Goal: Task Accomplishment & Management: Complete application form

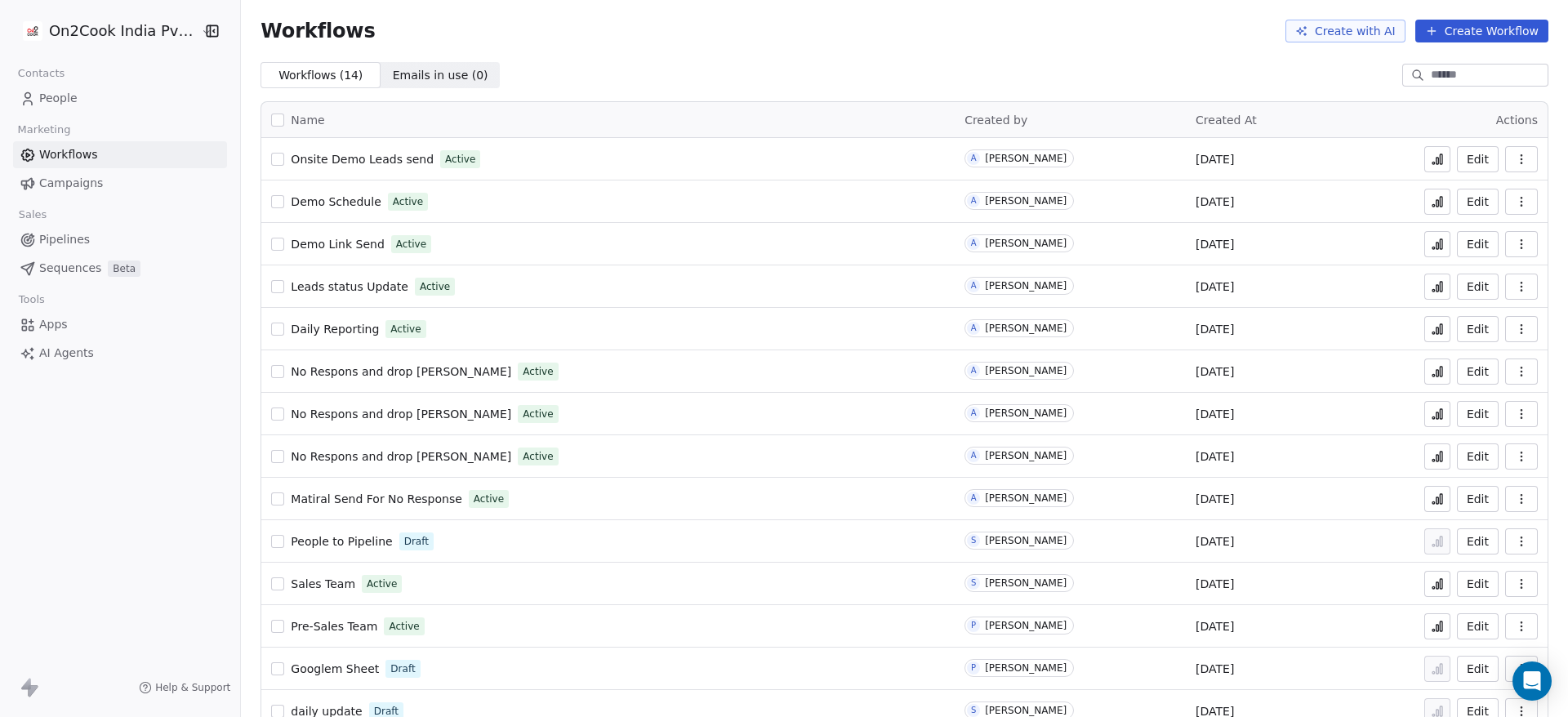
click at [341, 328] on span "Daily Reporting" at bounding box center [335, 329] width 88 height 13
click at [85, 97] on link "People" at bounding box center [120, 98] width 214 height 27
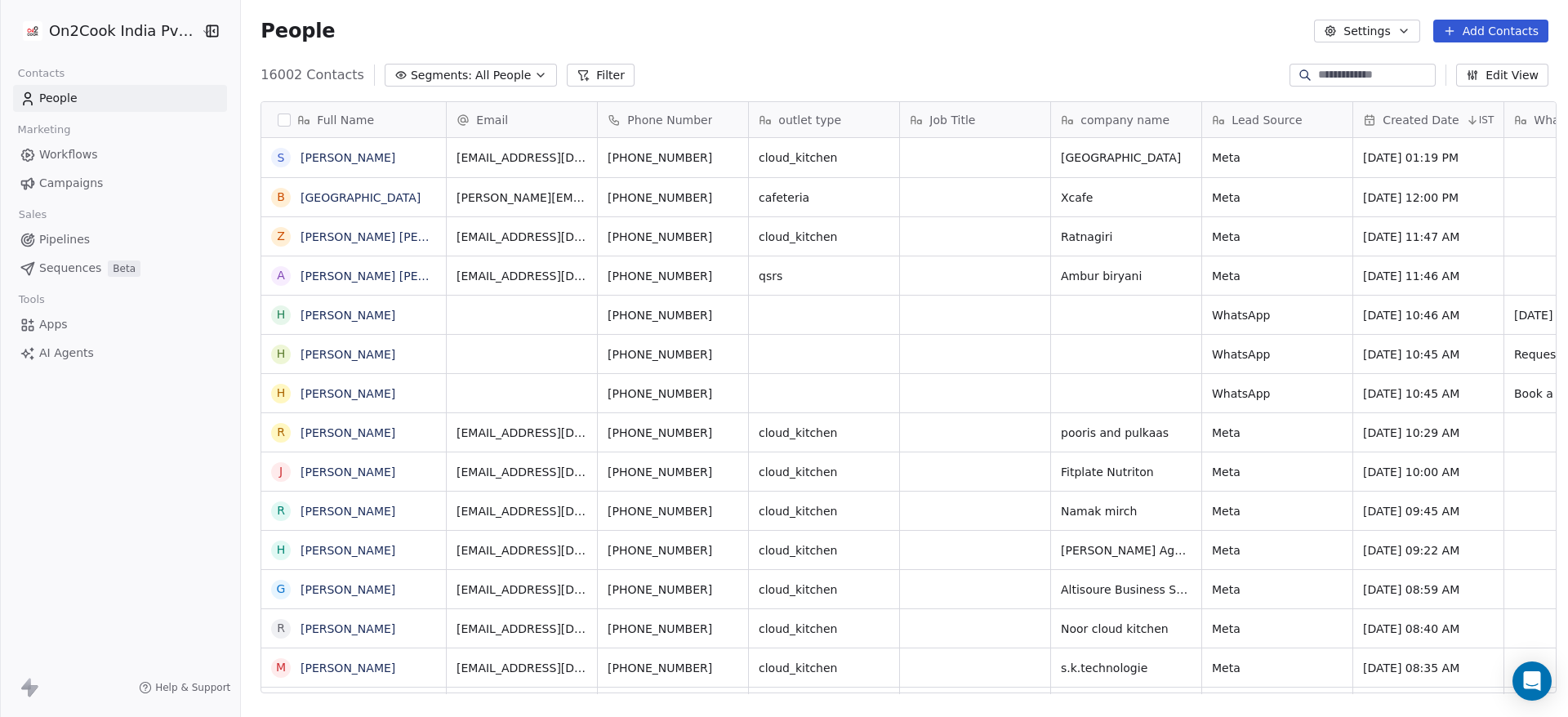
scroll to position [611, 1316]
click at [1512, 25] on button "Add Contacts" at bounding box center [1491, 31] width 115 height 23
click at [1512, 63] on span "Create new contact" at bounding box center [1499, 66] width 112 height 17
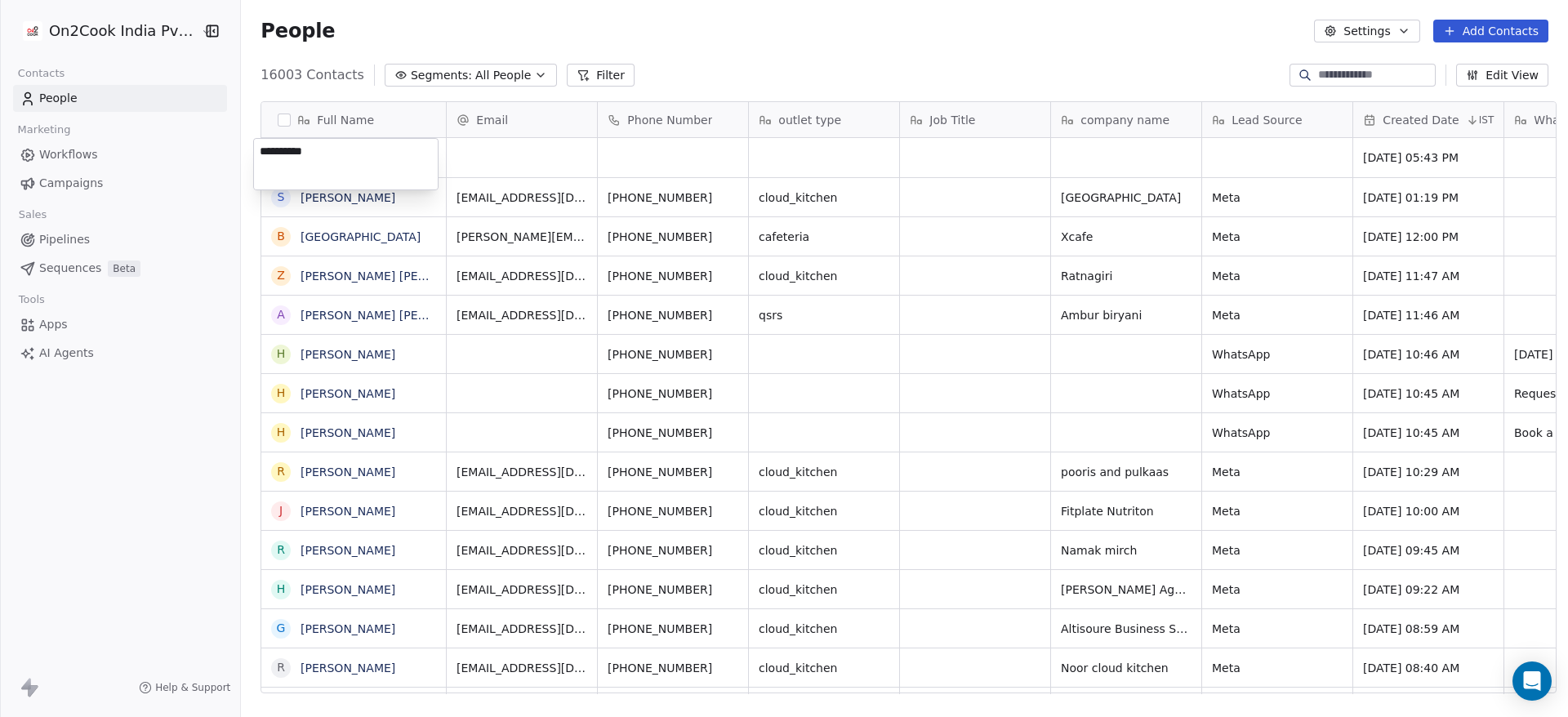
type textarea "**********"
click at [689, 139] on html "On2Cook India Pvt. Ltd. Contacts People Marketing Workflows Campaigns Sales Pip…" at bounding box center [784, 358] width 1568 height 717
click at [549, 166] on div "grid" at bounding box center [522, 158] width 151 height 39
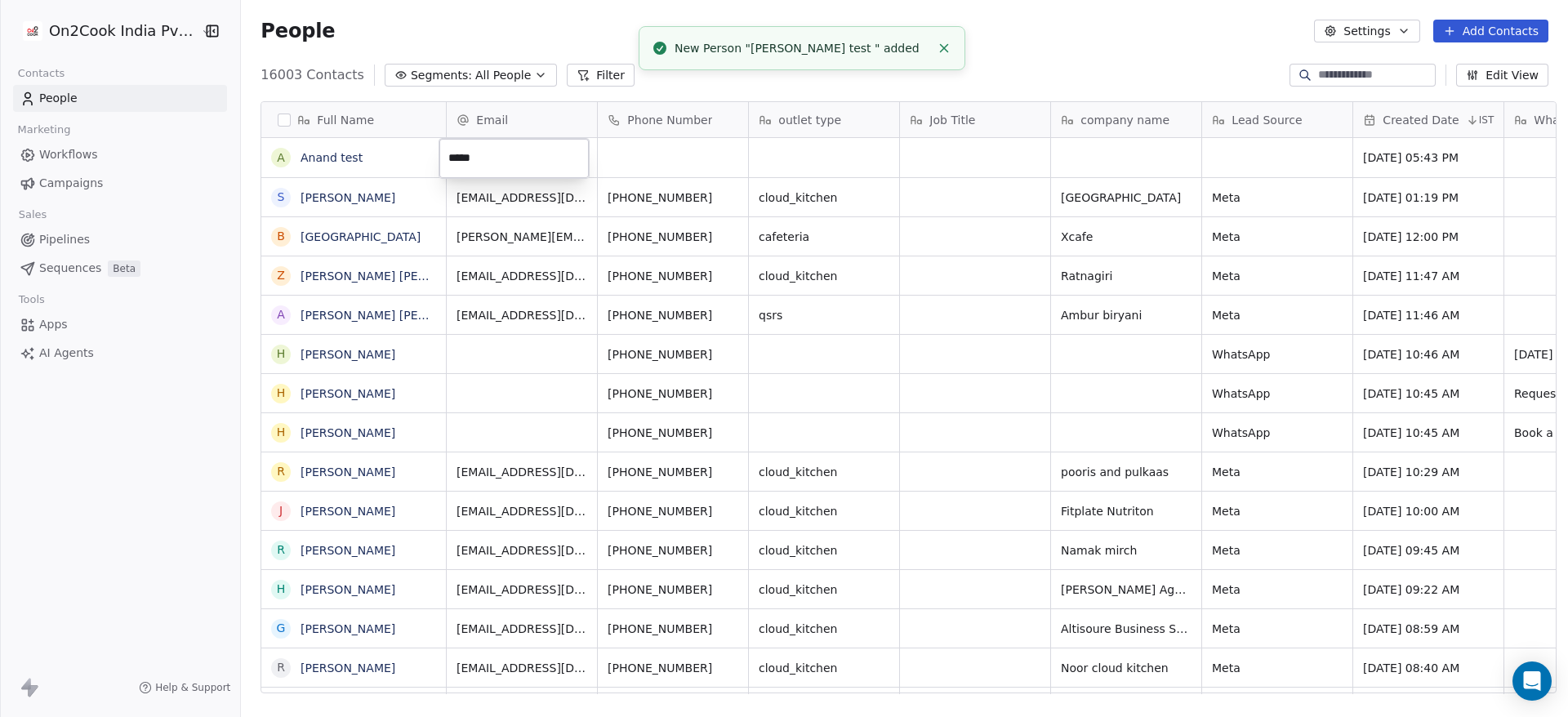
type input "******"
click at [684, 161] on html "On2Cook India Pvt. Ltd. Contacts People Marketing Workflows Campaigns Sales Pip…" at bounding box center [784, 358] width 1568 height 717
click at [684, 160] on div "grid" at bounding box center [673, 158] width 151 height 39
click at [688, 159] on div "grid" at bounding box center [673, 158] width 151 height 39
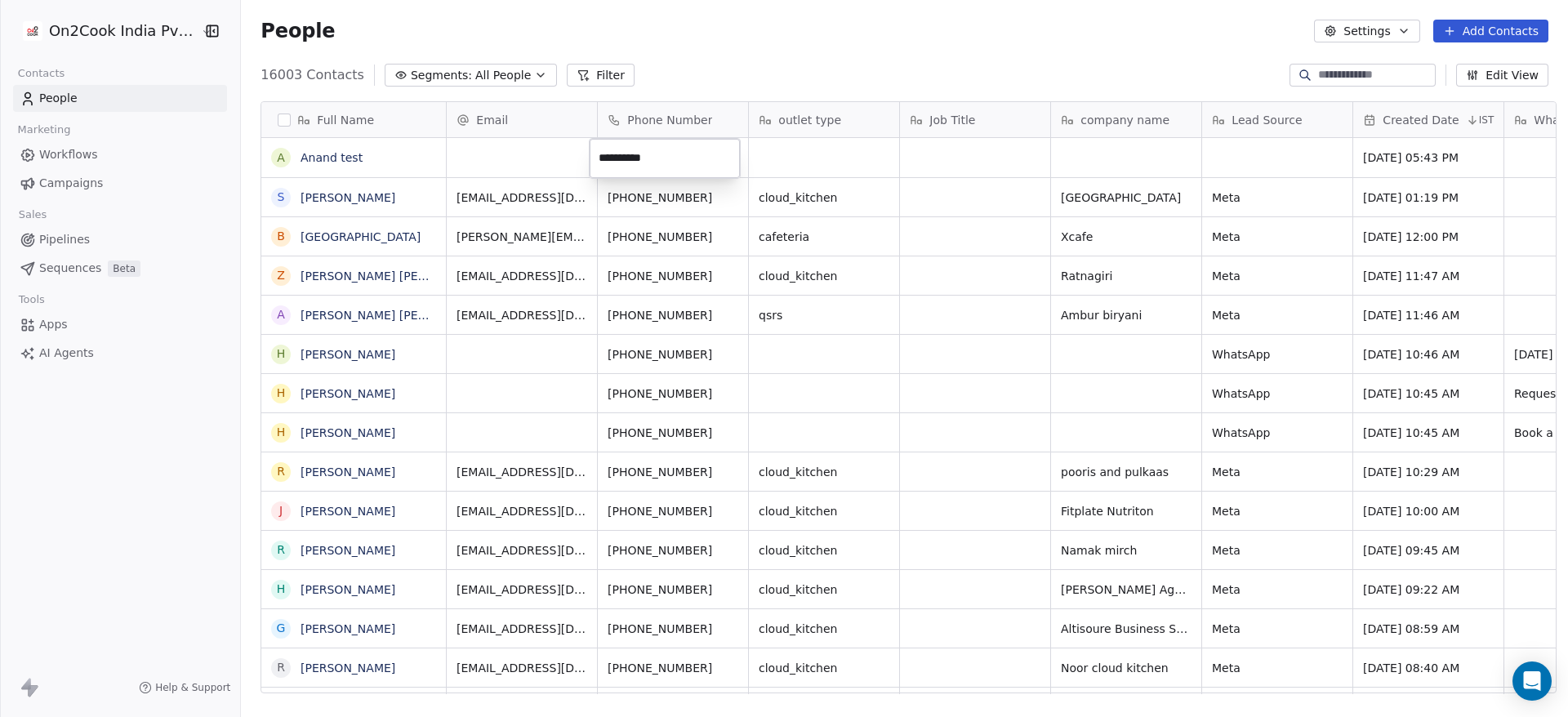
type input "**********"
click at [1222, 151] on html "On2Cook India Pvt. Ltd. Contacts People Marketing Workflows Campaigns Sales Pip…" at bounding box center [784, 358] width 1568 height 717
click at [1222, 151] on div "grid" at bounding box center [1277, 158] width 151 height 39
click at [1330, 195] on icon "grid" at bounding box center [1332, 195] width 13 height 13
click at [1296, 159] on div "grid" at bounding box center [1277, 158] width 151 height 39
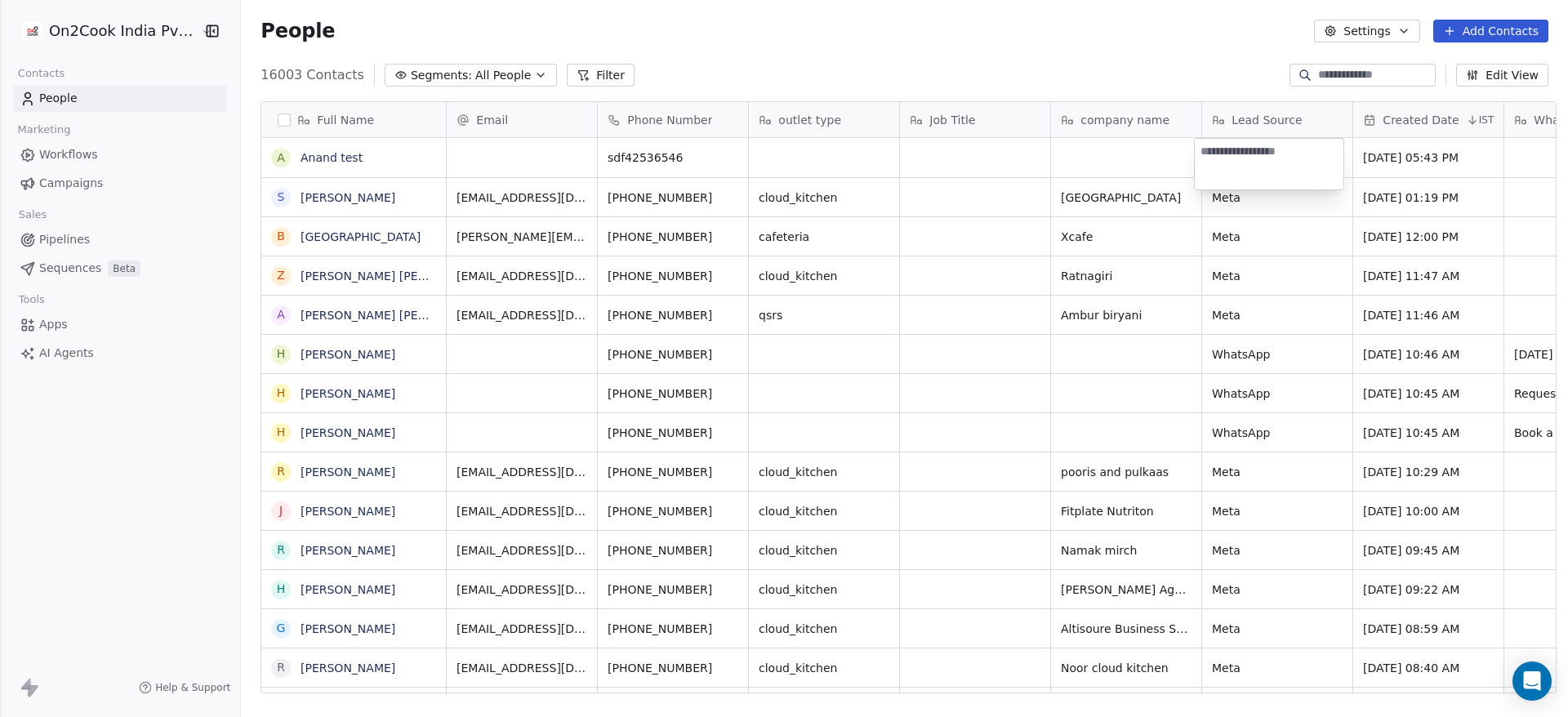
type textarea "****"
click at [1280, 249] on html "On2Cook India Pvt. Ltd. Contacts People Marketing Workflows Campaigns Sales Pip…" at bounding box center [784, 358] width 1568 height 717
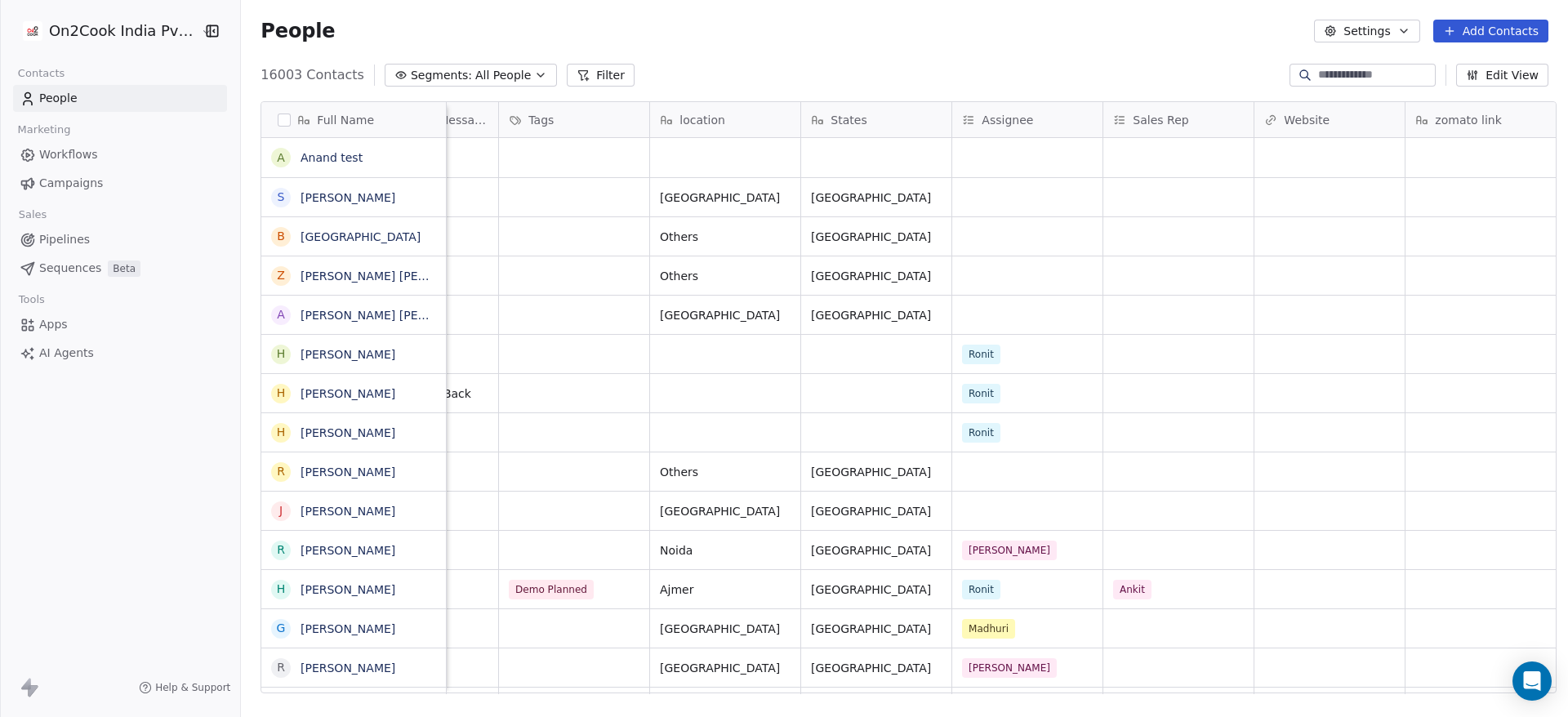
scroll to position [0, 1160]
click at [1072, 354] on icon "grid" at bounding box center [1078, 352] width 13 height 13
click at [1010, 157] on div "grid" at bounding box center [1023, 158] width 151 height 39
click at [962, 151] on input "*******" at bounding box center [1045, 158] width 191 height 18
type input "*****"
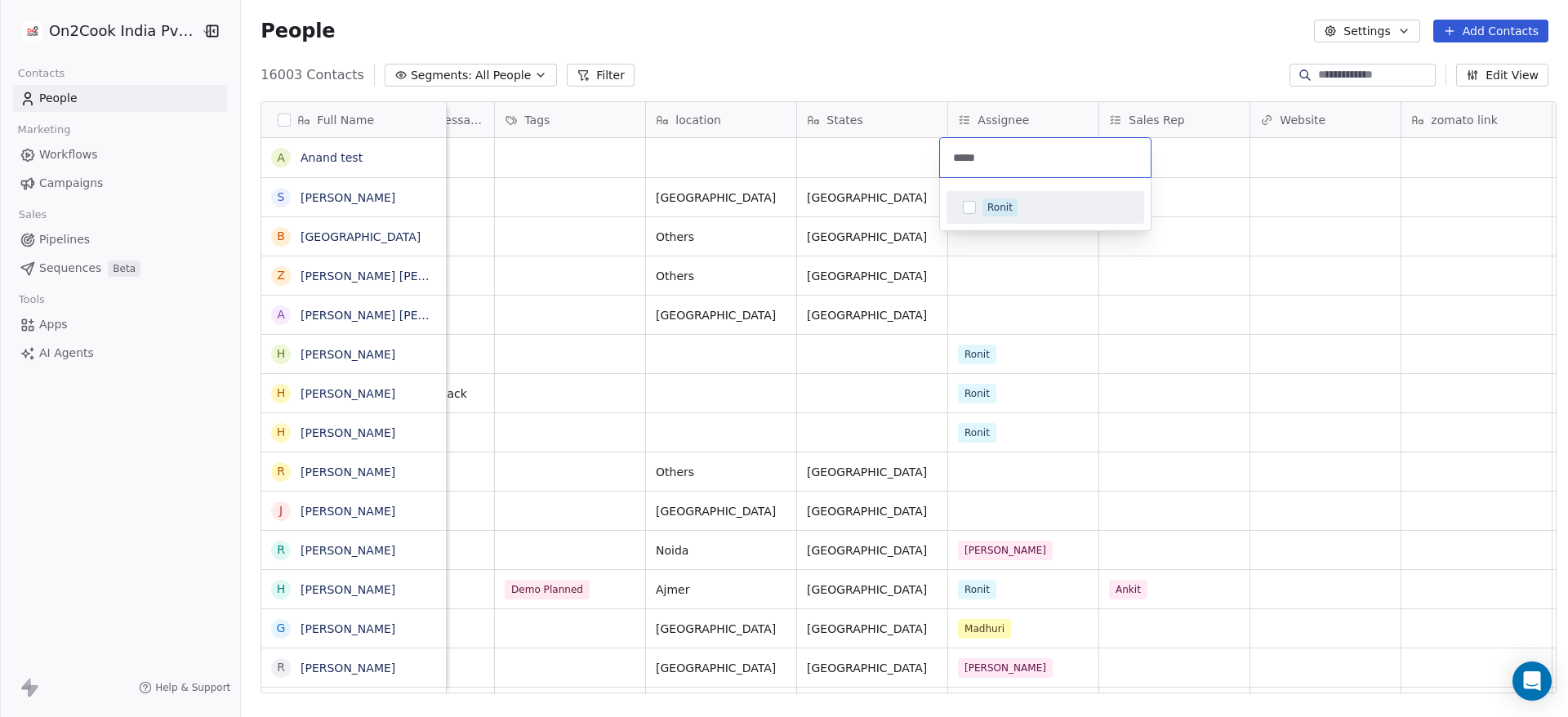
click at [1222, 198] on html "On2Cook India Pvt. Ltd. Contacts People Marketing Workflows Campaigns Sales Pip…" at bounding box center [784, 358] width 1568 height 717
click at [1004, 157] on div "grid" at bounding box center [1023, 158] width 151 height 39
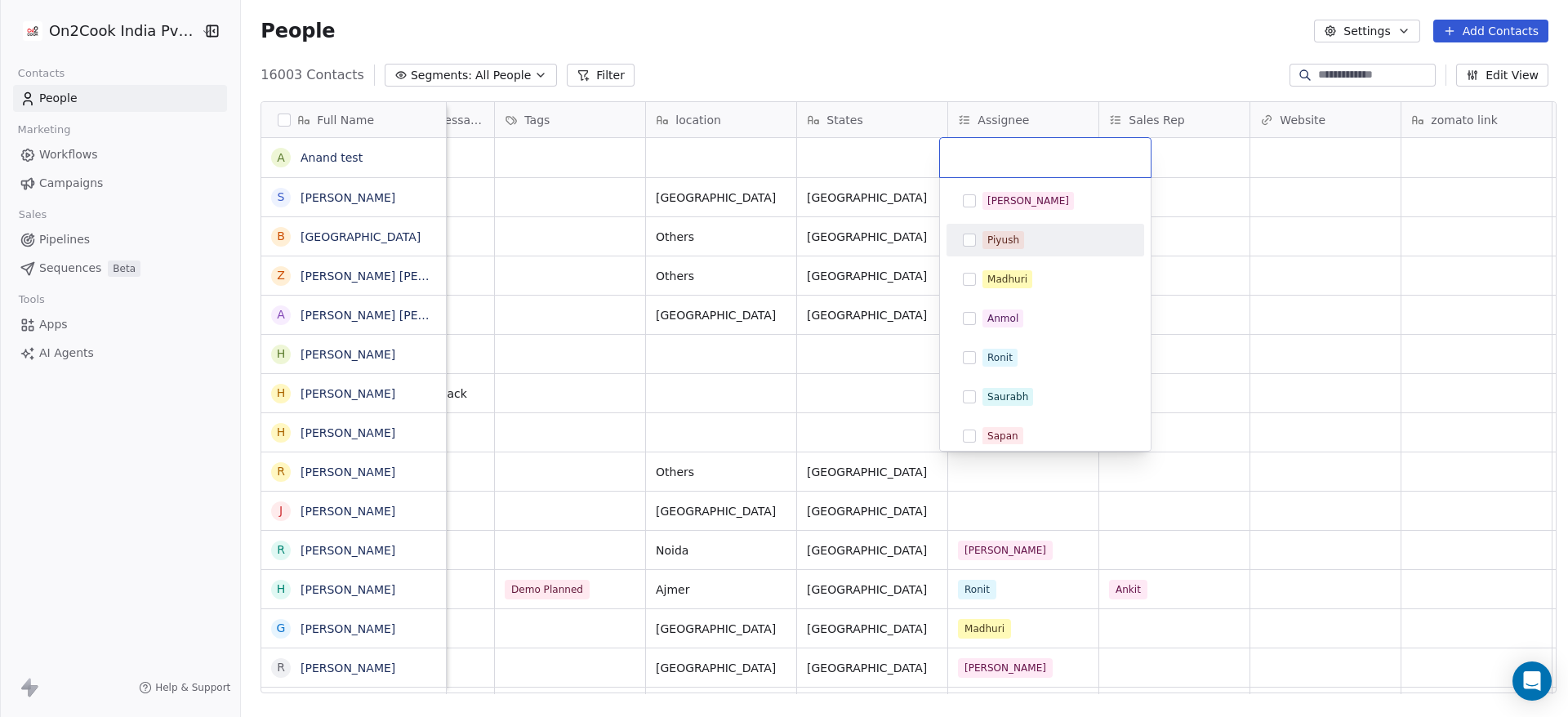
click at [1010, 231] on span "Piyush" at bounding box center [1003, 240] width 42 height 18
click at [1196, 160] on html "On2Cook India Pvt. Ltd. Contacts People Marketing Workflows Campaigns Sales Pip…" at bounding box center [784, 358] width 1568 height 717
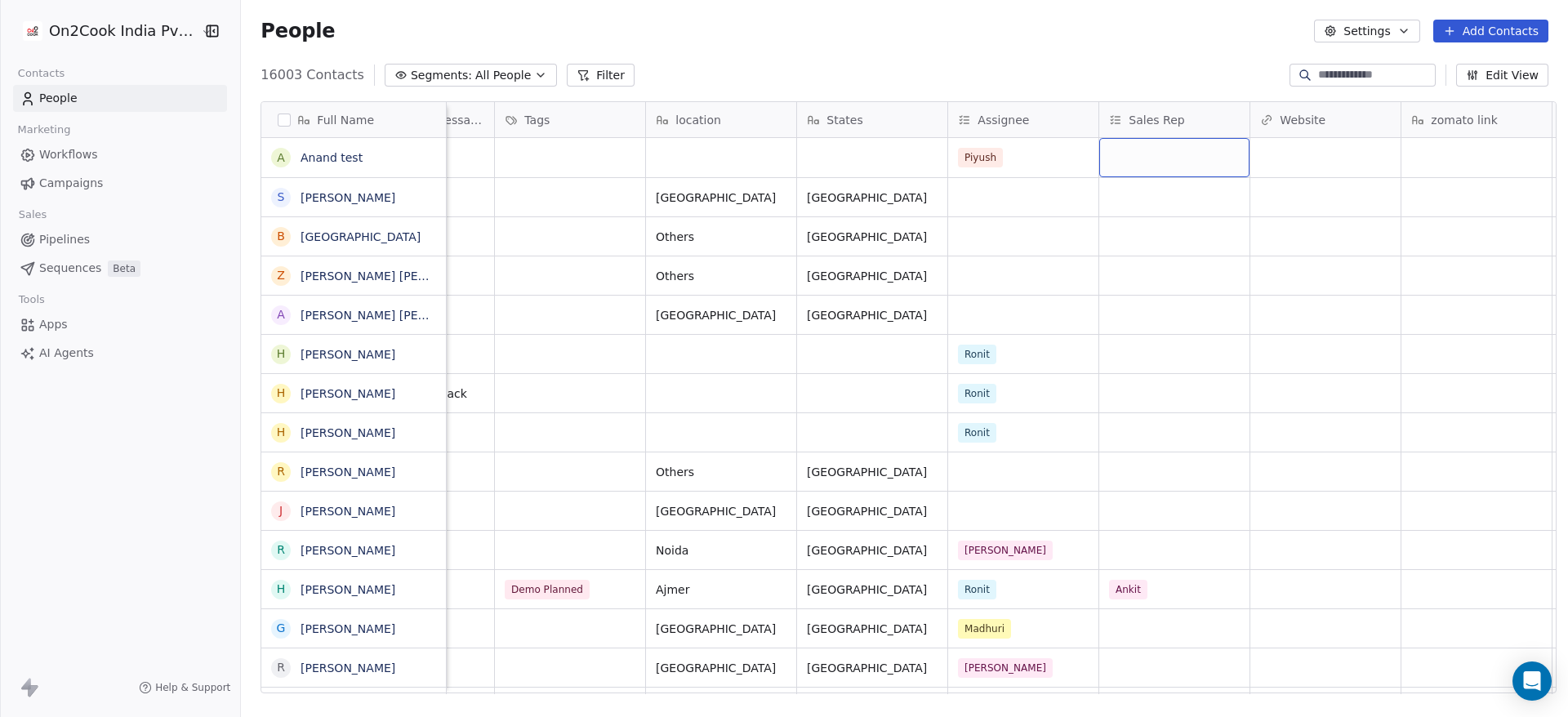
click at [1196, 160] on div "grid" at bounding box center [1175, 158] width 151 height 39
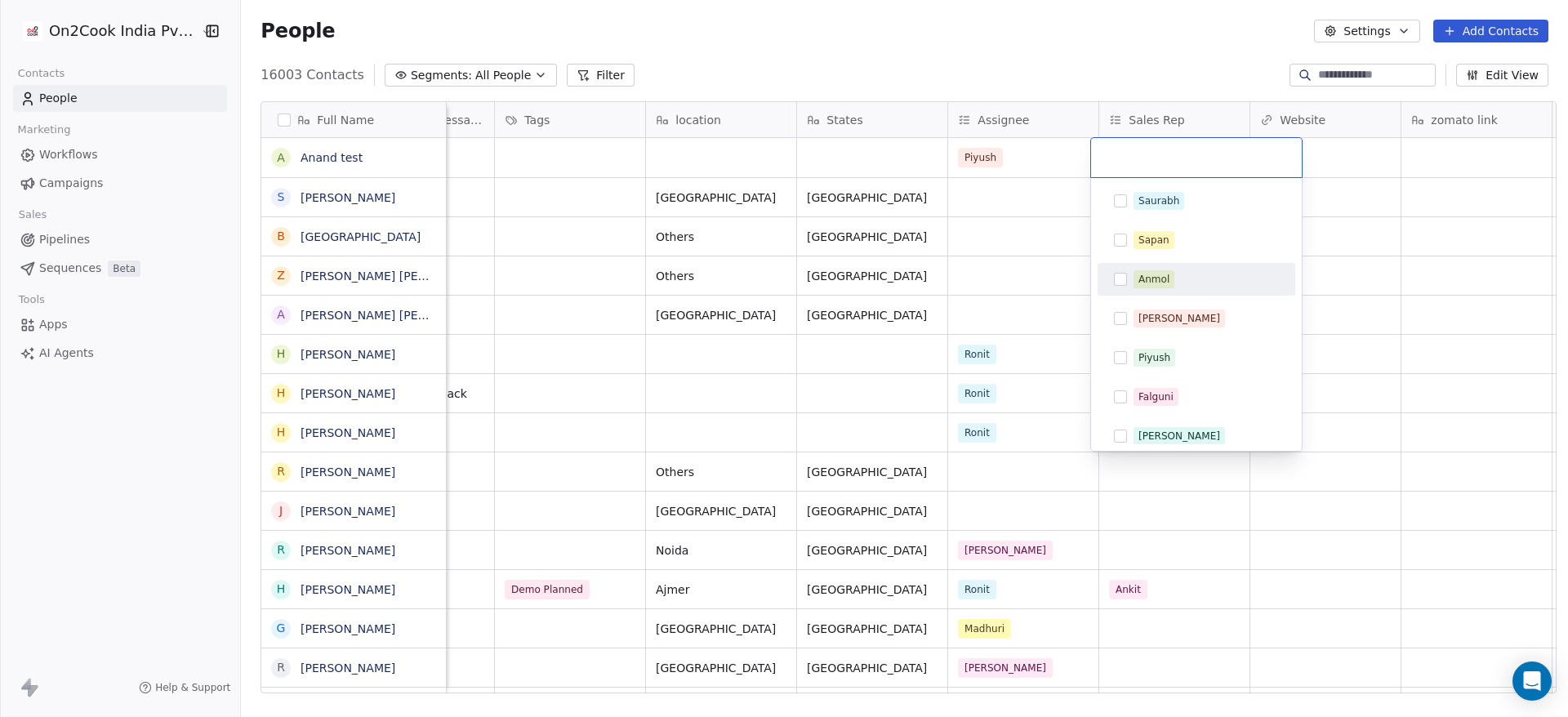
click at [1184, 264] on div "Anmol" at bounding box center [1196, 279] width 197 height 33
click at [1240, 264] on div "Anmol" at bounding box center [1196, 279] width 197 height 33
click at [1213, 320] on div "Salim" at bounding box center [1206, 318] width 146 height 18
click at [1262, 561] on html "On2Cook India Pvt. Ltd. Contacts People Marketing Workflows Campaigns Sales Pip…" at bounding box center [784, 358] width 1568 height 717
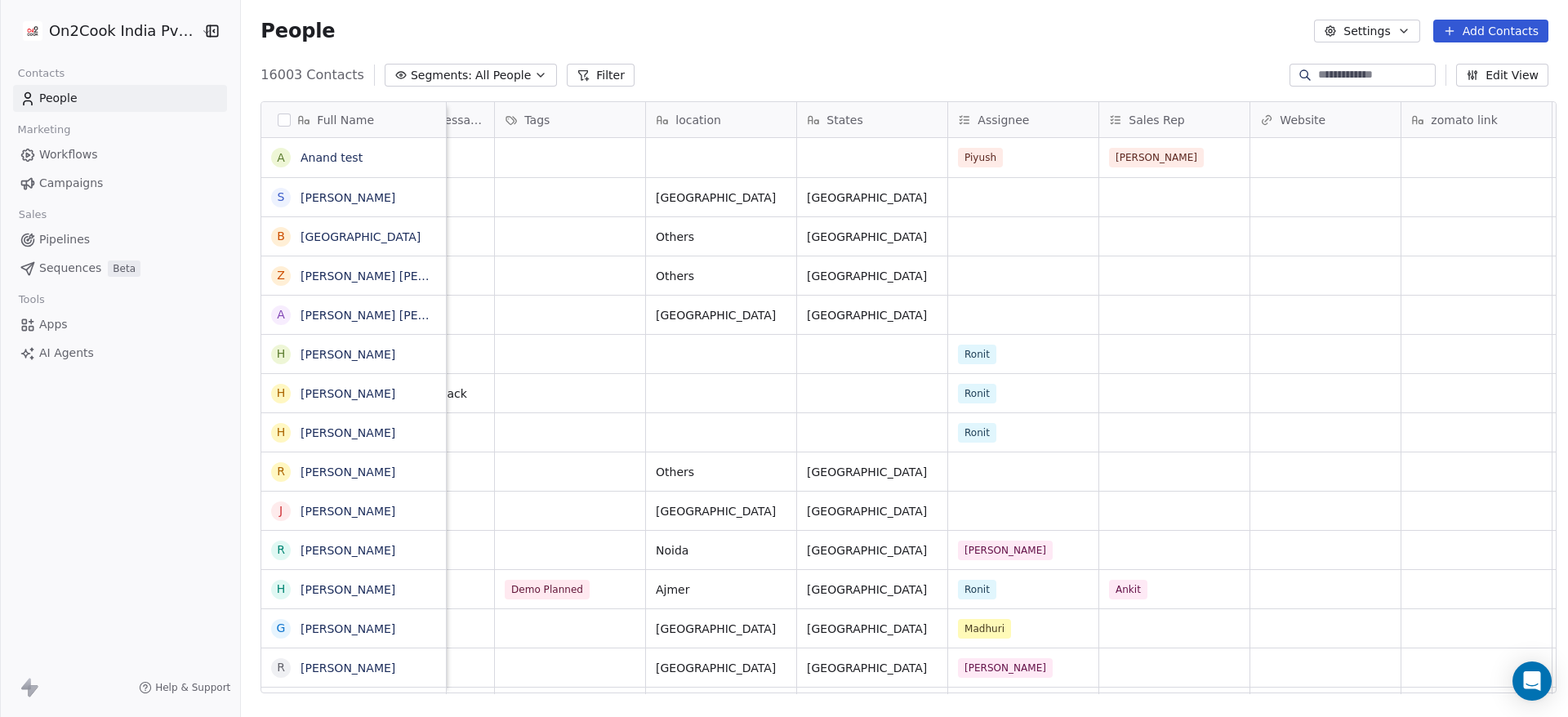
click at [84, 155] on span "Workflows" at bounding box center [69, 155] width 59 height 17
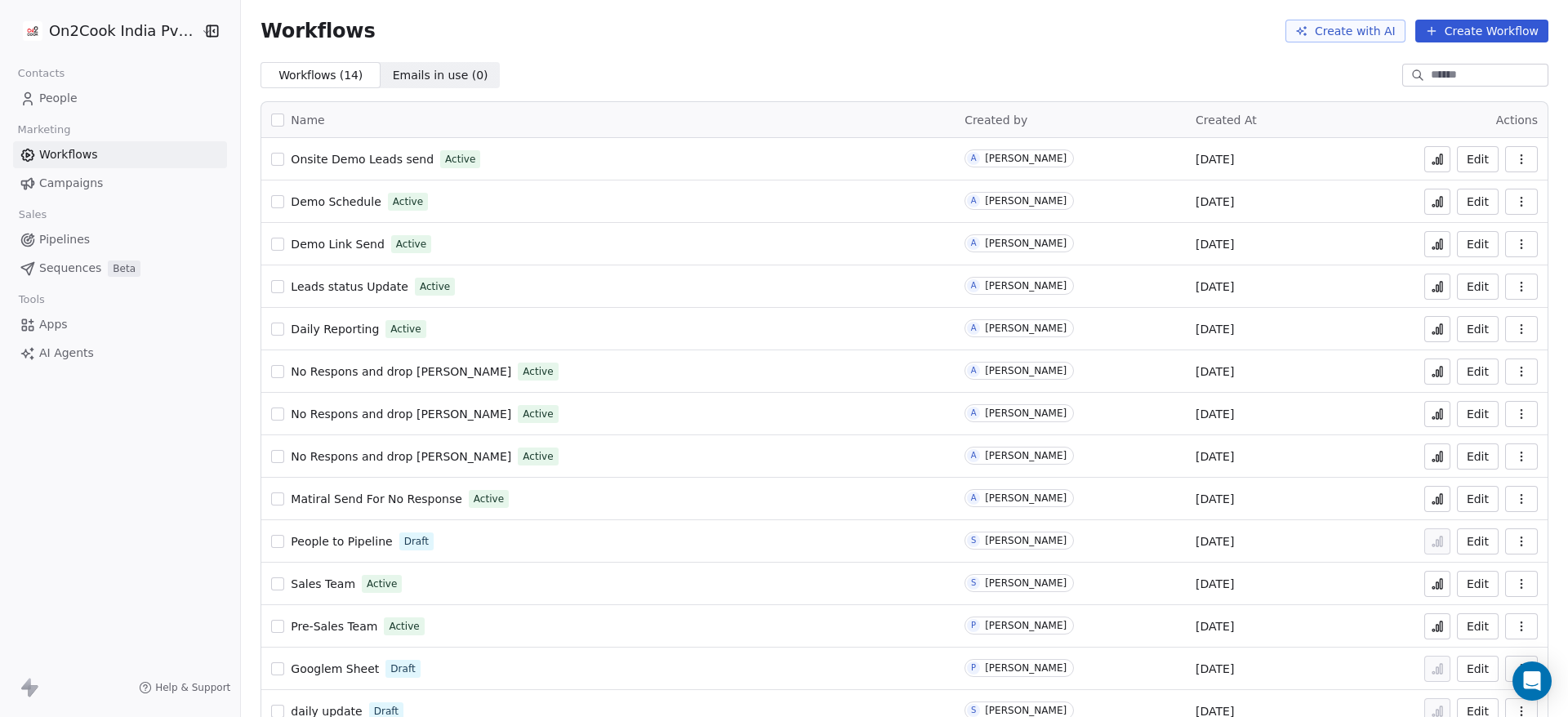
click at [349, 326] on span "Daily Reporting" at bounding box center [335, 329] width 88 height 13
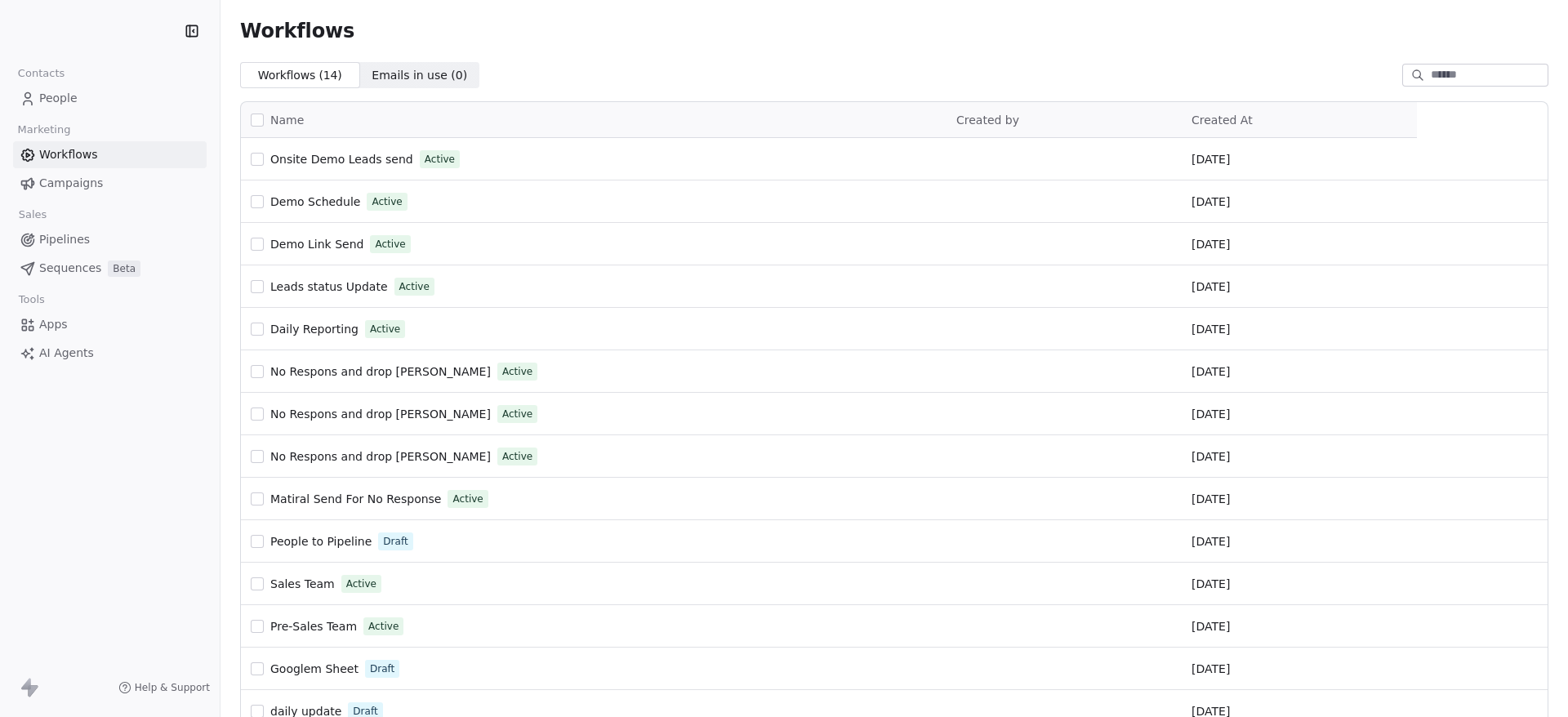
click at [93, 94] on link "People" at bounding box center [110, 98] width 193 height 27
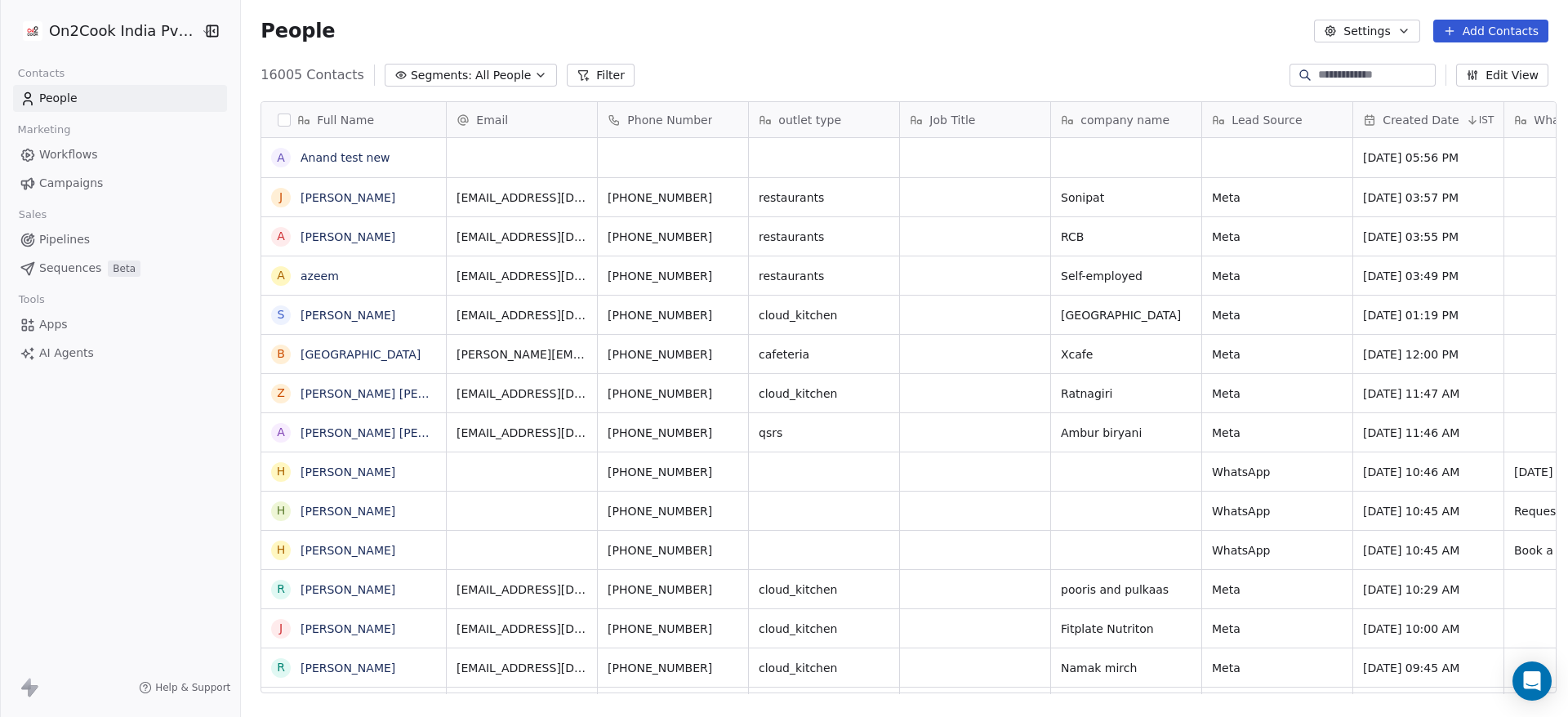
click at [79, 148] on span "Workflows" at bounding box center [69, 155] width 59 height 17
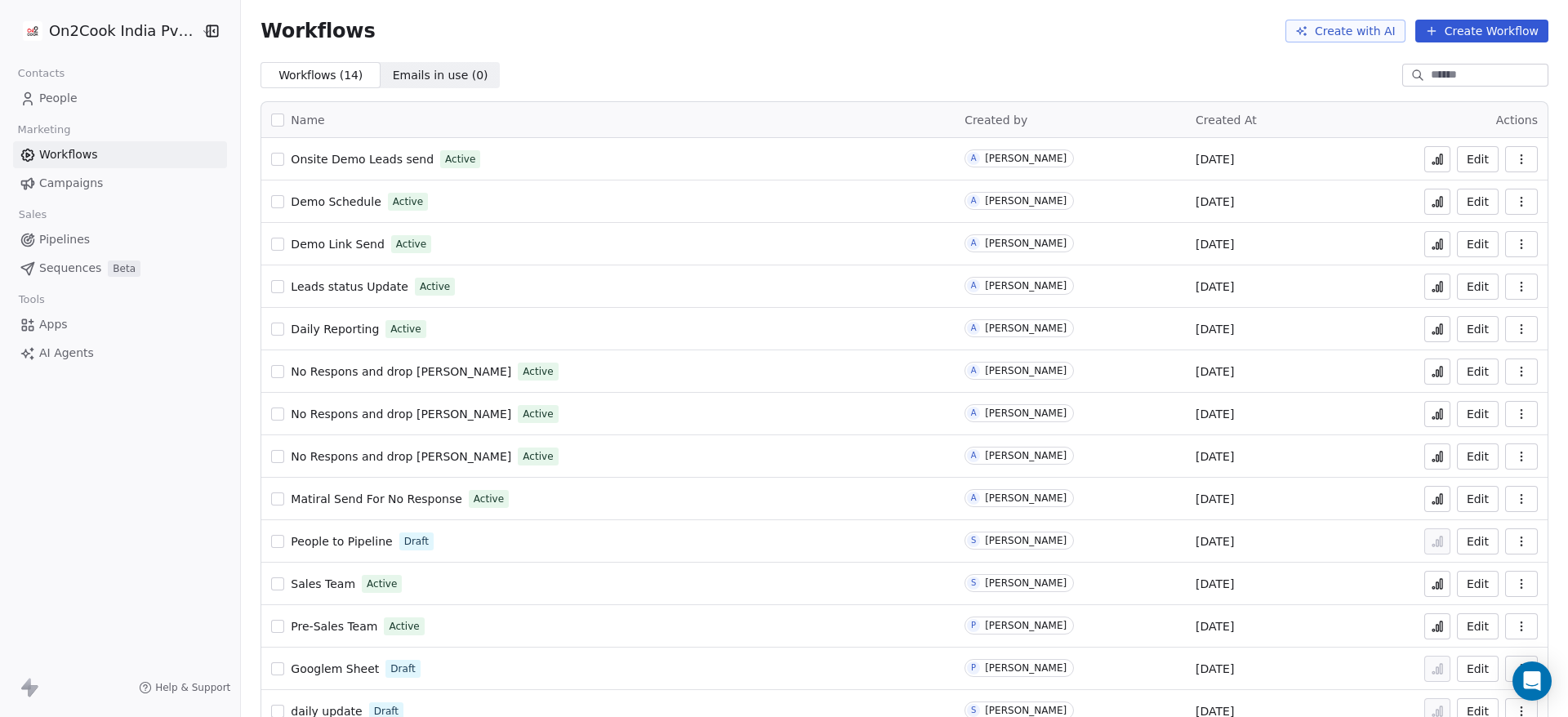
click at [342, 329] on span "Daily Reporting" at bounding box center [335, 329] width 88 height 13
click at [66, 97] on span "People" at bounding box center [58, 98] width 38 height 17
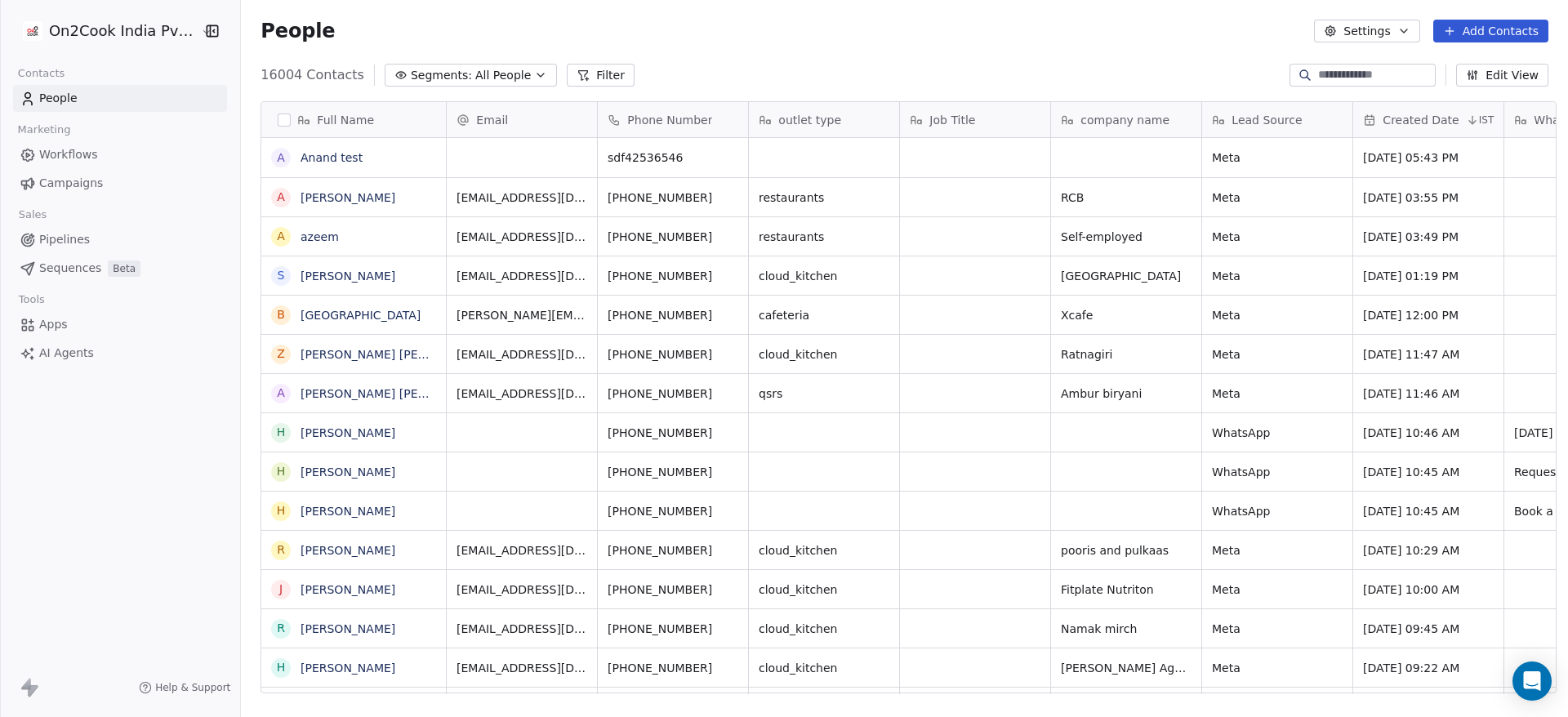
scroll to position [611, 1316]
click at [1518, 34] on button "Add Contacts" at bounding box center [1491, 31] width 115 height 23
click at [1462, 67] on span "Create new contact" at bounding box center [1499, 66] width 112 height 17
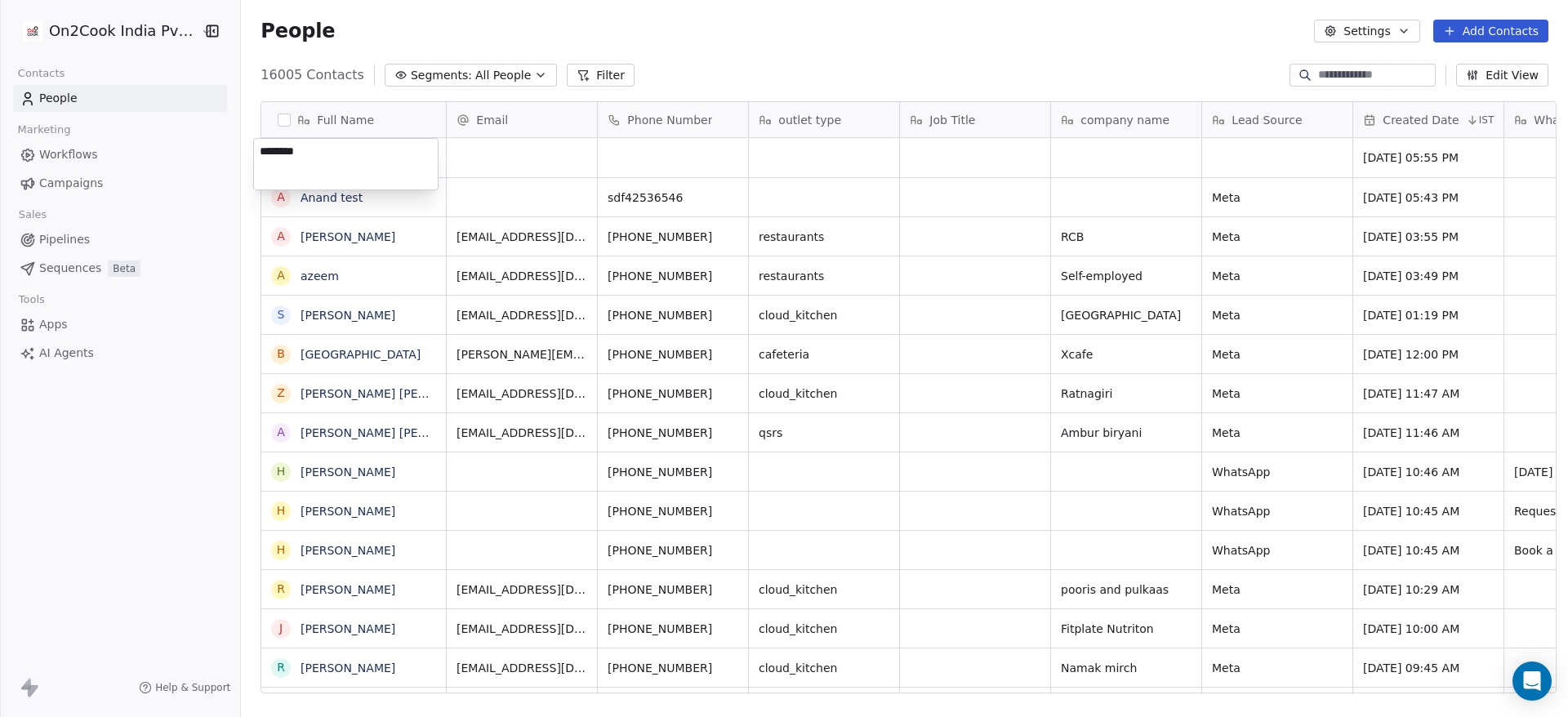
type textarea "*********"
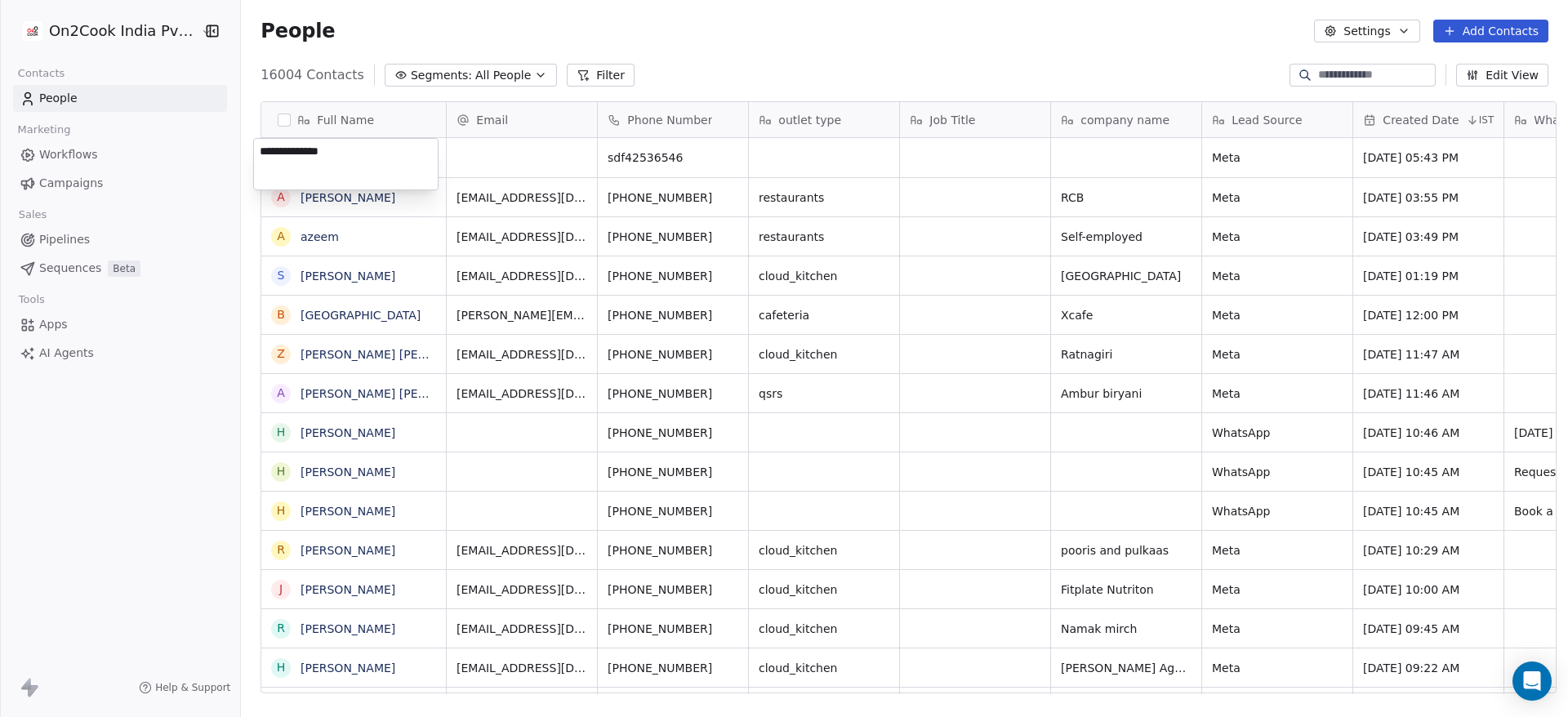
type textarea "**********"
click at [476, 163] on html "On2Cook India Pvt. Ltd. Contacts People Marketing Workflows Campaigns Sales Pip…" at bounding box center [784, 358] width 1568 height 717
click at [490, 161] on div "grid" at bounding box center [522, 158] width 151 height 39
click at [673, 38] on html "On2Cook India Pvt. Ltd. Contacts People Marketing Workflows Campaigns Sales Pip…" at bounding box center [784, 358] width 1568 height 717
click at [275, 158] on button "grid" at bounding box center [281, 158] width 13 height 13
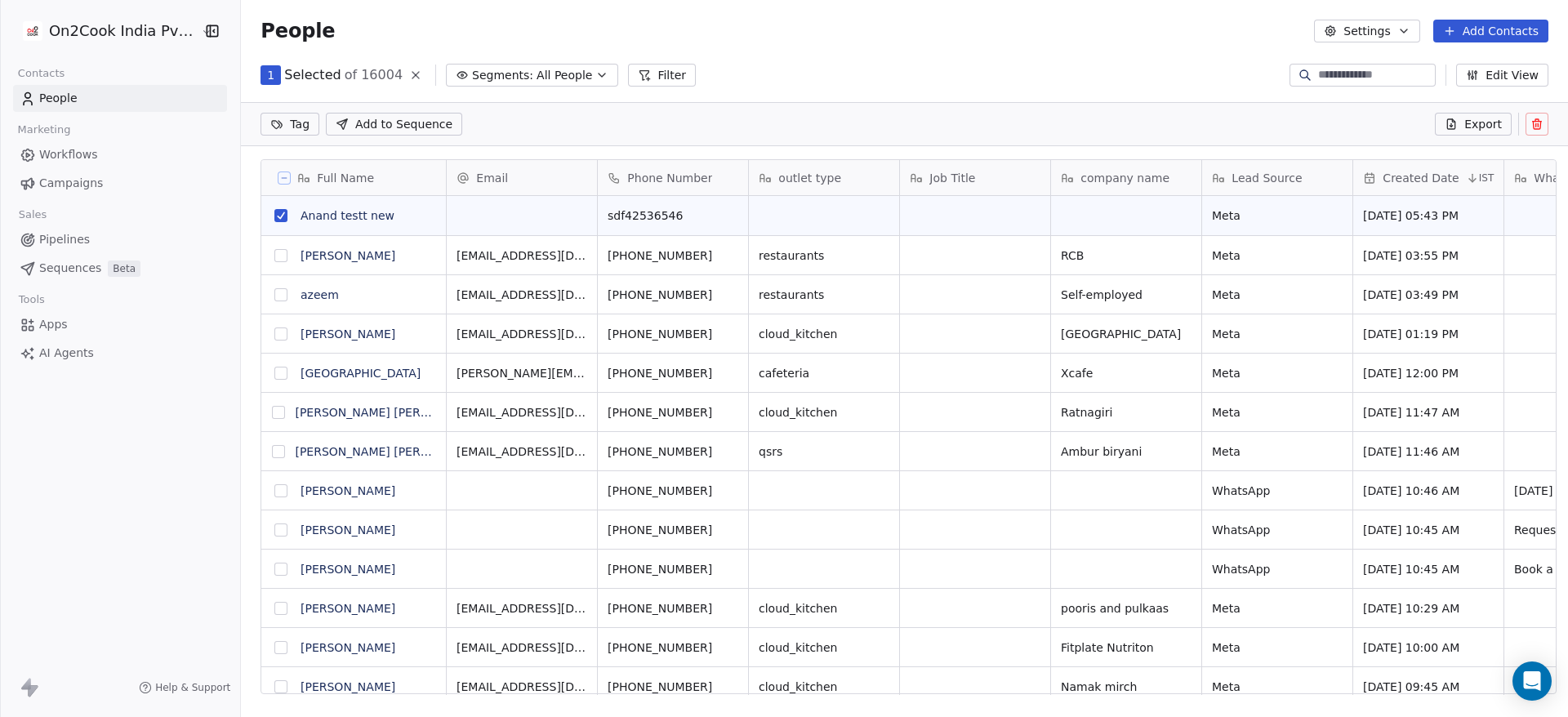
scroll to position [554, 1316]
click at [1536, 122] on icon at bounding box center [1537, 124] width 13 height 13
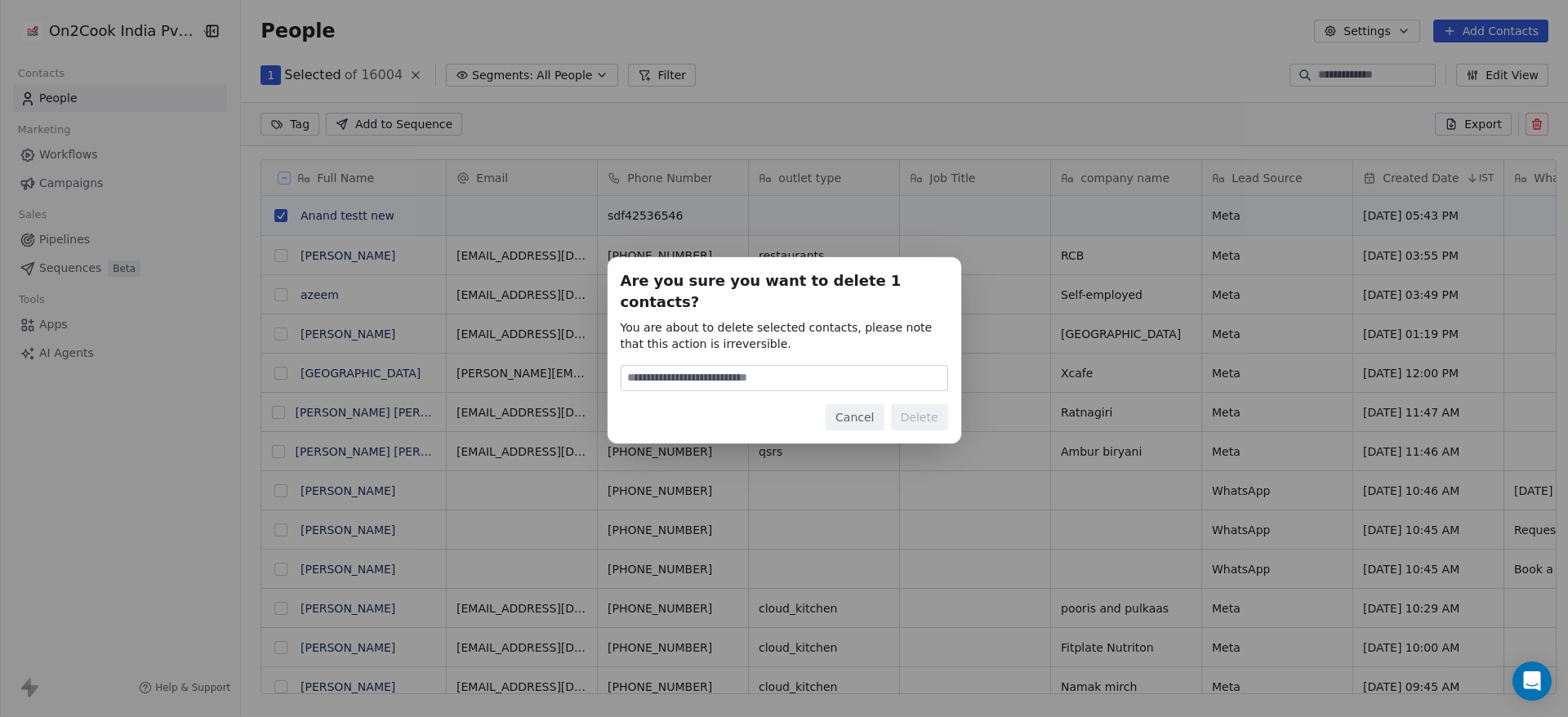
click at [807, 367] on input at bounding box center [784, 378] width 326 height 25
type input "******"
click at [920, 405] on button "Delete" at bounding box center [920, 417] width 57 height 26
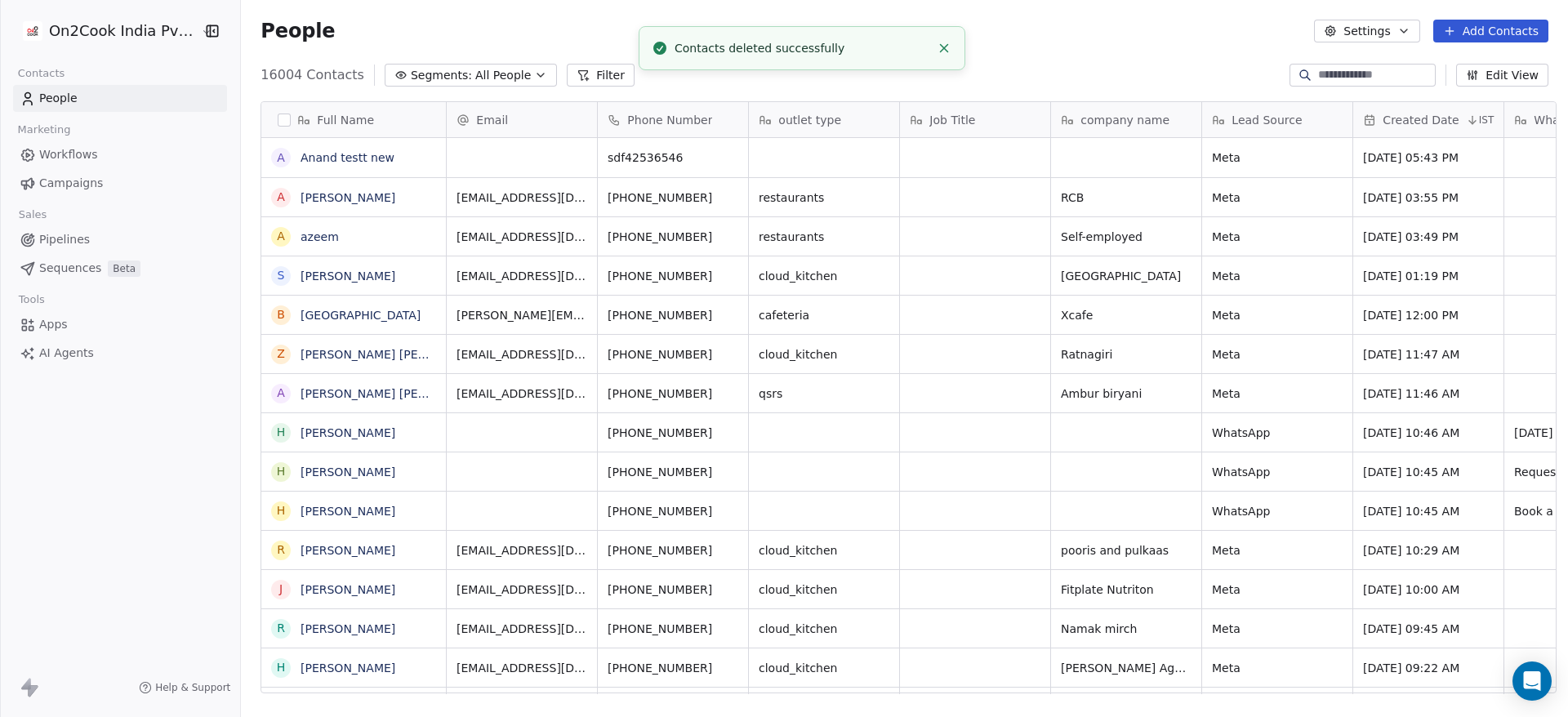
click at [1498, 39] on button "Add Contacts" at bounding box center [1491, 31] width 115 height 23
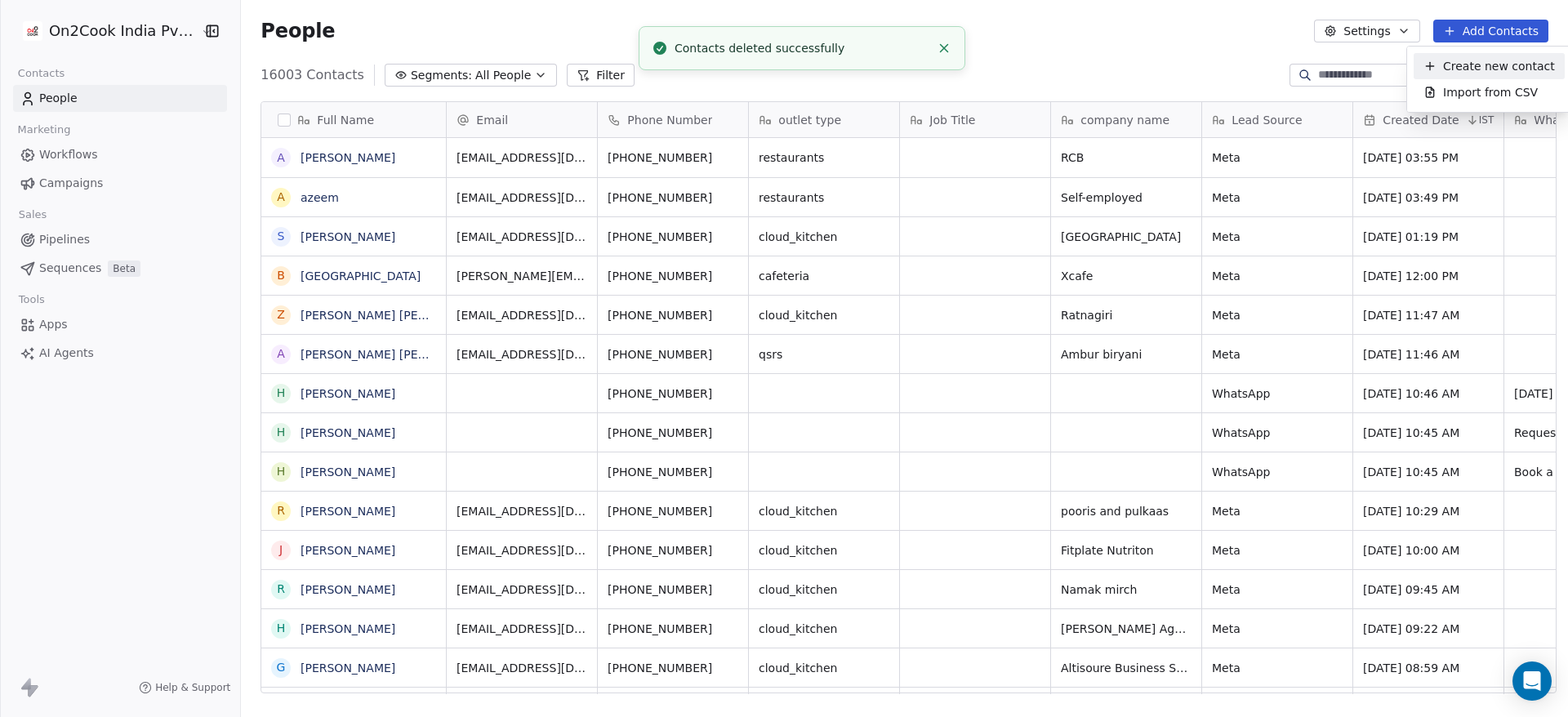
click at [1487, 74] on span "Create new contact" at bounding box center [1499, 66] width 112 height 17
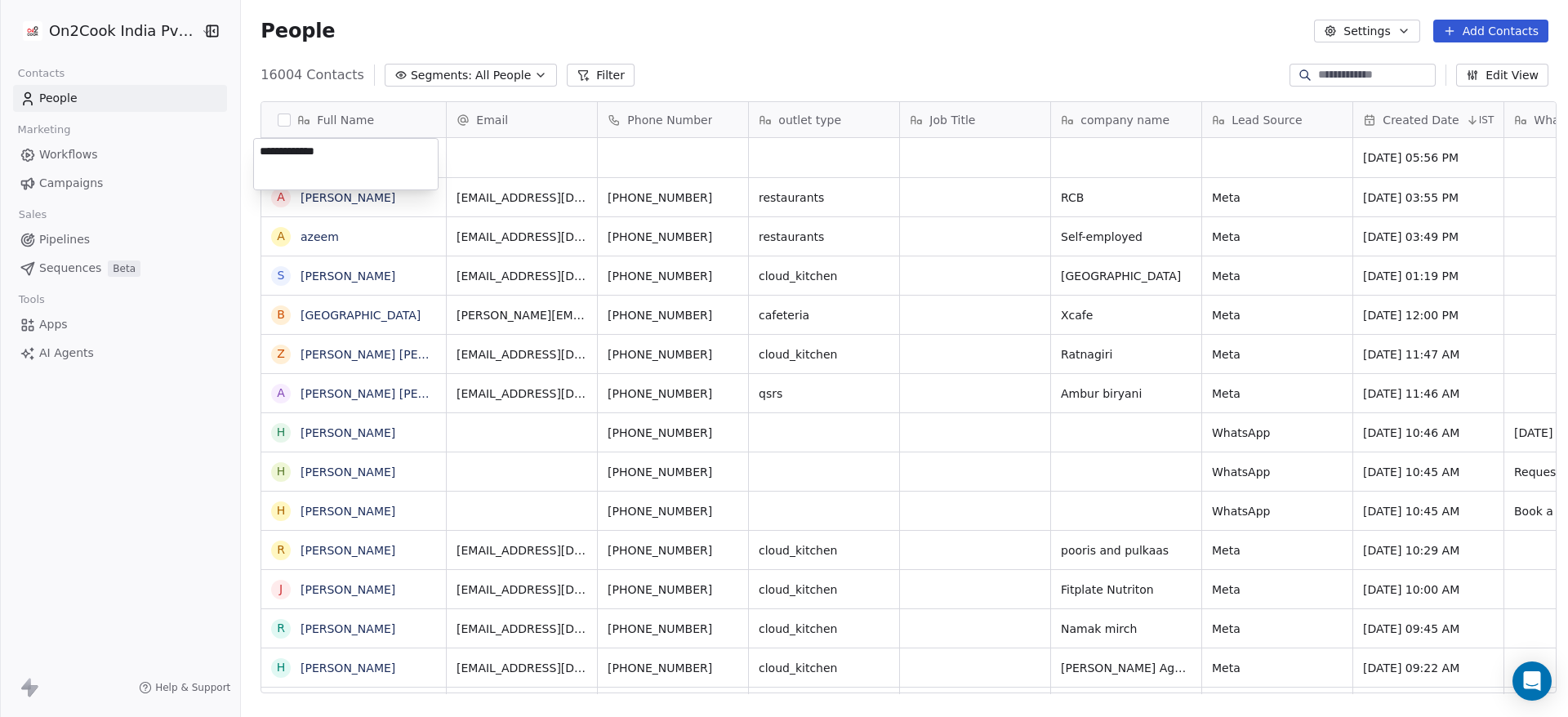
type textarea "**********"
click at [606, 254] on html "On2Cook India Pvt. Ltd. Contacts People Marketing Workflows Campaigns Sales Pip…" at bounding box center [784, 358] width 1568 height 717
click at [535, 173] on div "grid" at bounding box center [522, 158] width 151 height 39
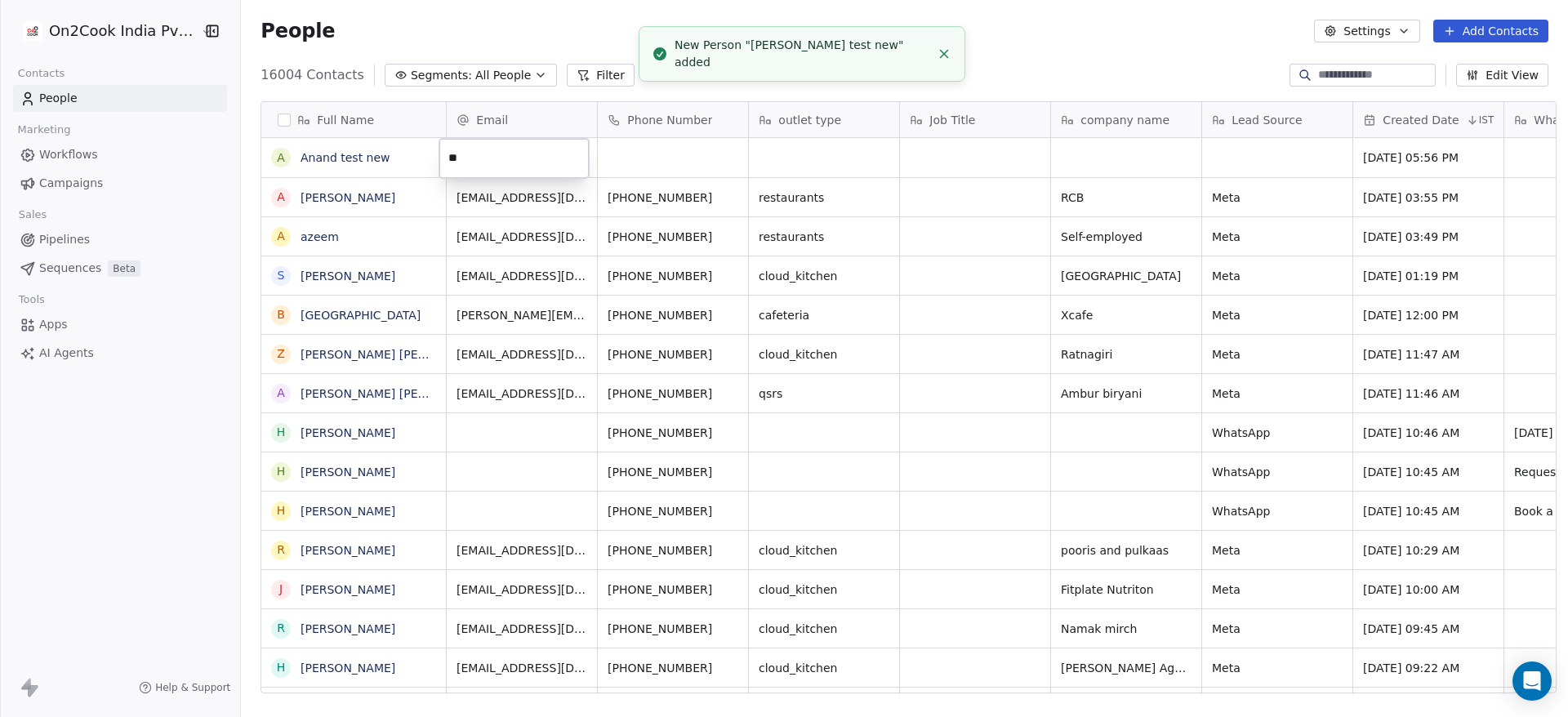
type input "**"
click at [504, 157] on input "**" at bounding box center [514, 159] width 143 height 33
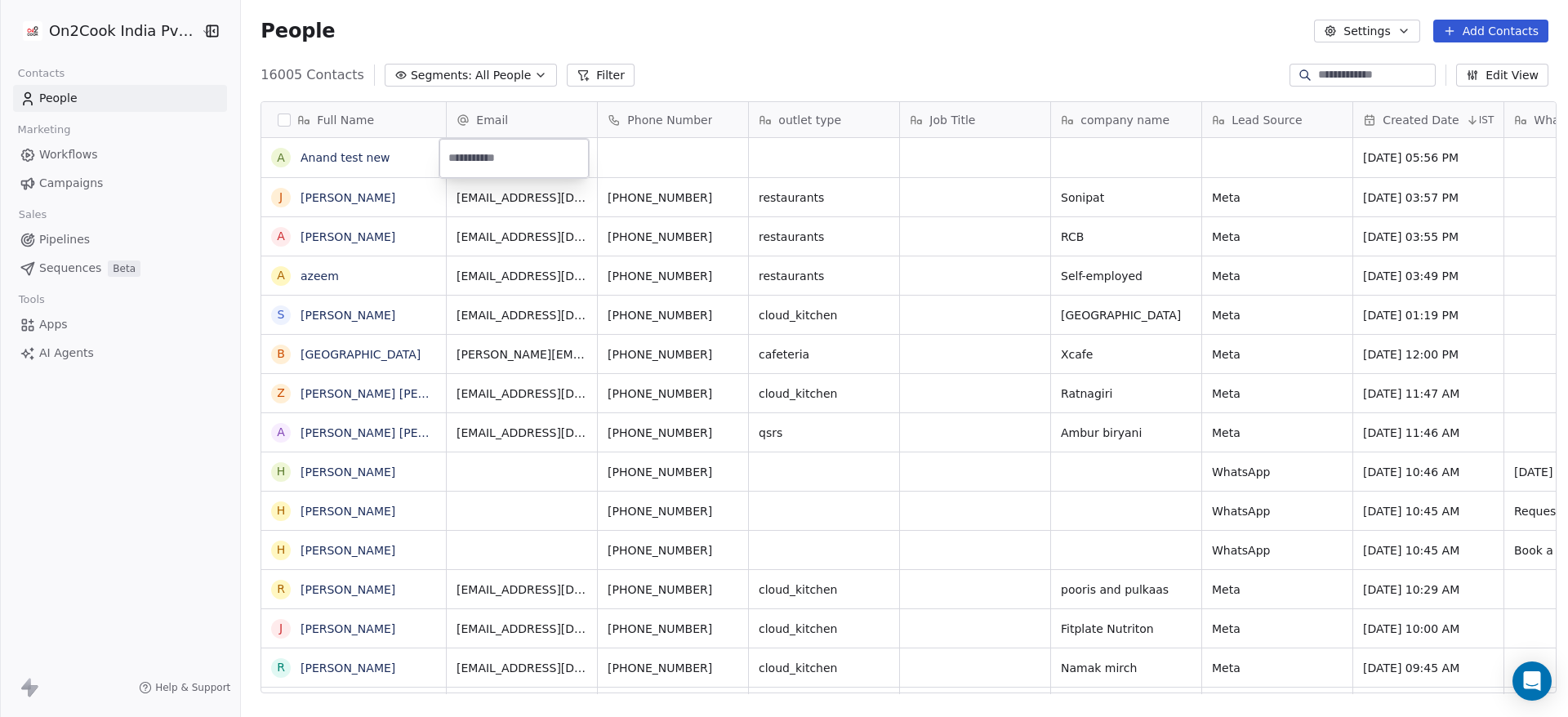
click at [485, 330] on html "On2Cook India Pvt. Ltd. Contacts People Marketing Workflows Campaigns Sales Pip…" at bounding box center [784, 358] width 1568 height 717
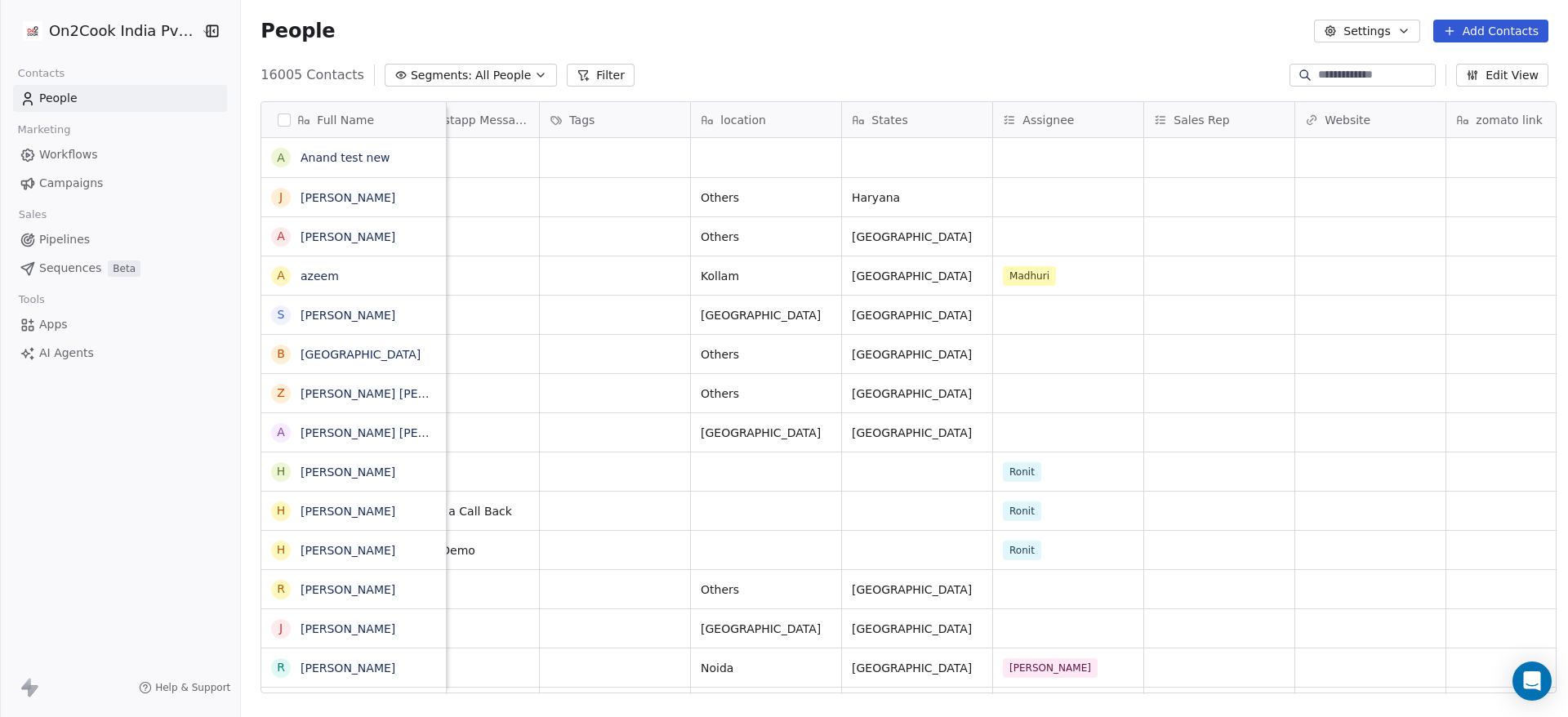
scroll to position [0, 1195]
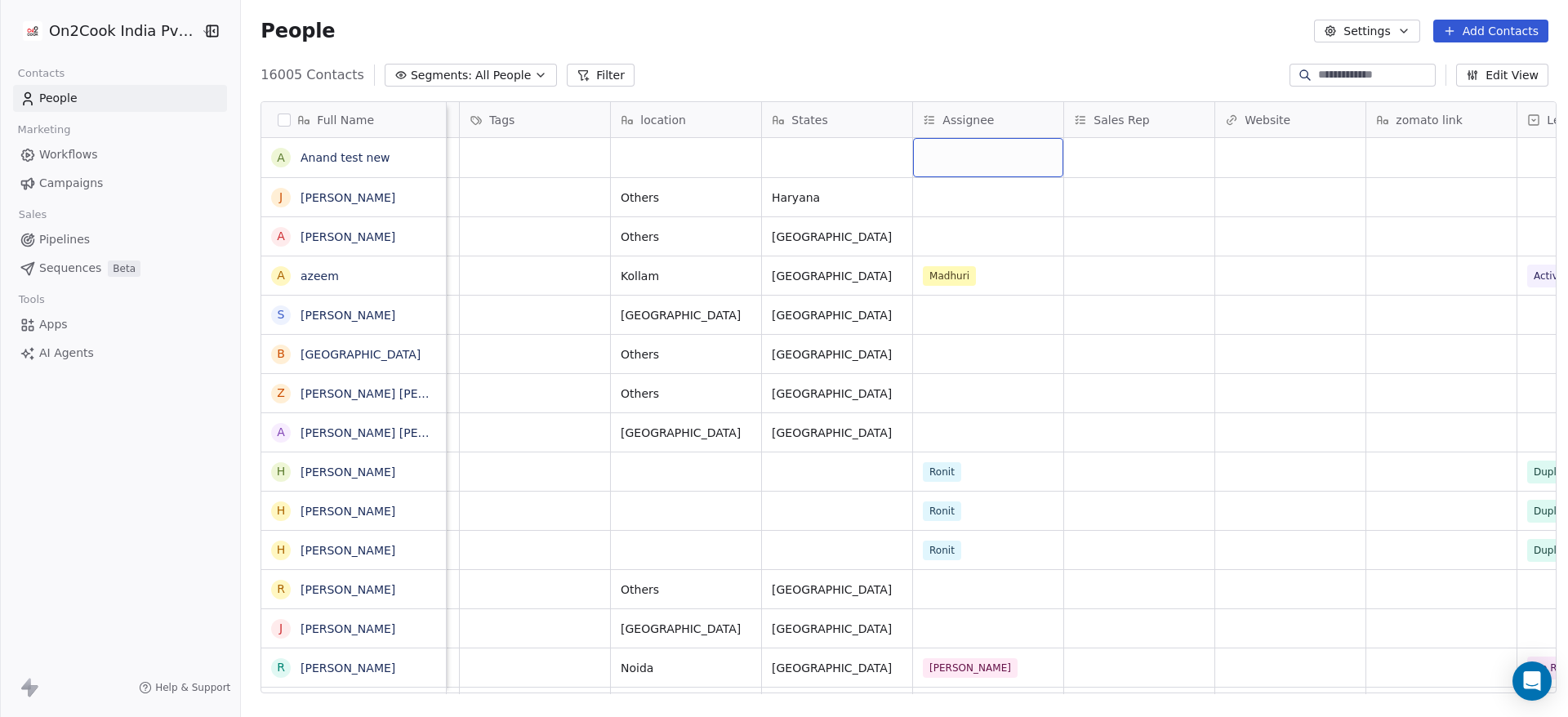
click at [990, 148] on div "grid" at bounding box center [988, 158] width 151 height 39
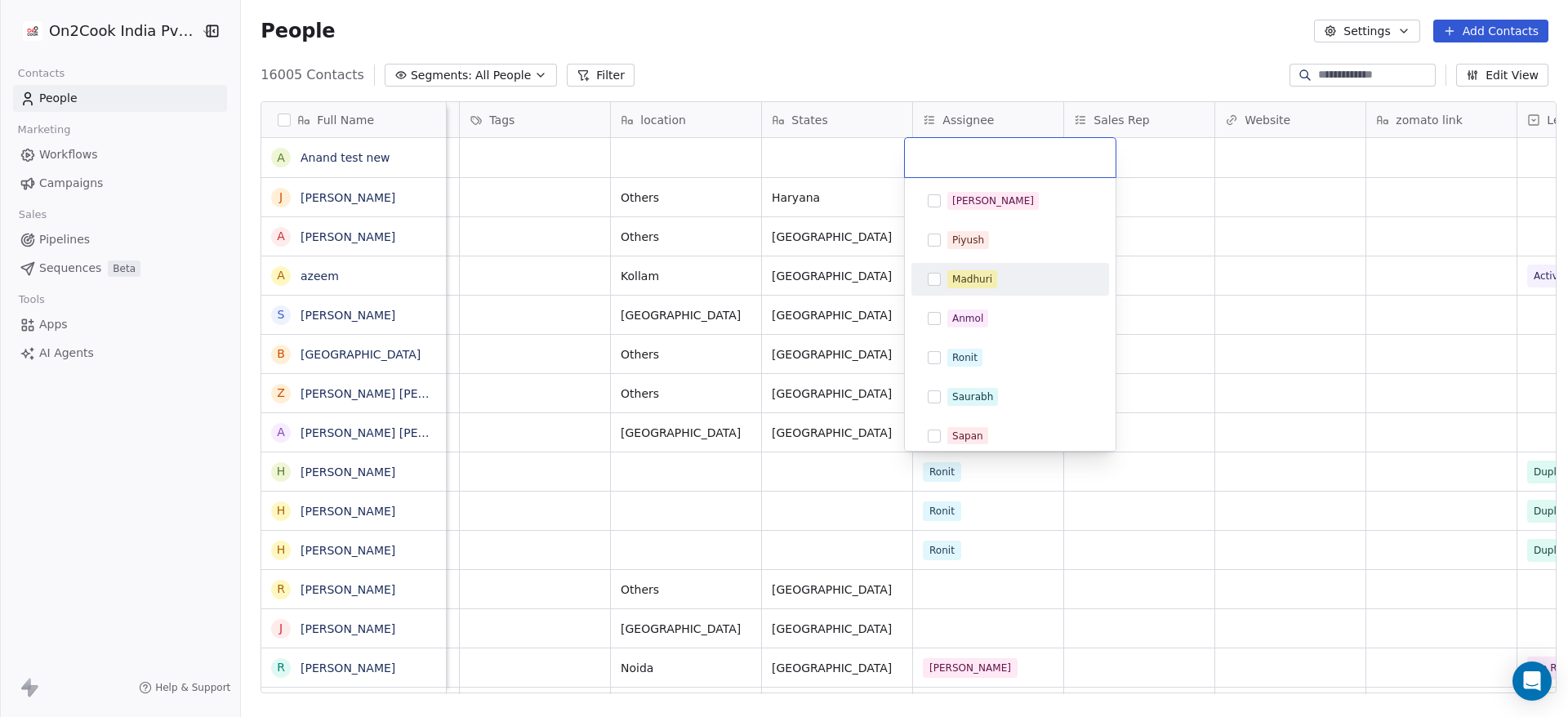
click at [1007, 276] on div "Madhuri" at bounding box center [1020, 279] width 146 height 18
click at [1168, 147] on html "On2Cook India Pvt. Ltd. Contacts People Marketing Workflows Campaigns Sales Pip…" at bounding box center [784, 358] width 1568 height 717
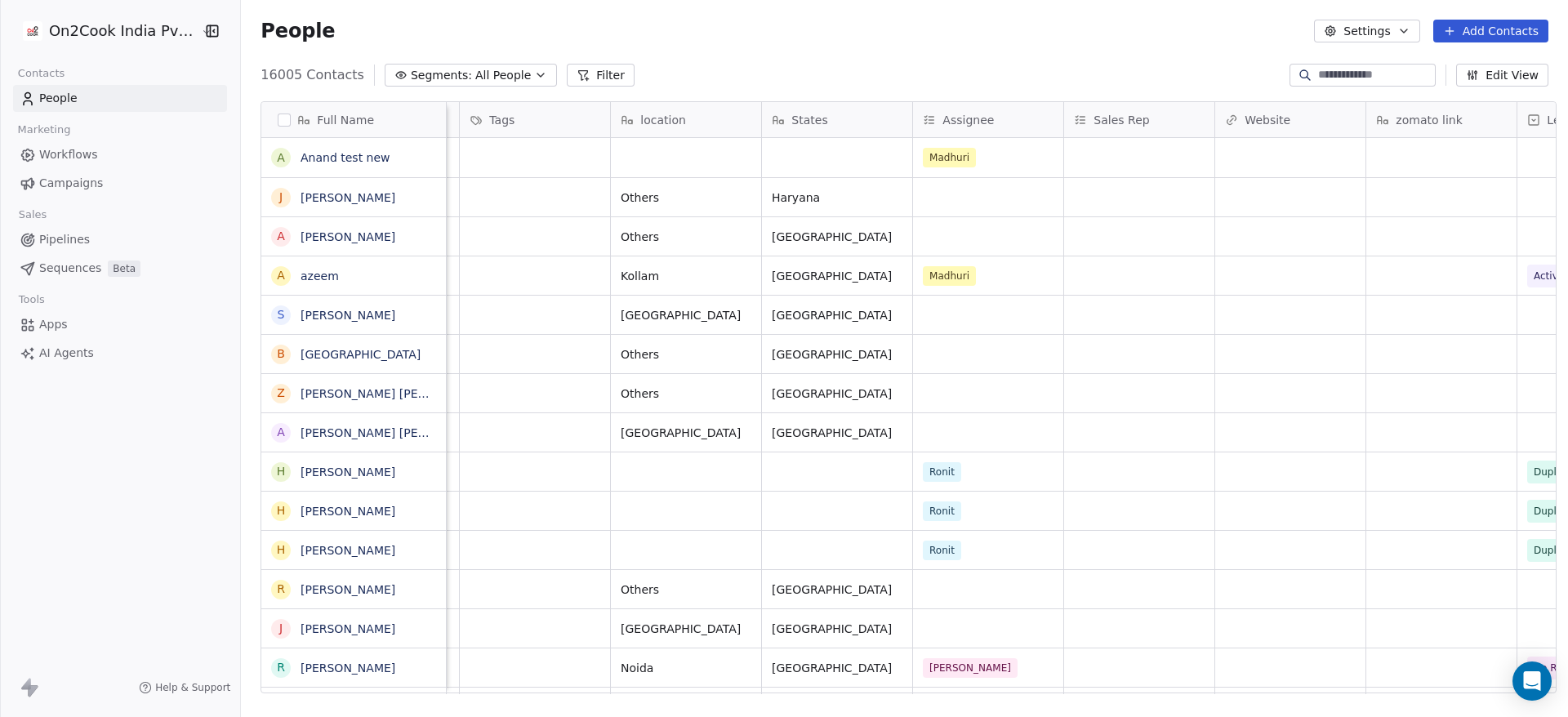
click at [1384, 70] on input at bounding box center [1376, 75] width 115 height 16
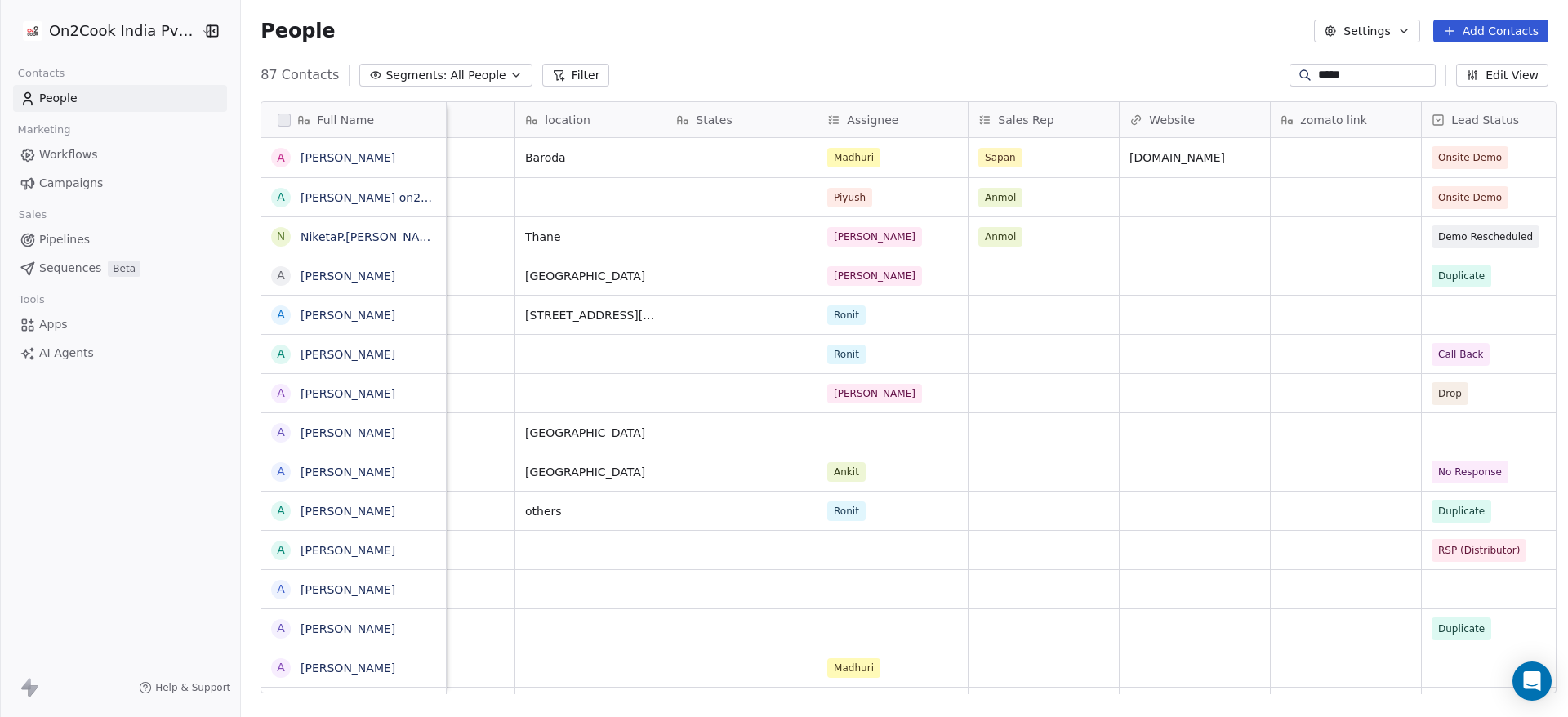
scroll to position [0, 1511]
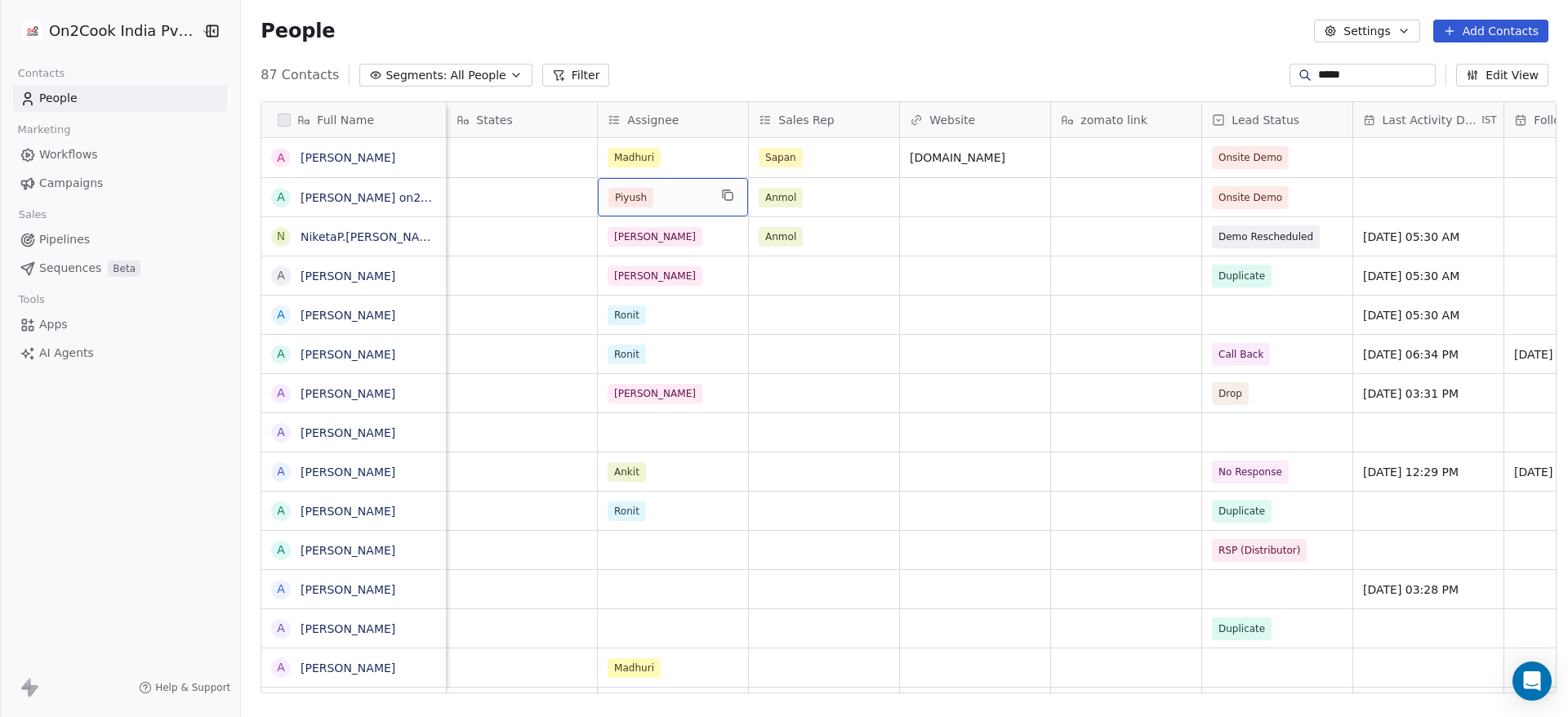
click at [668, 196] on div "Piyush" at bounding box center [658, 197] width 100 height 20
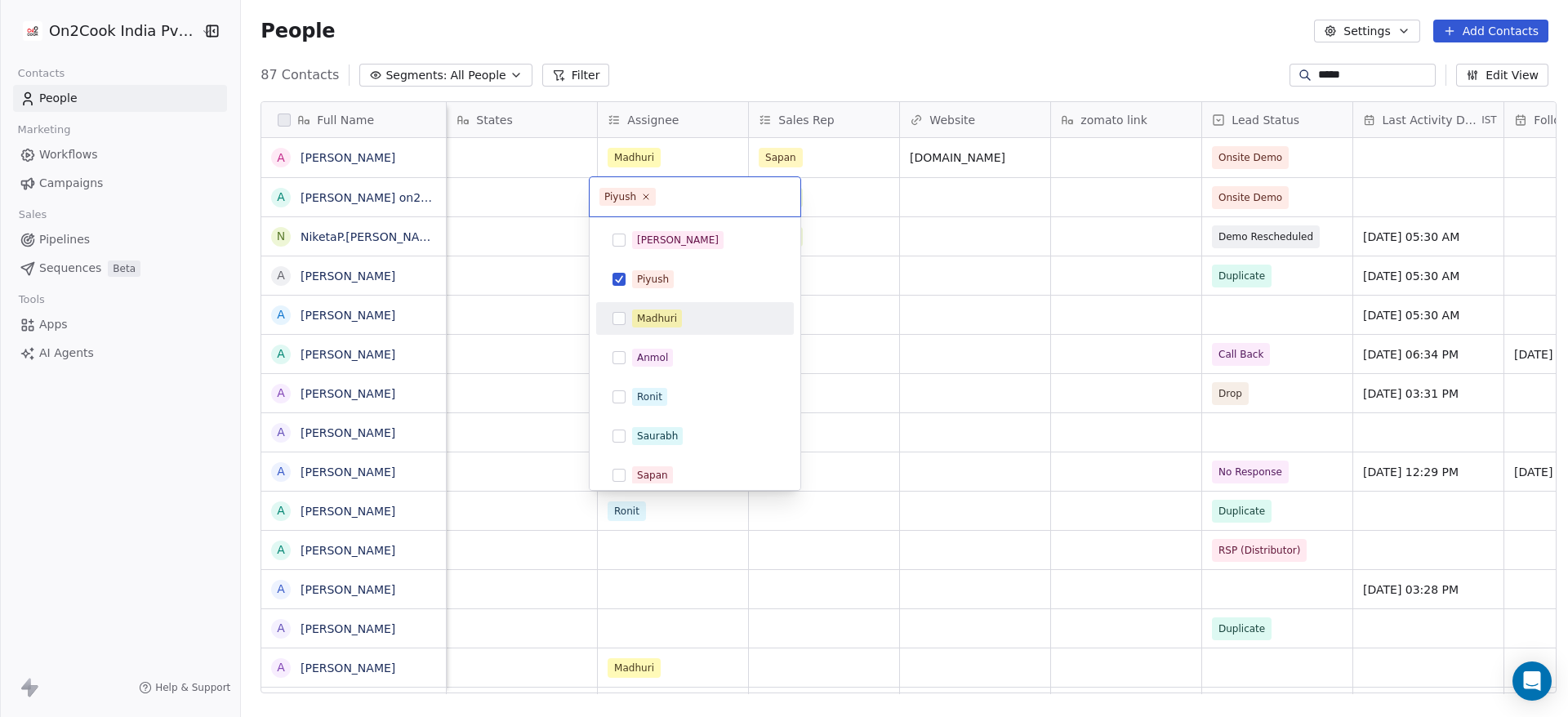
click at [667, 324] on div "Madhuri" at bounding box center [657, 318] width 40 height 15
click at [616, 274] on button "Suggestions" at bounding box center [619, 279] width 13 height 13
click at [959, 42] on html "On2Cook India Pvt. Ltd. Contacts People Marketing Workflows Campaigns Sales Pip…" at bounding box center [784, 358] width 1568 height 717
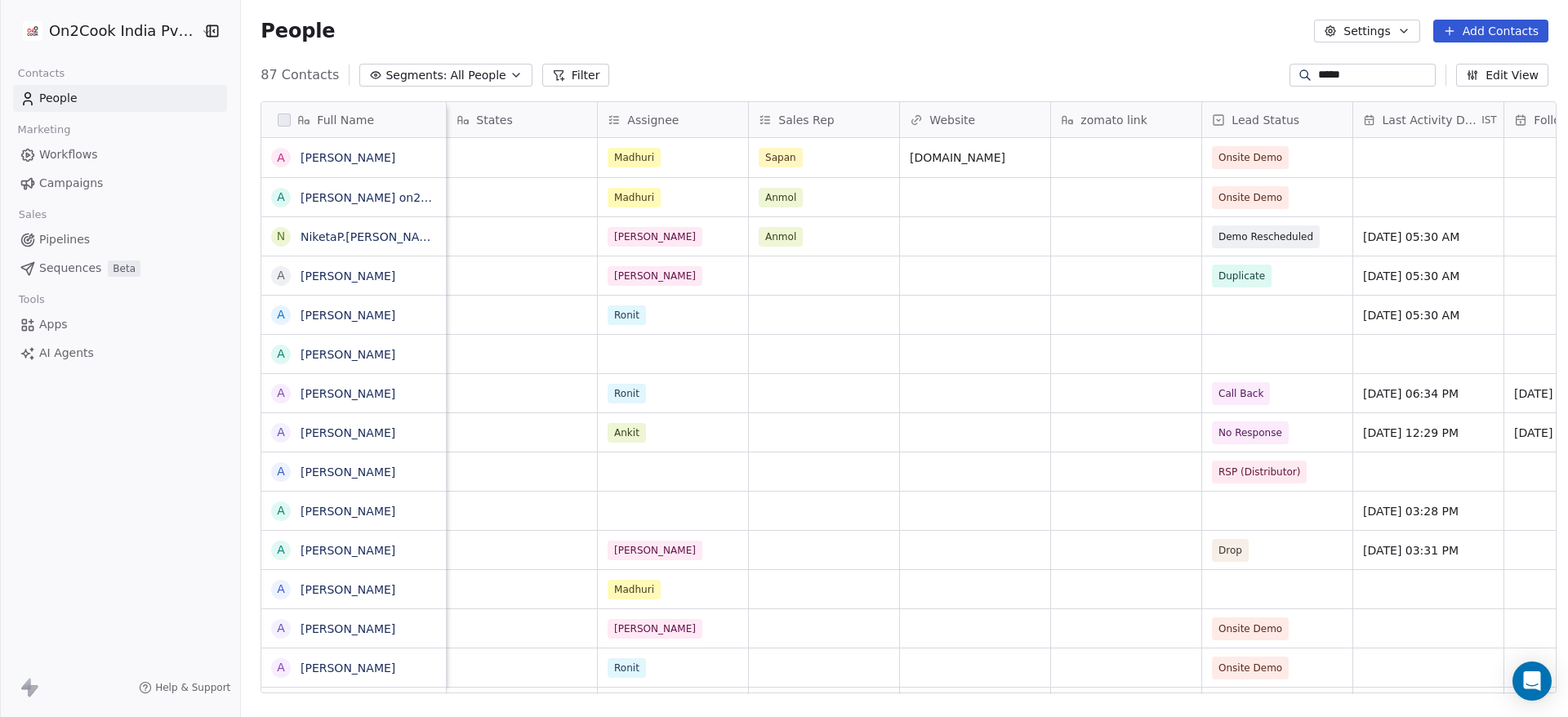
click at [1322, 70] on input "*****" at bounding box center [1376, 75] width 115 height 16
paste input "*******"
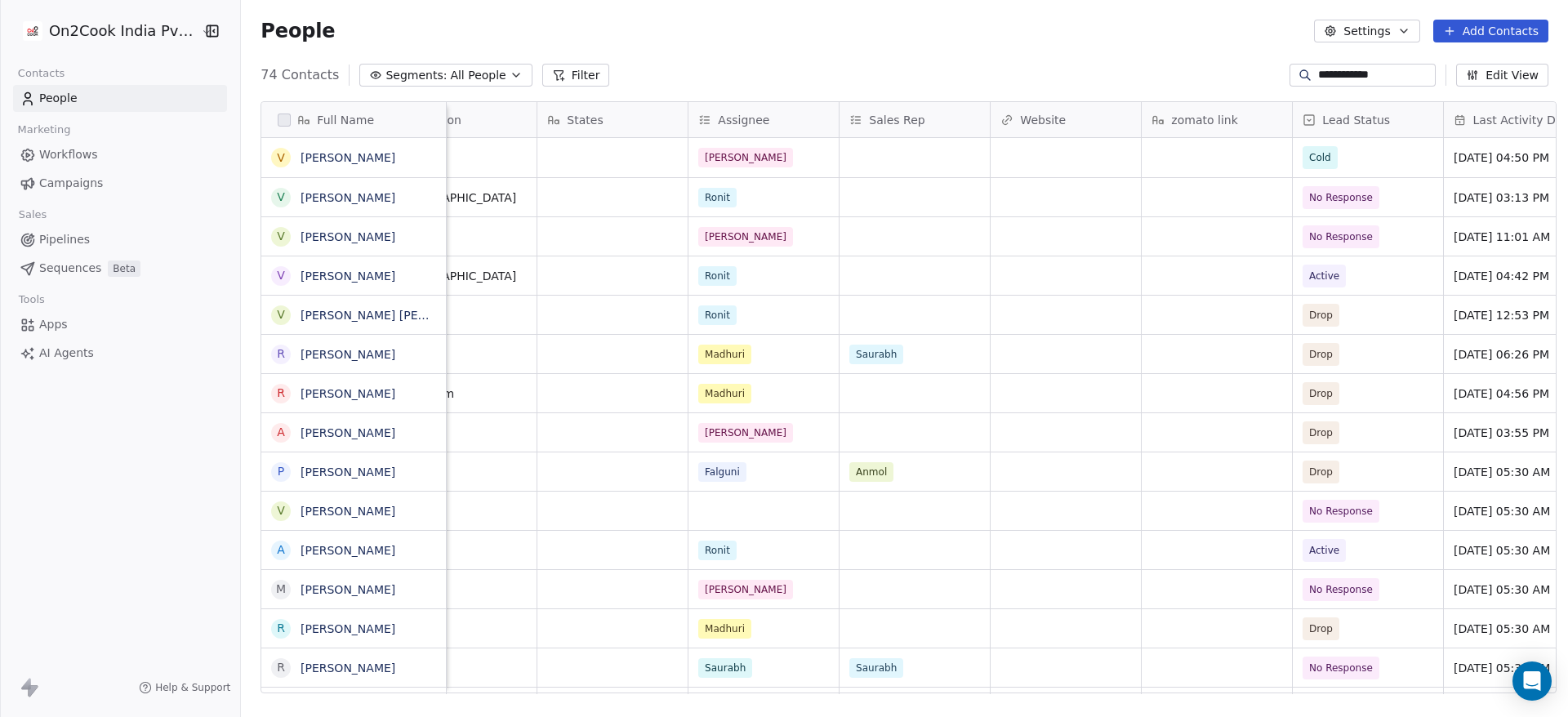
scroll to position [0, 1478]
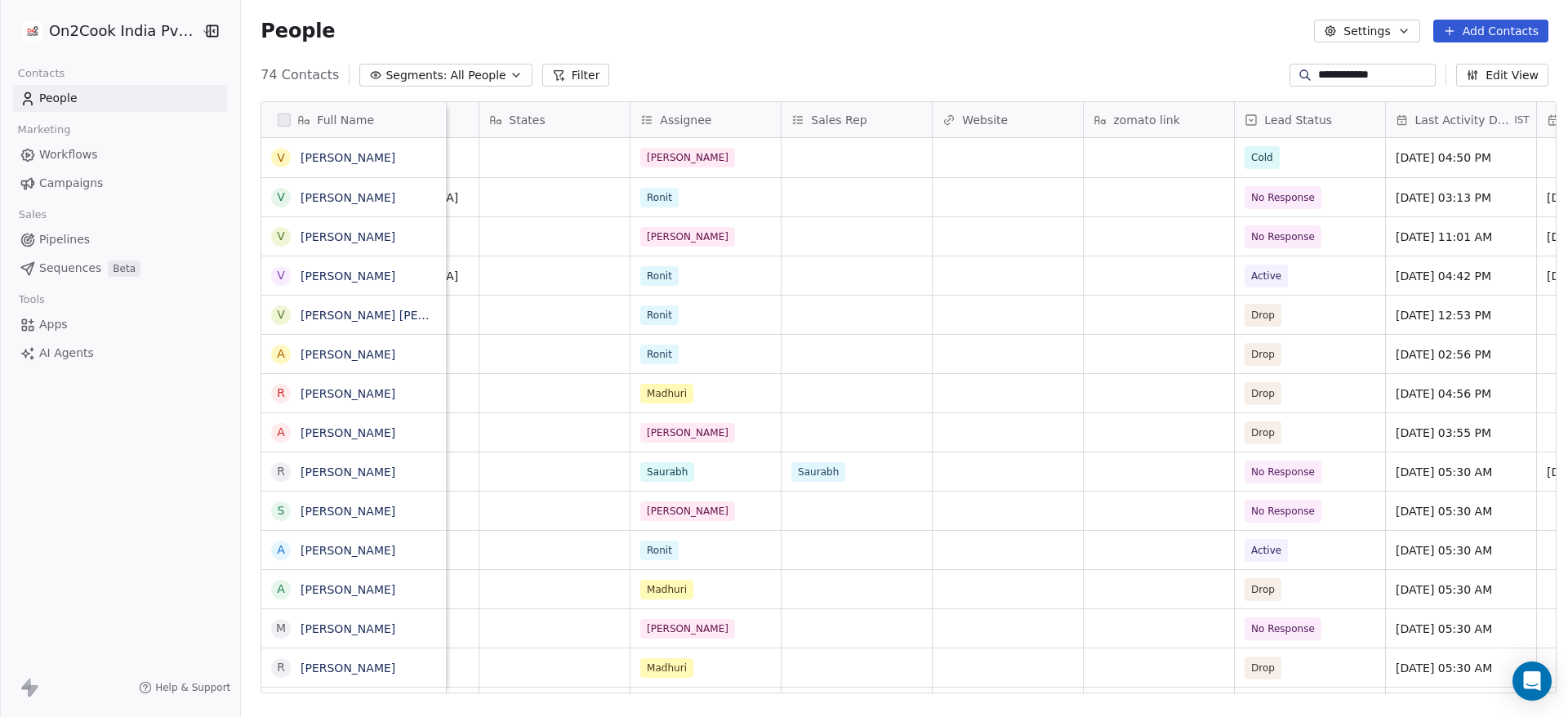
click at [1342, 72] on input "**********" at bounding box center [1376, 75] width 115 height 16
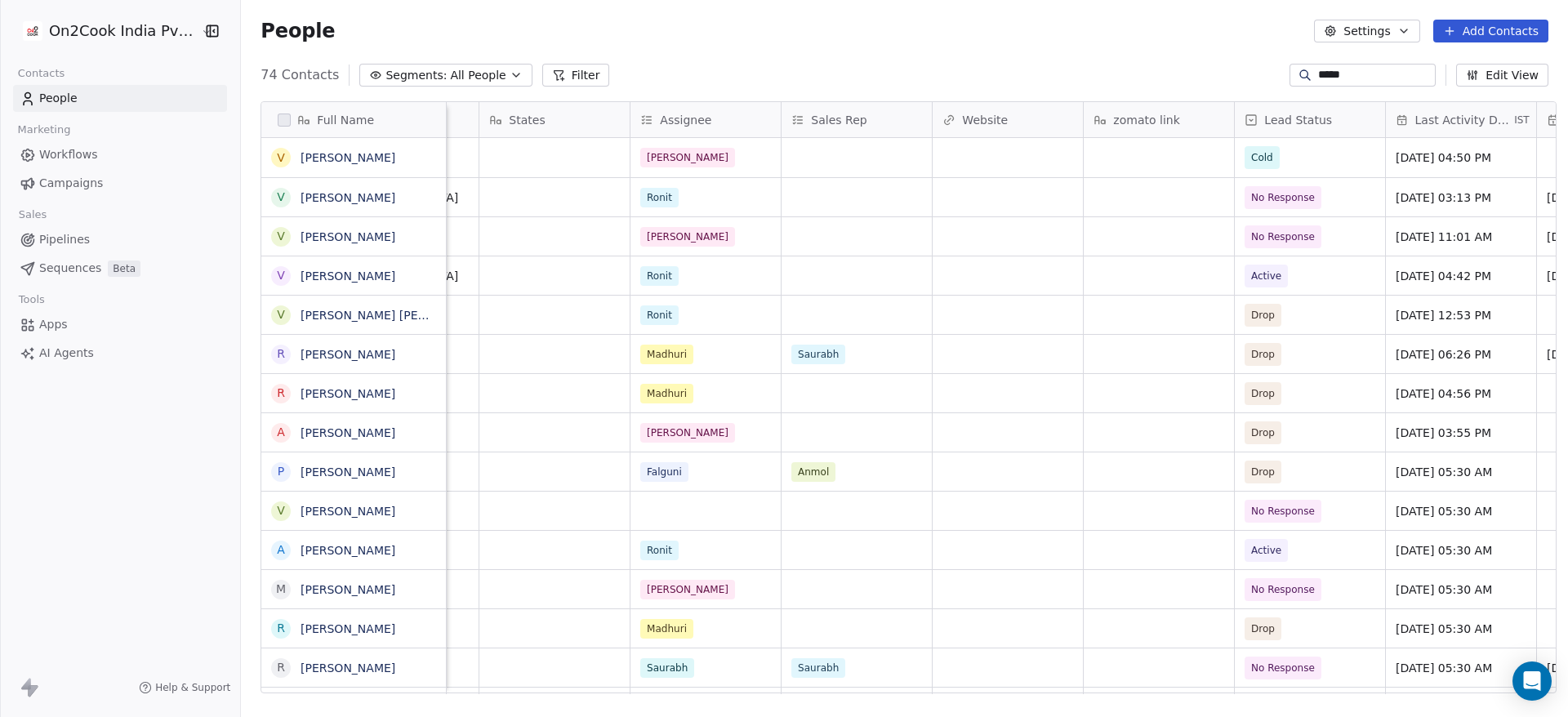
type input "*****"
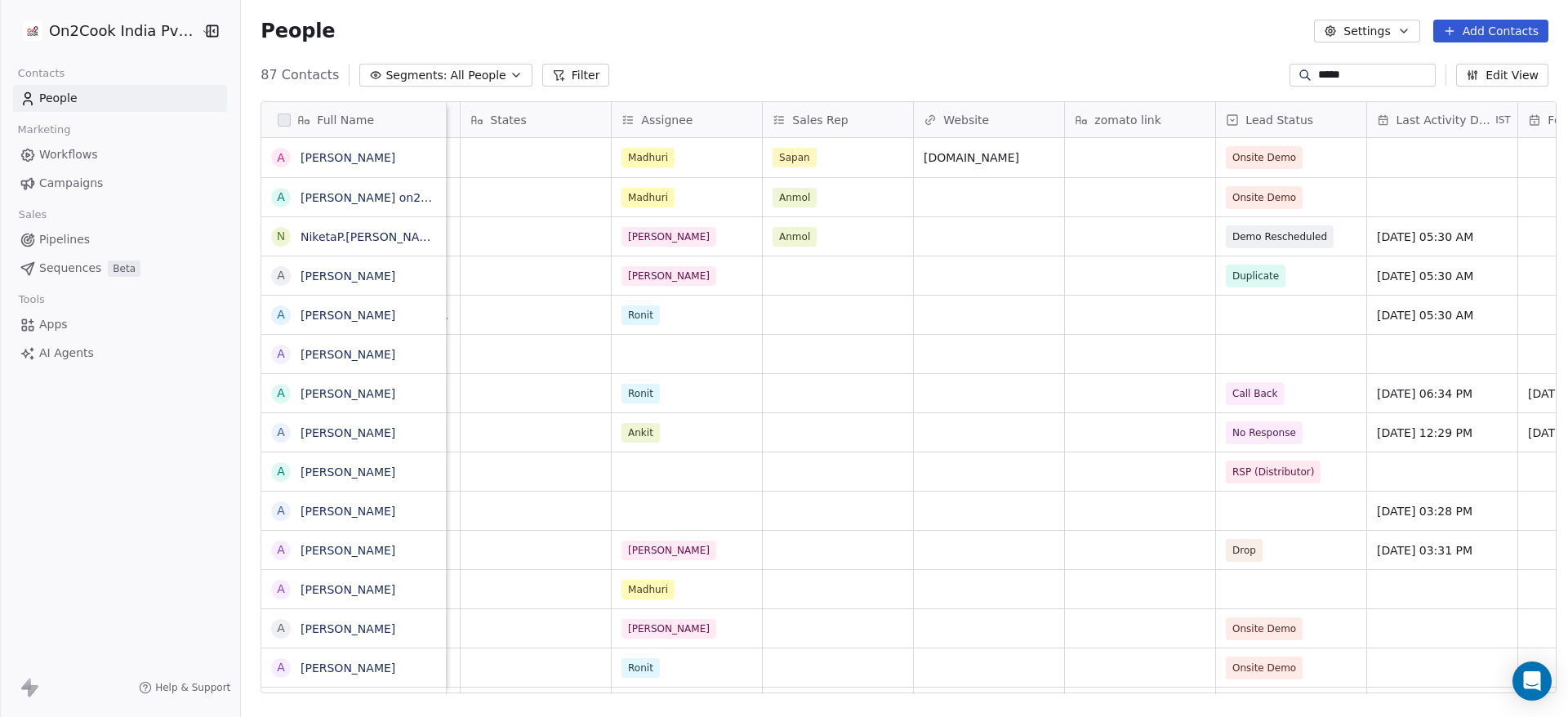
scroll to position [0, 1525]
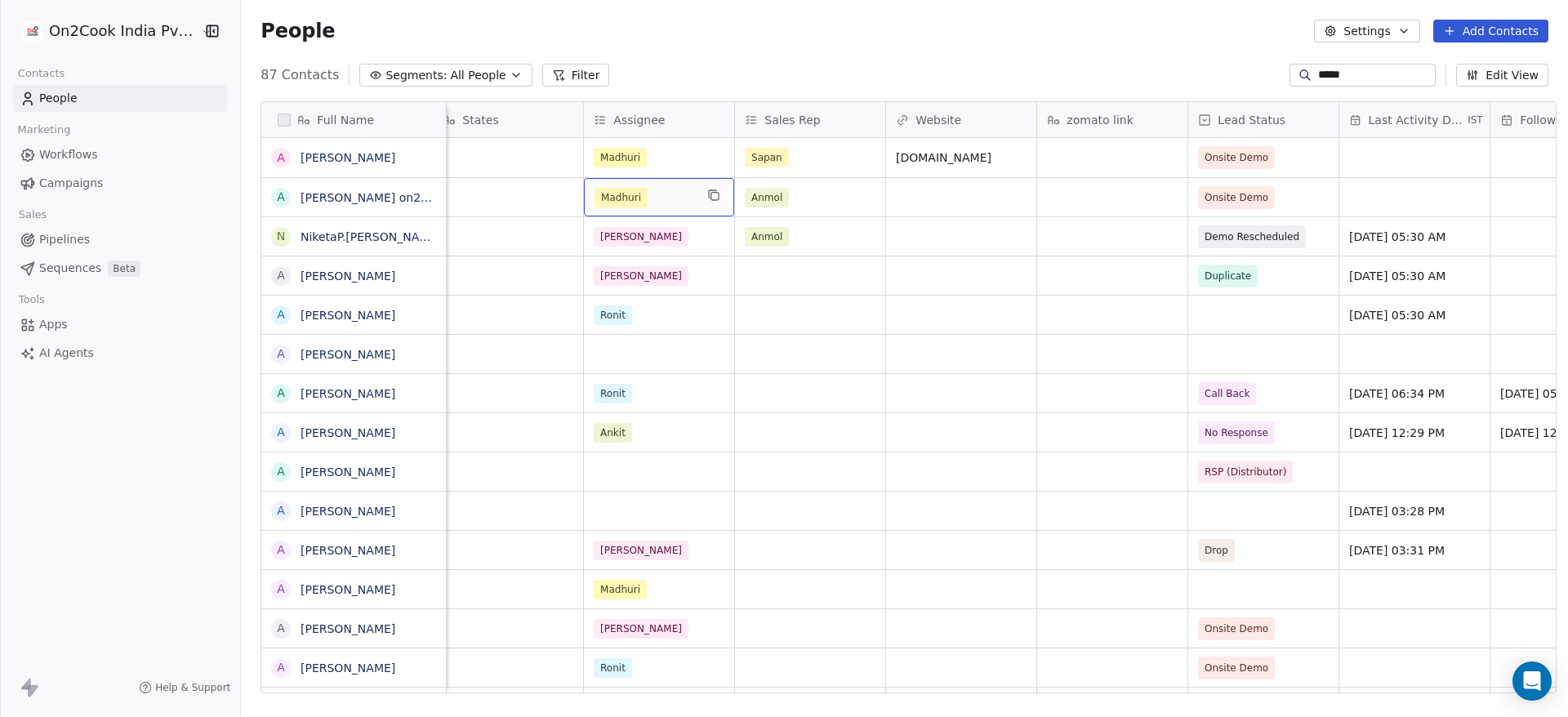
click at [639, 196] on div "Madhuri" at bounding box center [644, 197] width 100 height 20
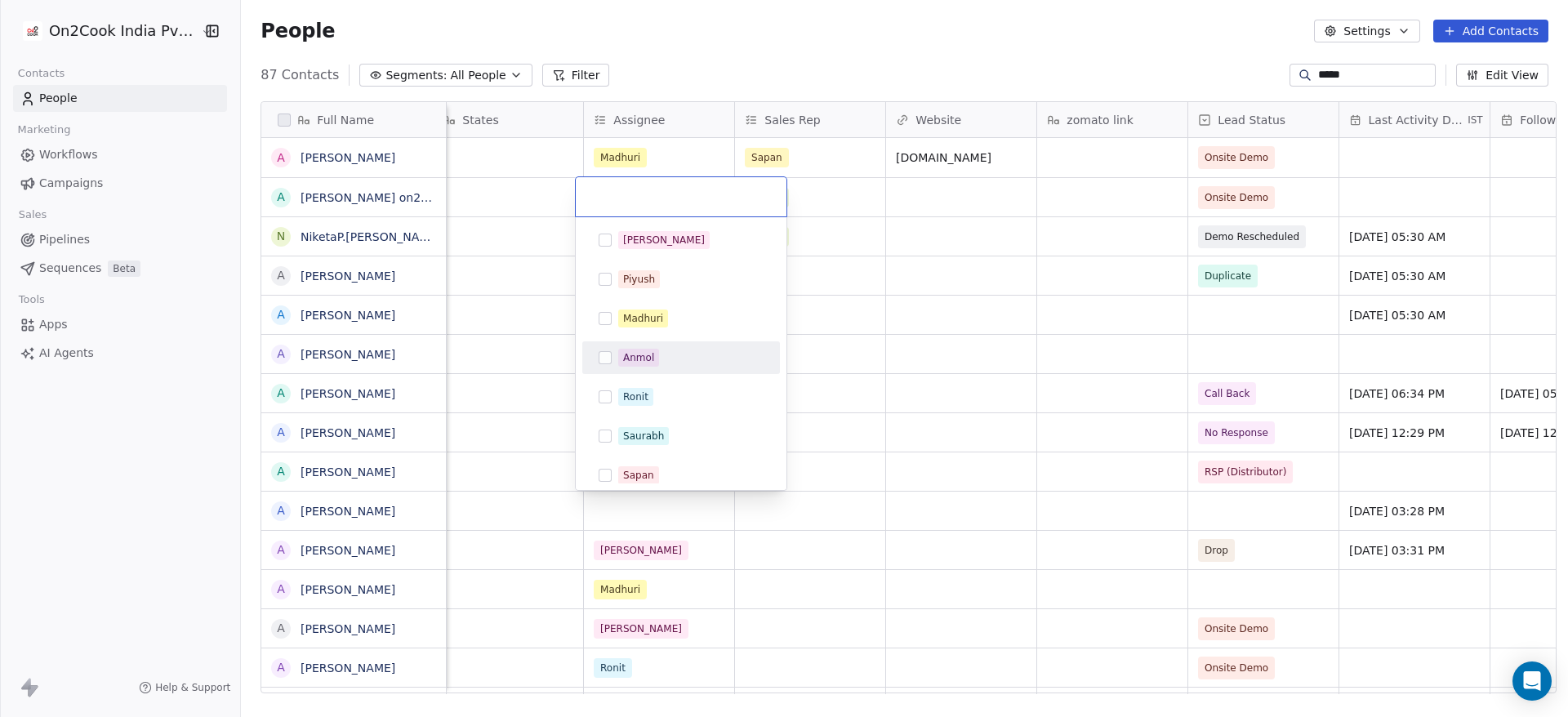
click at [676, 374] on div "Salim Piyush Madhuri Anmol Ronit Saurabh Sapan Falguni Mary Ajay Ankit Rohit Sh…" at bounding box center [680, 475] width 197 height 503
click at [708, 404] on div "Ronit" at bounding box center [691, 397] width 146 height 18
click at [862, 367] on html "On2Cook India Pvt. Ltd. Contacts People Marketing Workflows Campaigns Sales Pip…" at bounding box center [784, 358] width 1568 height 717
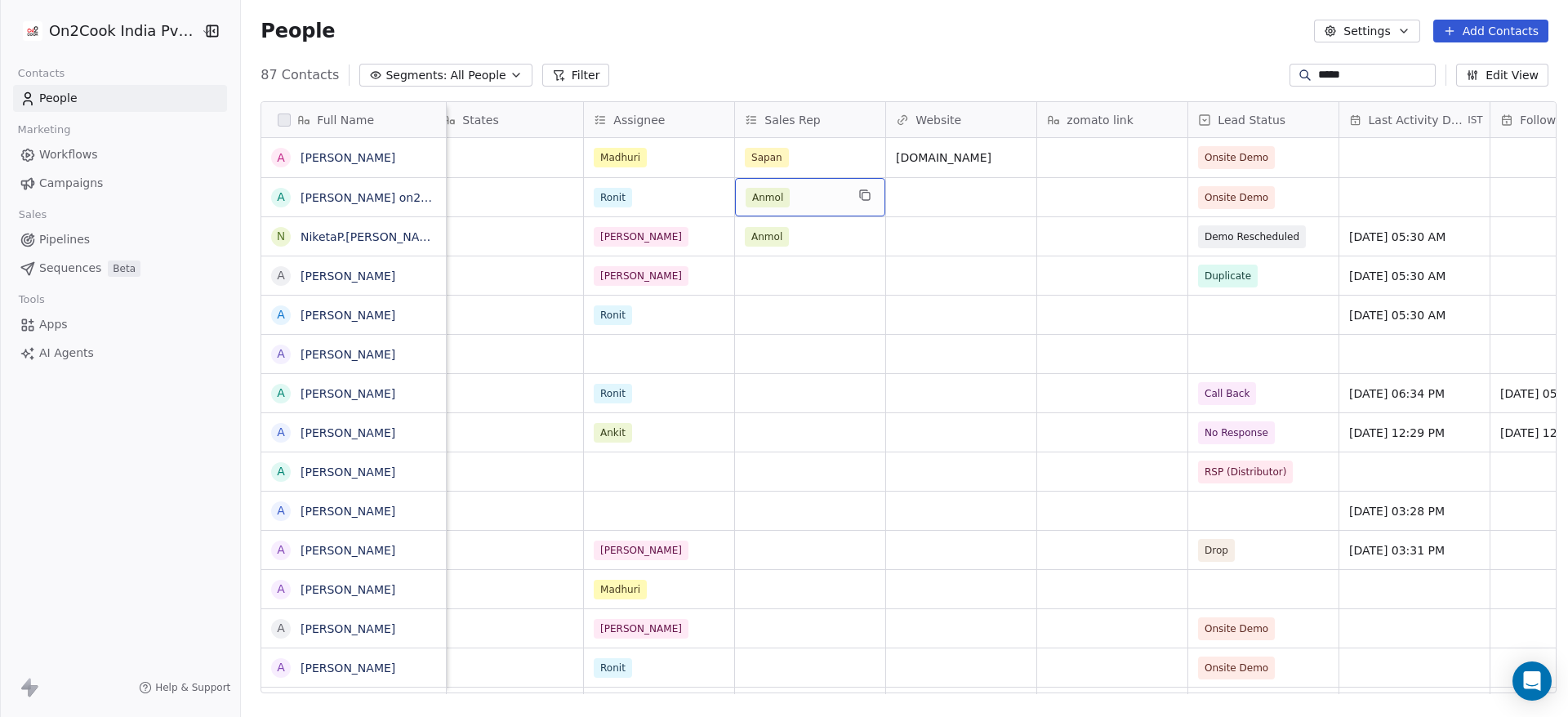
click at [805, 204] on div "Anmol" at bounding box center [796, 197] width 100 height 20
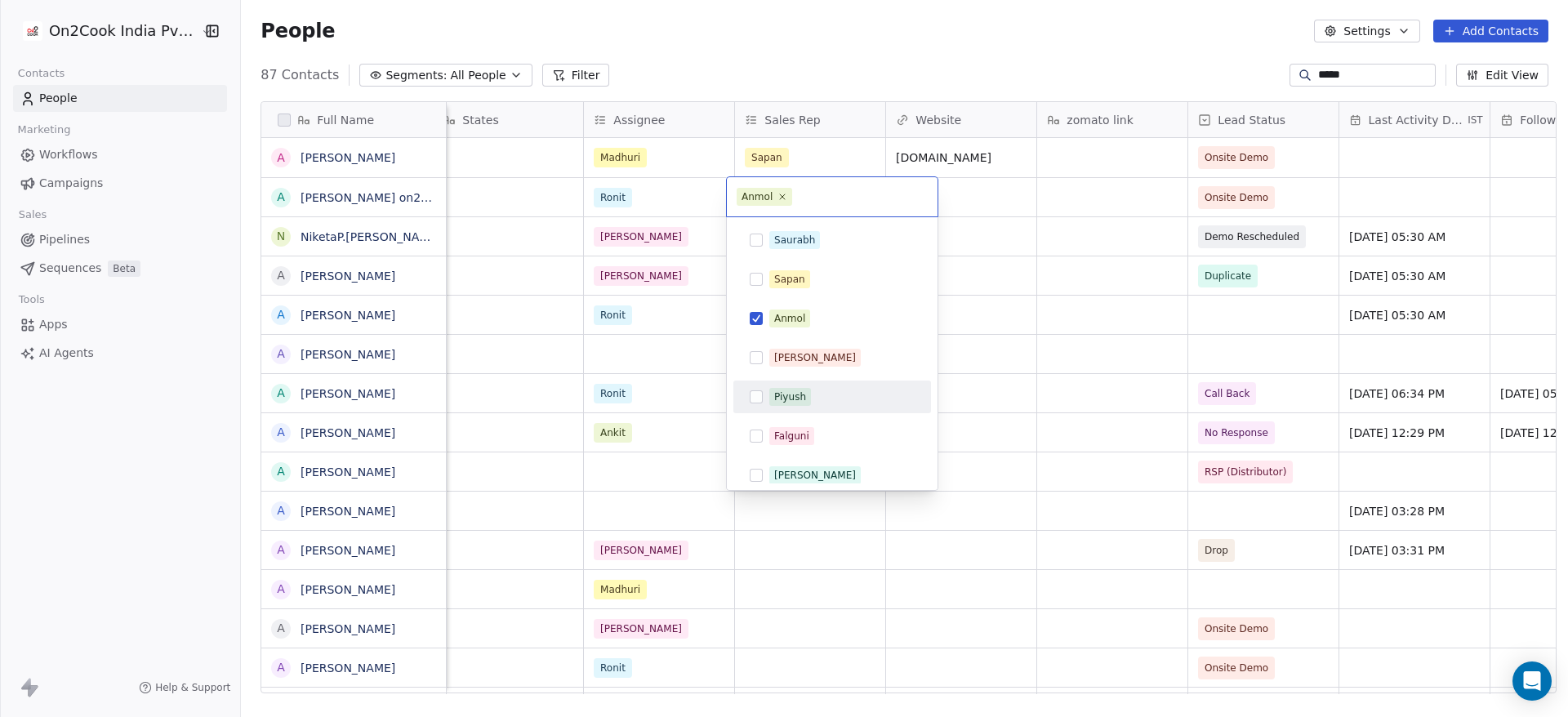
click at [845, 396] on div "Piyush" at bounding box center [843, 397] width 146 height 18
click at [841, 327] on div "Anmol" at bounding box center [843, 318] width 146 height 18
click at [1011, 375] on html "On2Cook India Pvt. Ltd. Contacts People Marketing Workflows Campaigns Sales Pip…" at bounding box center [784, 358] width 1568 height 717
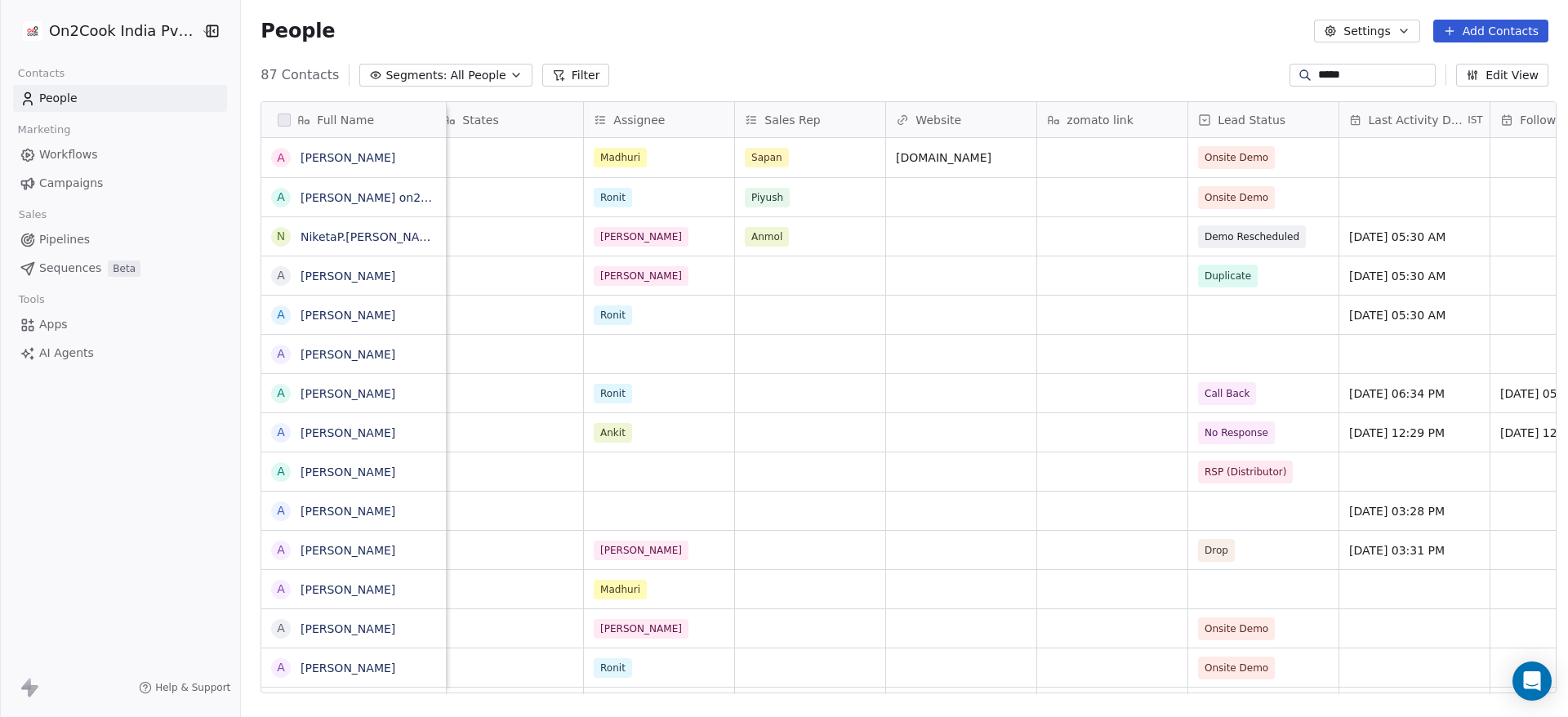
click at [116, 100] on link "People" at bounding box center [120, 98] width 214 height 27
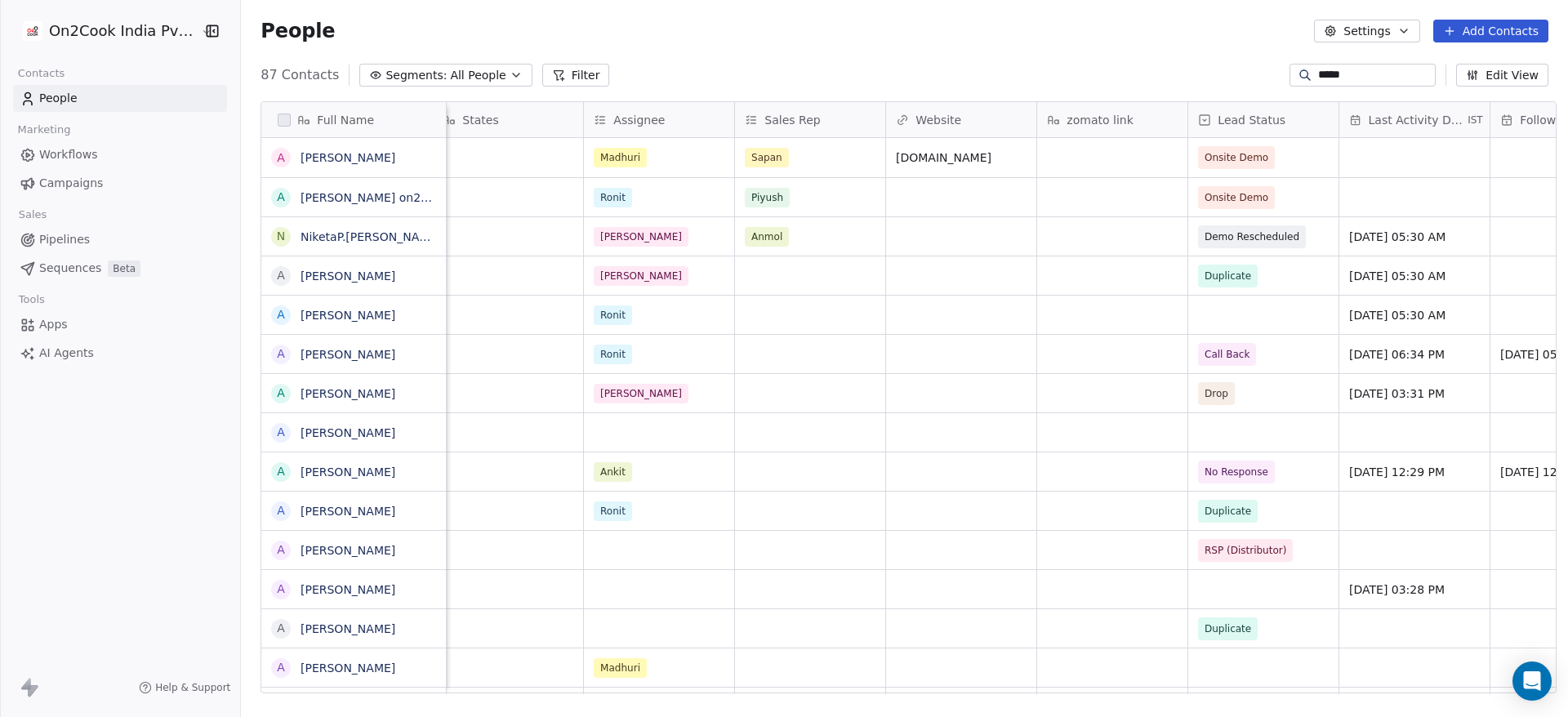
click at [115, 99] on link "People" at bounding box center [120, 98] width 214 height 27
click at [1348, 70] on input "*****" at bounding box center [1376, 75] width 115 height 16
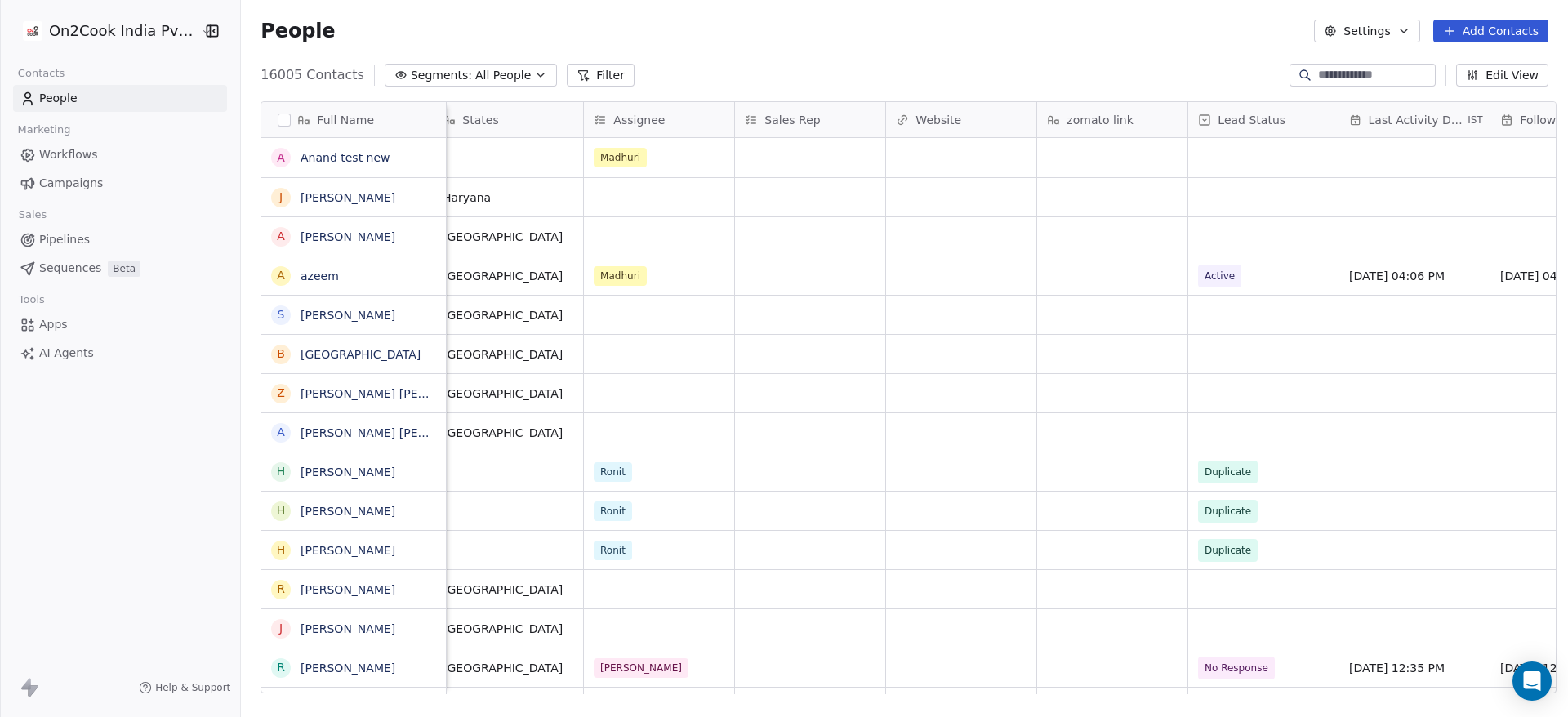
click at [1501, 28] on button "Add Contacts" at bounding box center [1491, 31] width 115 height 23
click at [1456, 62] on span "Create new contact" at bounding box center [1499, 66] width 112 height 17
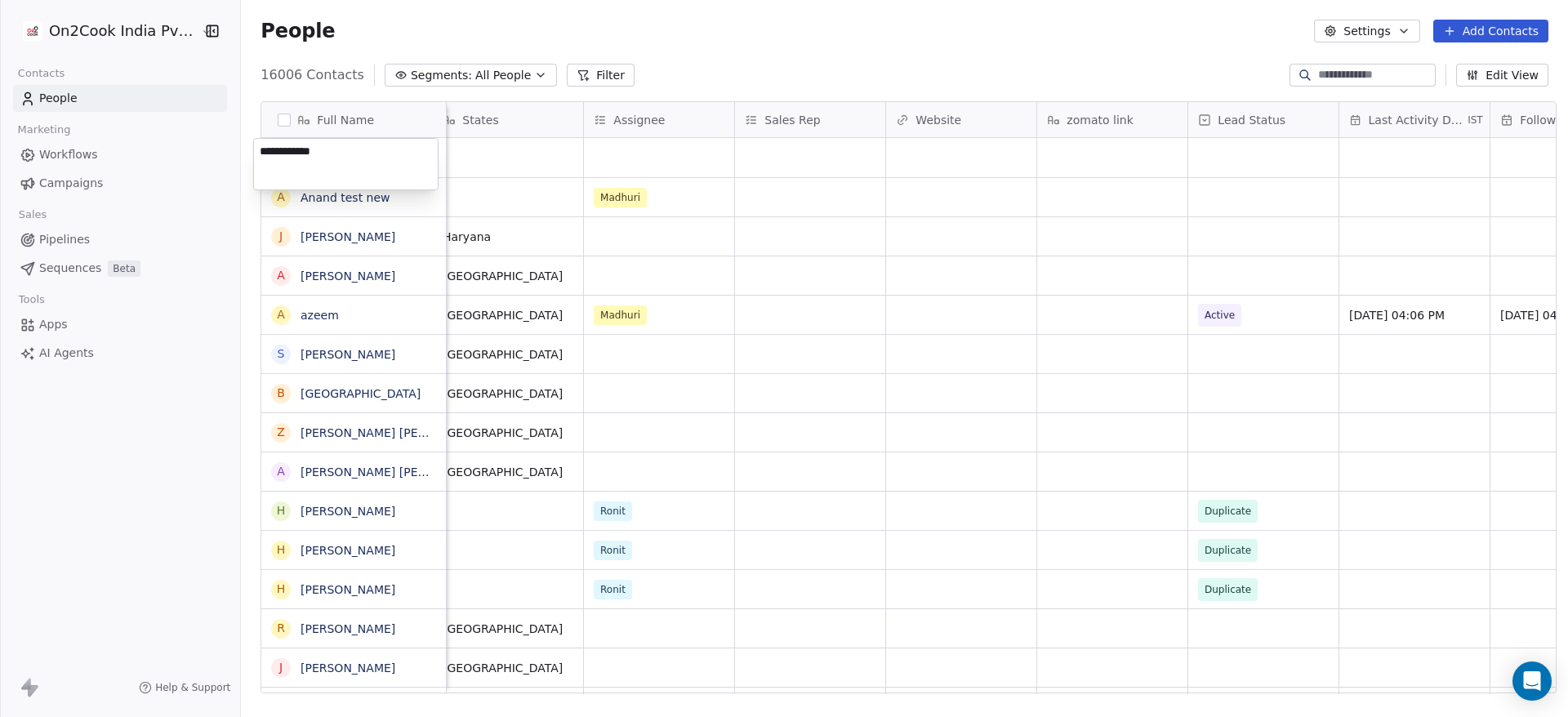
type textarea "**********"
click at [769, 514] on html "On2Cook India Pvt. Ltd. Contacts People Marketing Workflows Campaigns Sales Pip…" at bounding box center [784, 358] width 1568 height 717
click at [648, 148] on div "grid" at bounding box center [659, 158] width 151 height 39
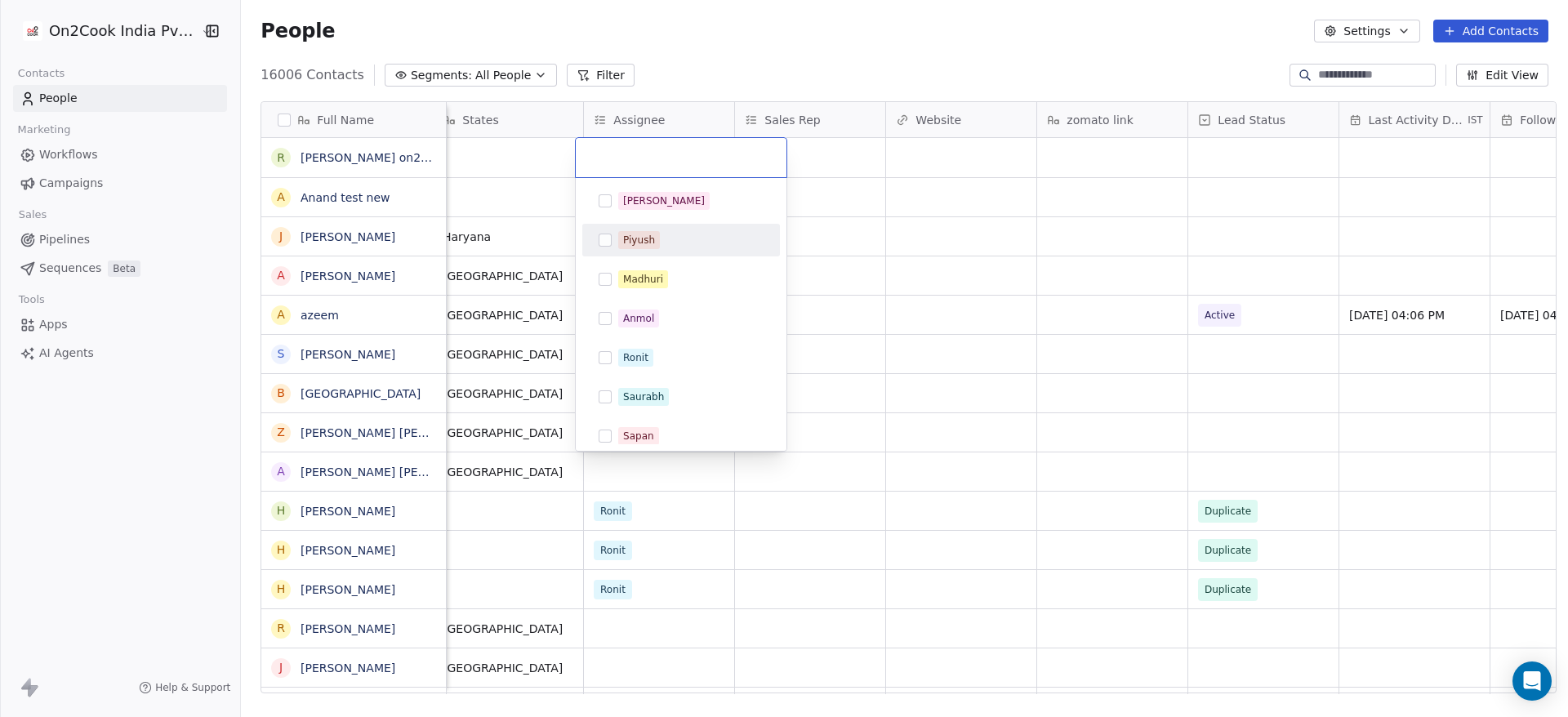
click at [668, 232] on div "Piyush" at bounding box center [691, 240] width 146 height 18
click at [825, 161] on html "On2Cook India Pvt. Ltd. Contacts People Marketing Workflows Campaigns Sales Pip…" at bounding box center [784, 358] width 1568 height 717
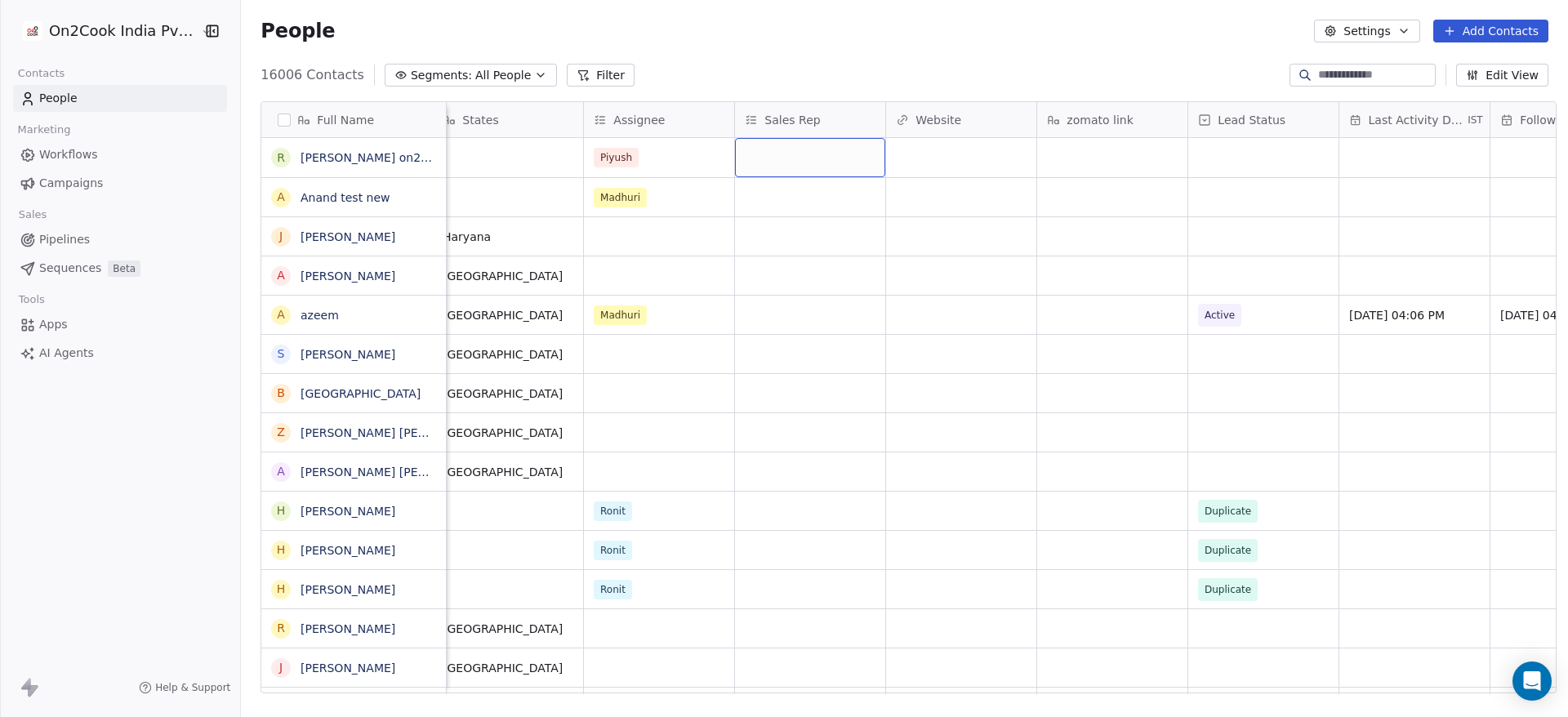
click at [825, 161] on div "grid" at bounding box center [811, 158] width 151 height 39
click at [812, 156] on div "grid" at bounding box center [811, 158] width 151 height 39
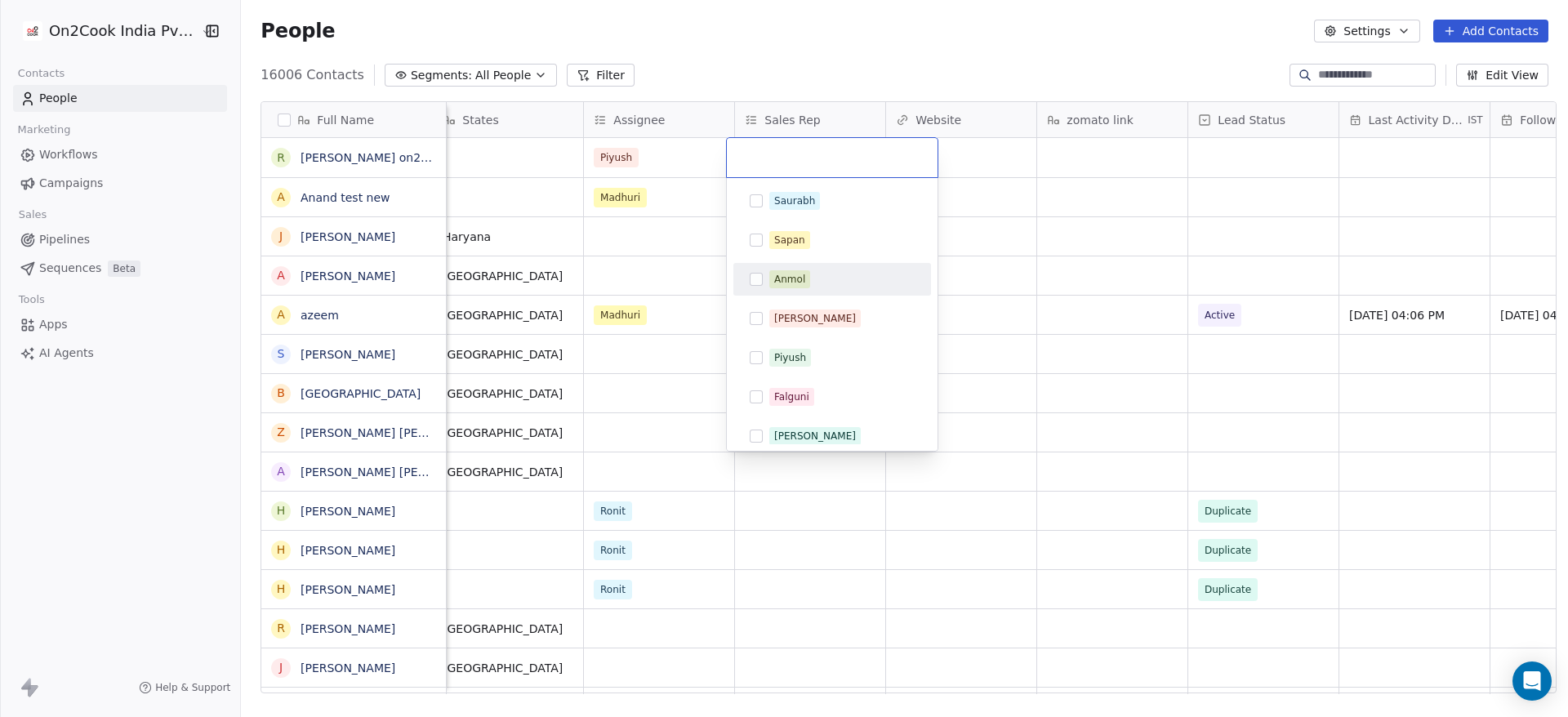
click at [821, 296] on div "Saurabh Sapan Anmol Salim Piyush Falguni Mary Ankit" at bounding box center [832, 337] width 197 height 307
click at [1030, 426] on html "On2Cook India Pvt. Ltd. Contacts People Marketing Workflows Campaigns Sales Pip…" at bounding box center [784, 358] width 1568 height 717
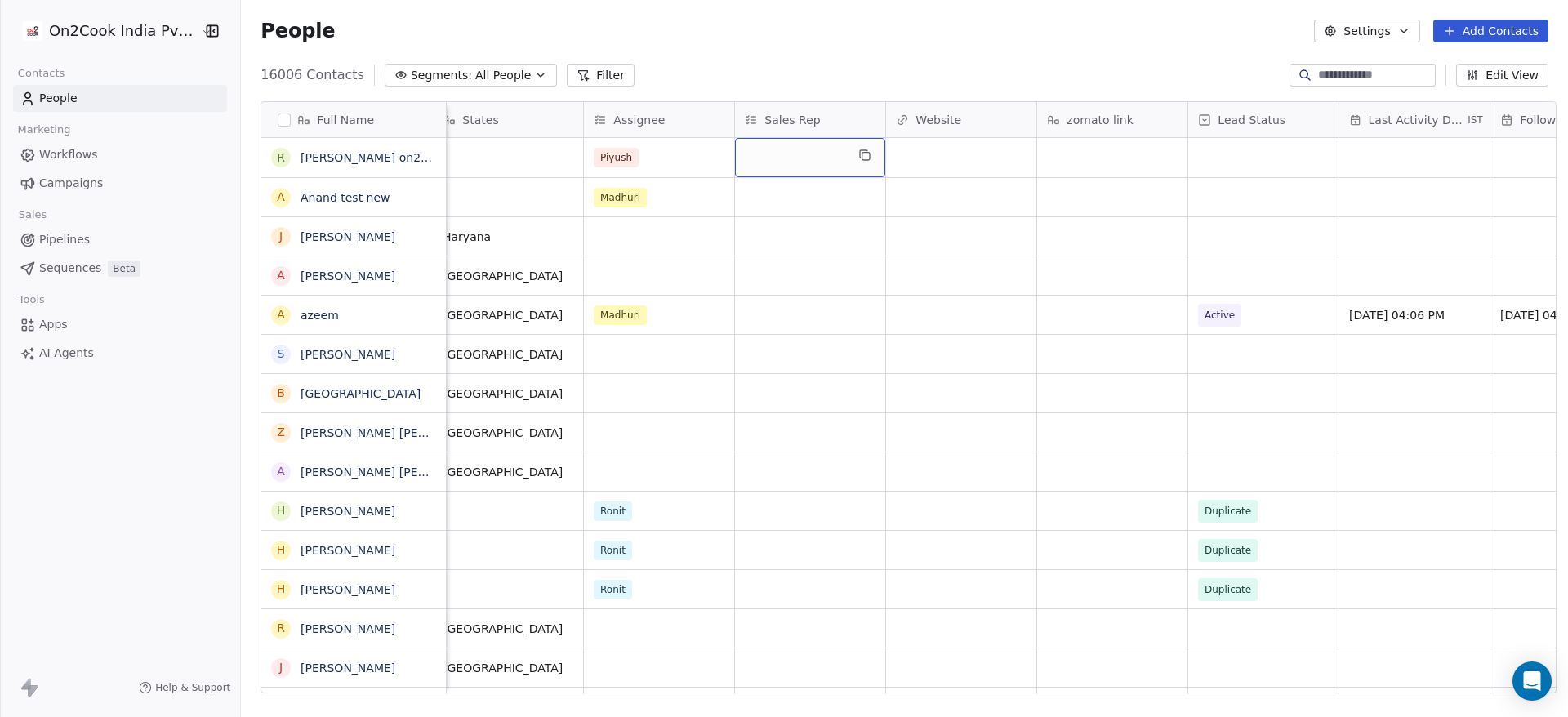
click at [757, 154] on div "grid" at bounding box center [811, 158] width 151 height 39
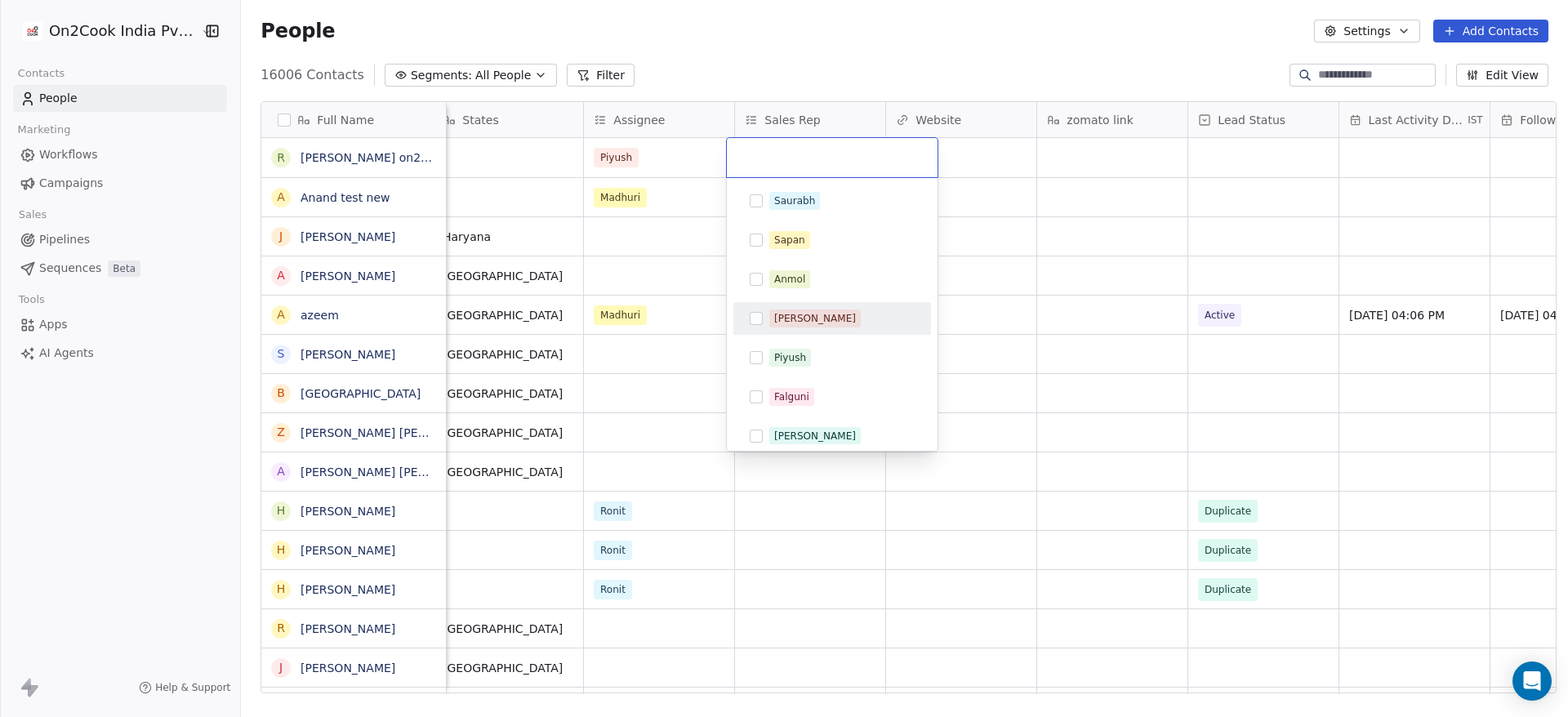
click at [792, 306] on div "Salim" at bounding box center [832, 318] width 184 height 26
click at [996, 399] on html "On2Cook India Pvt. Ltd. Contacts People Marketing Workflows Campaigns Sales Pip…" at bounding box center [784, 358] width 1568 height 717
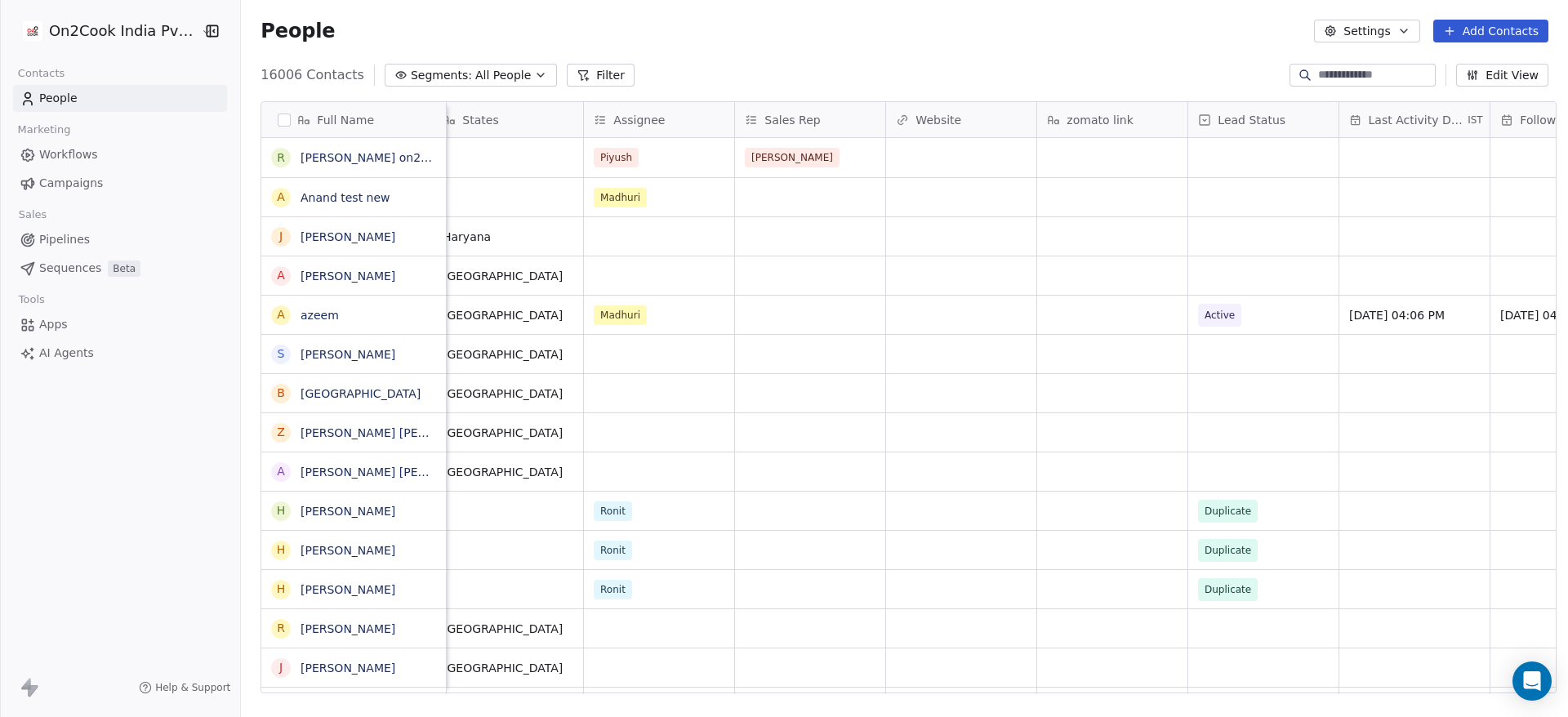
click at [1385, 70] on input at bounding box center [1376, 75] width 115 height 16
paste input "**********"
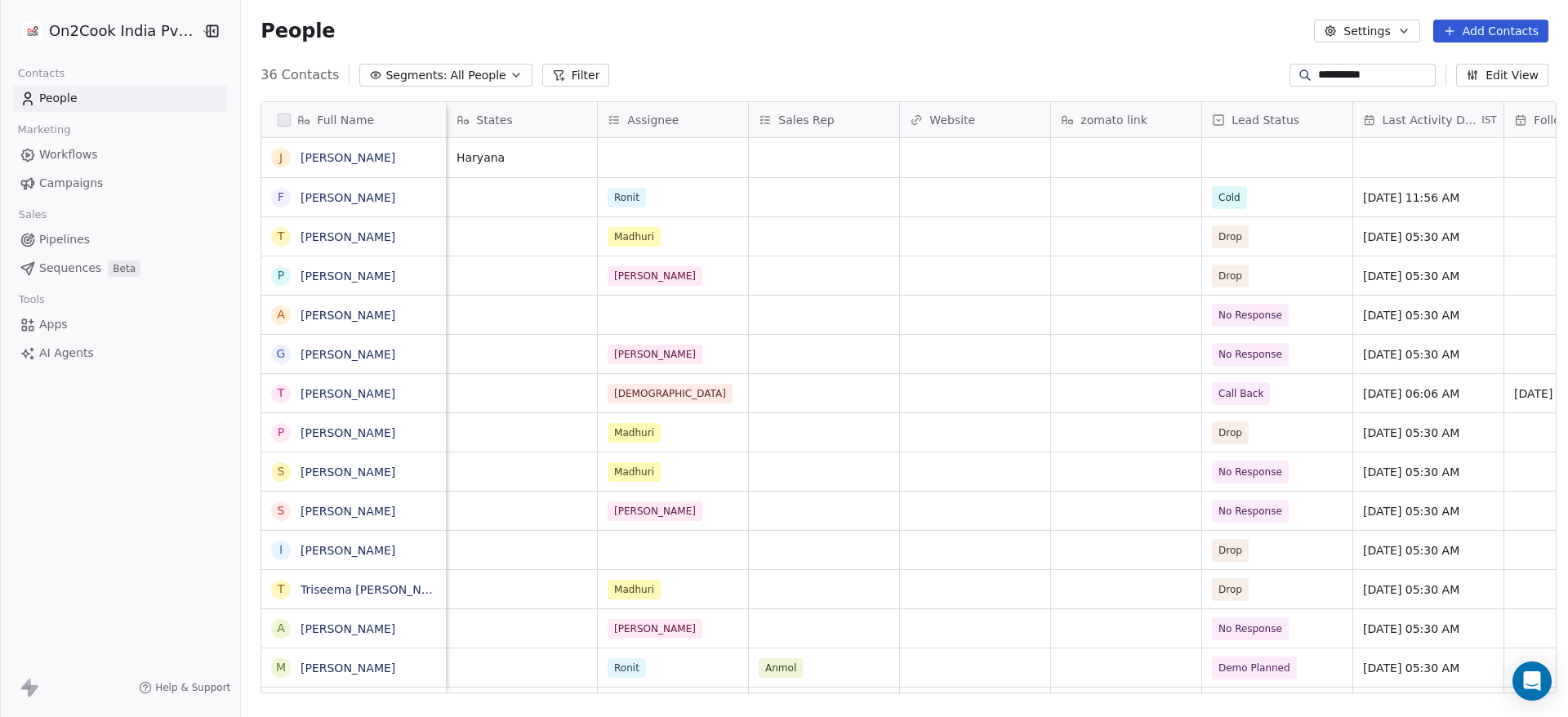
scroll to position [0, 1527]
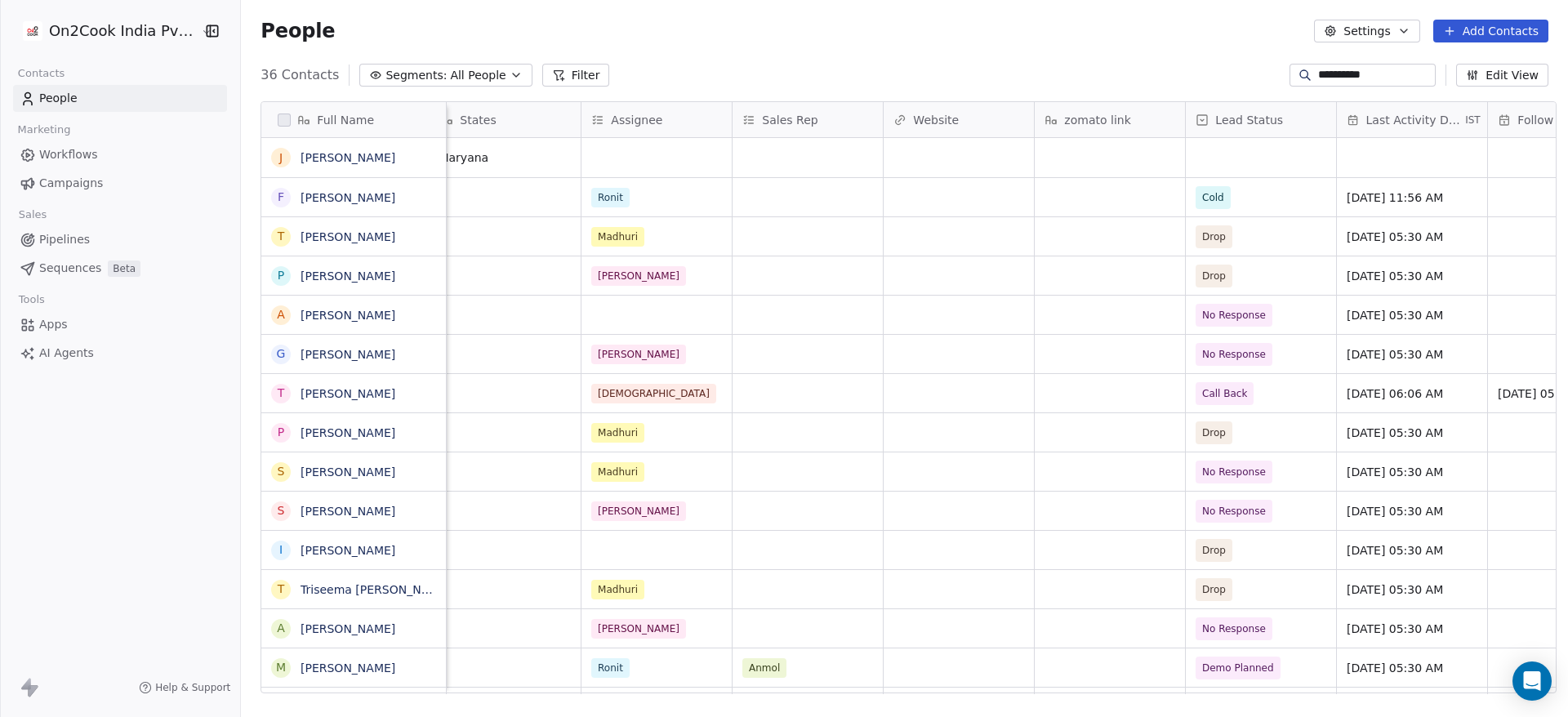
click at [1378, 77] on input "**********" at bounding box center [1376, 75] width 115 height 16
paste input "**"
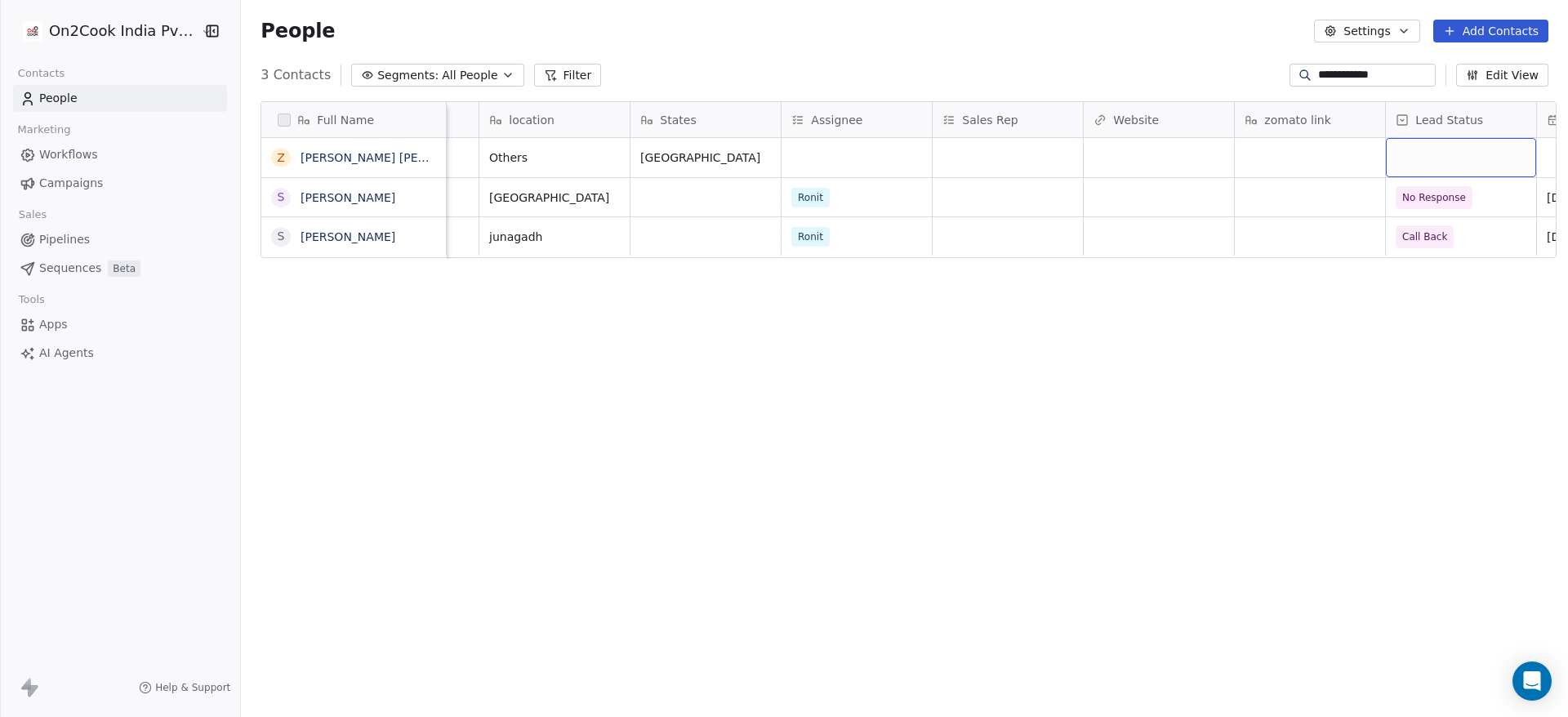
scroll to position [0, 1478]
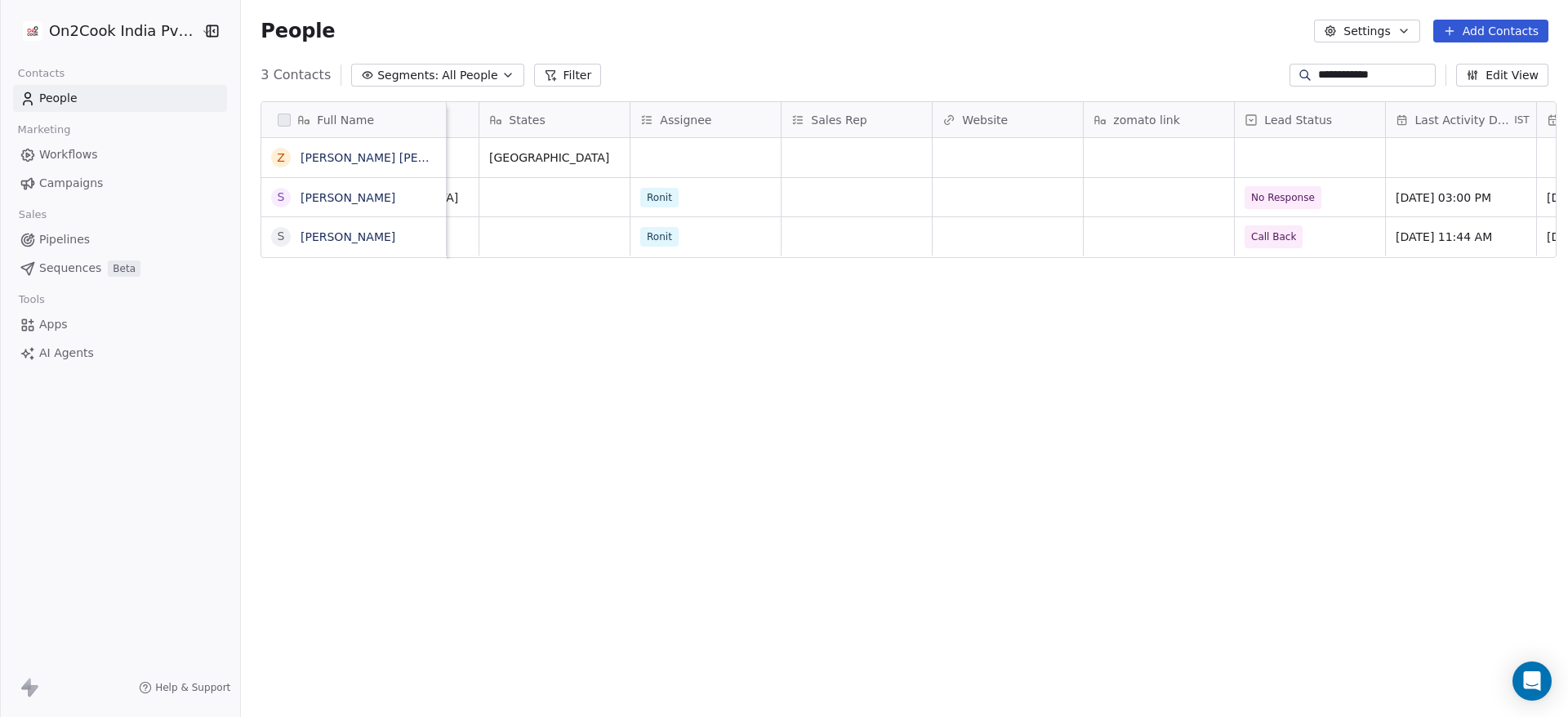
click at [1380, 78] on input "**********" at bounding box center [1376, 75] width 115 height 16
paste input "*"
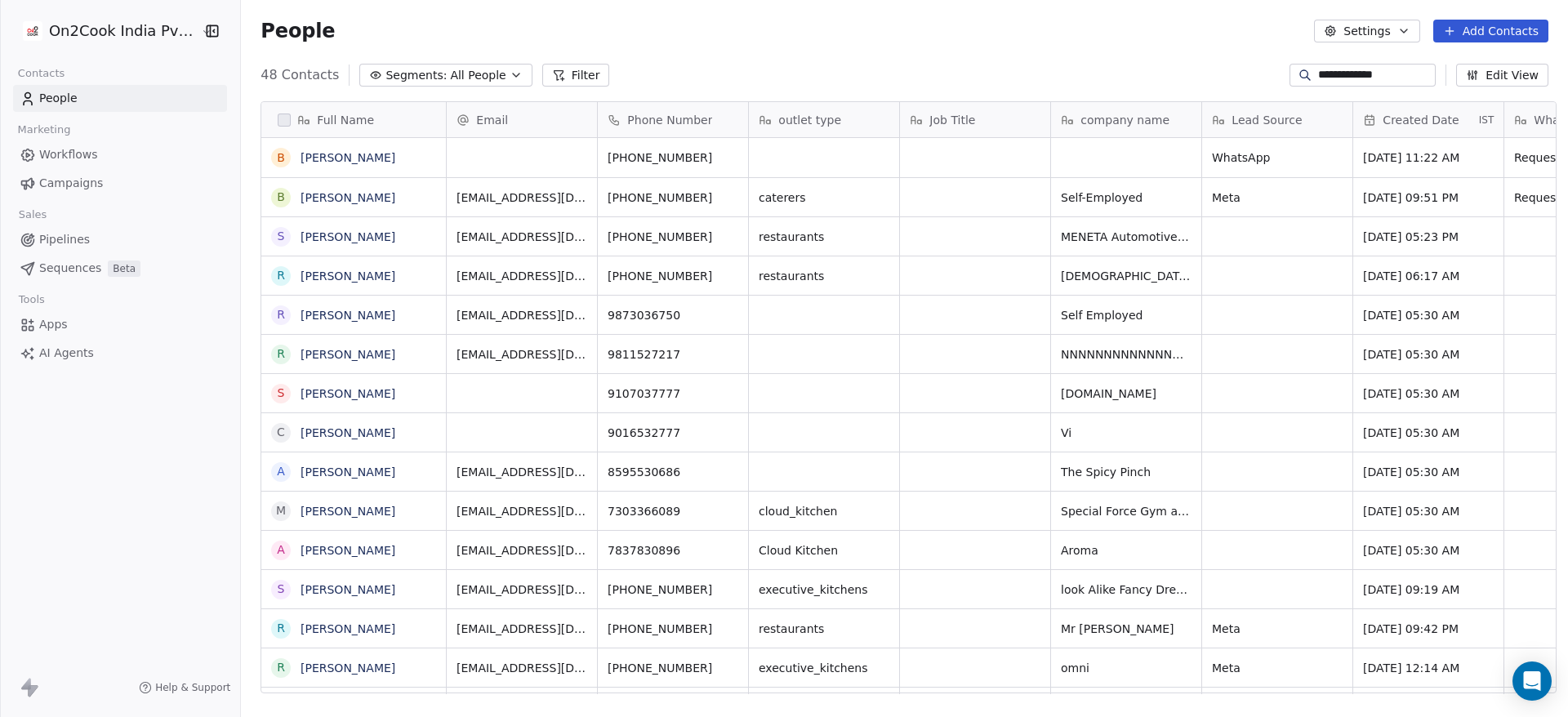
scroll to position [611, 1316]
type input "**********"
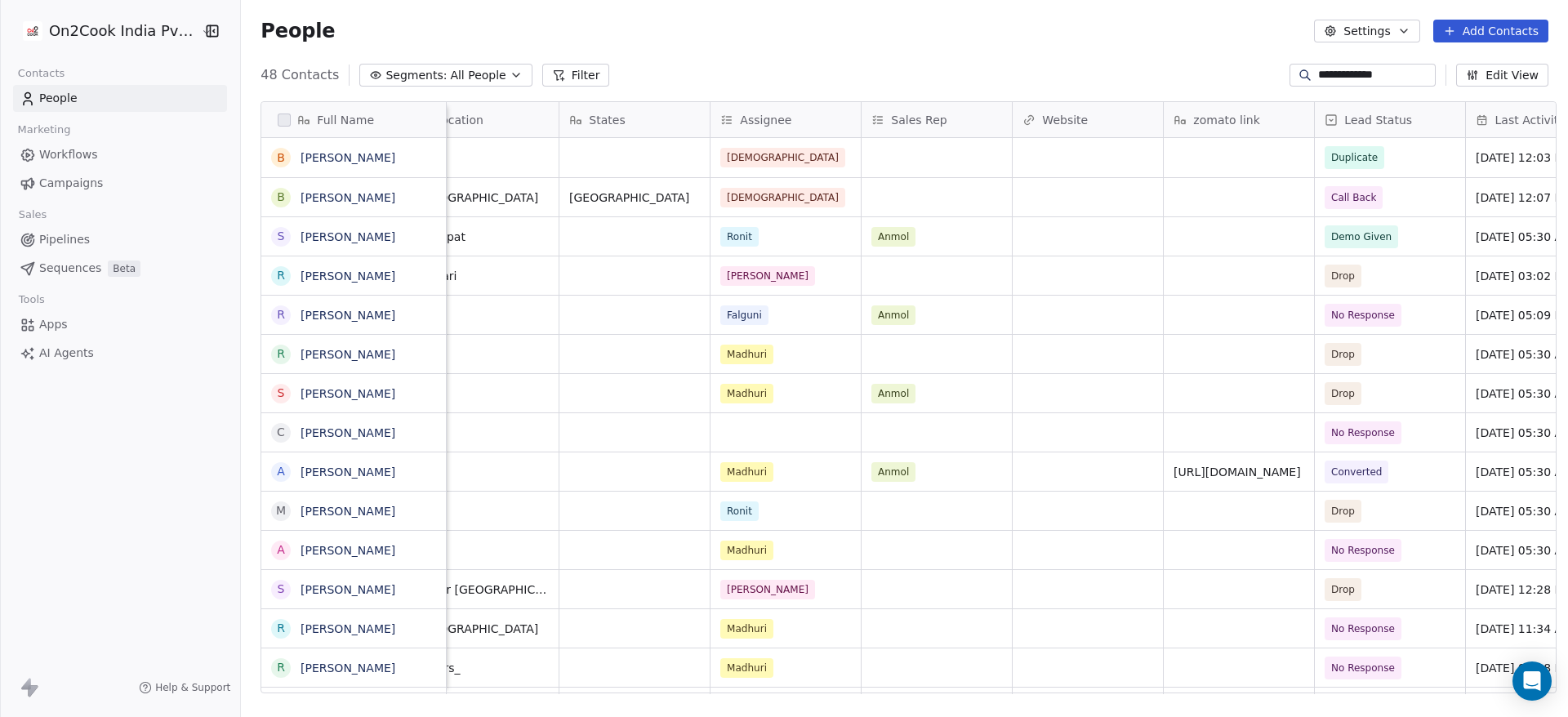
scroll to position [0, 1402]
click at [1371, 156] on span "Duplicate" at bounding box center [1352, 158] width 60 height 23
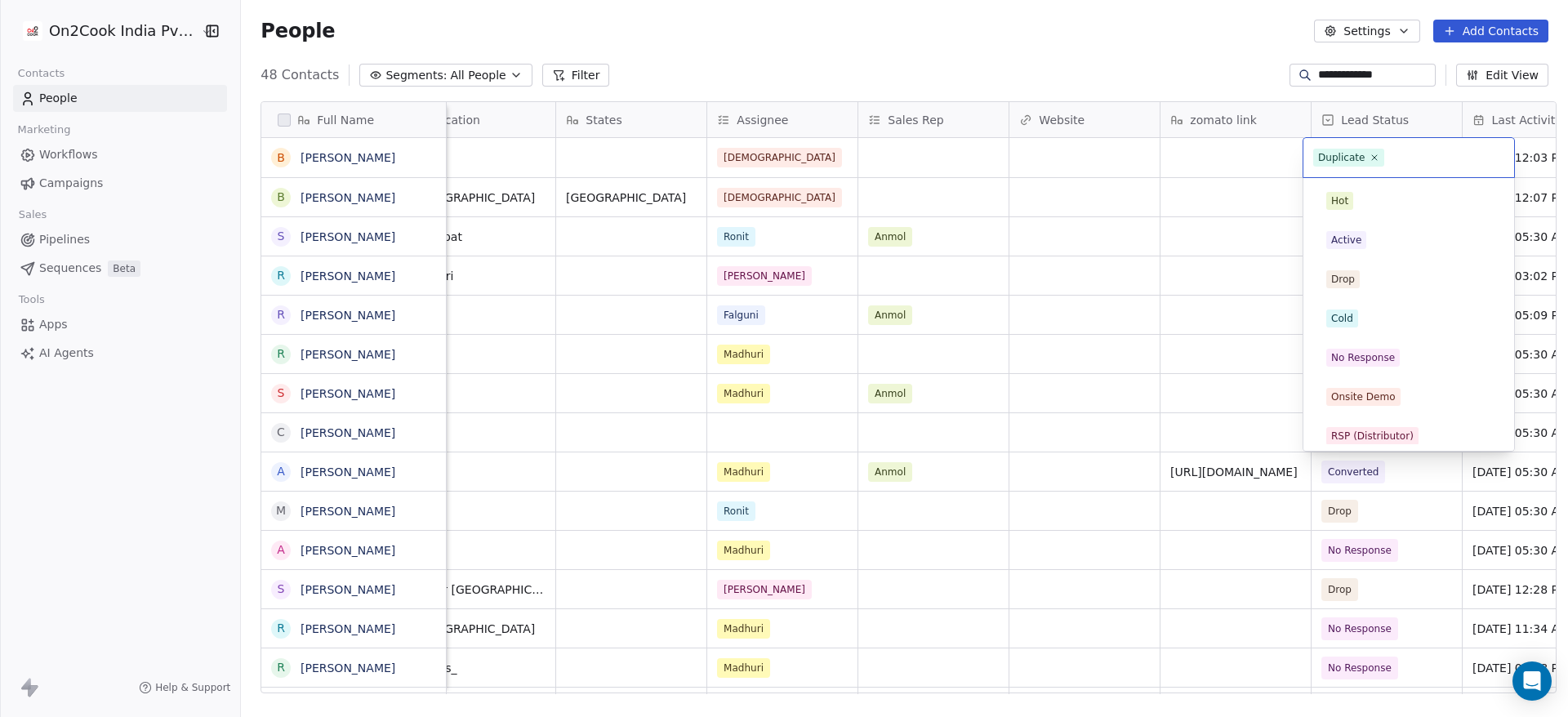
scroll to position [87, 0]
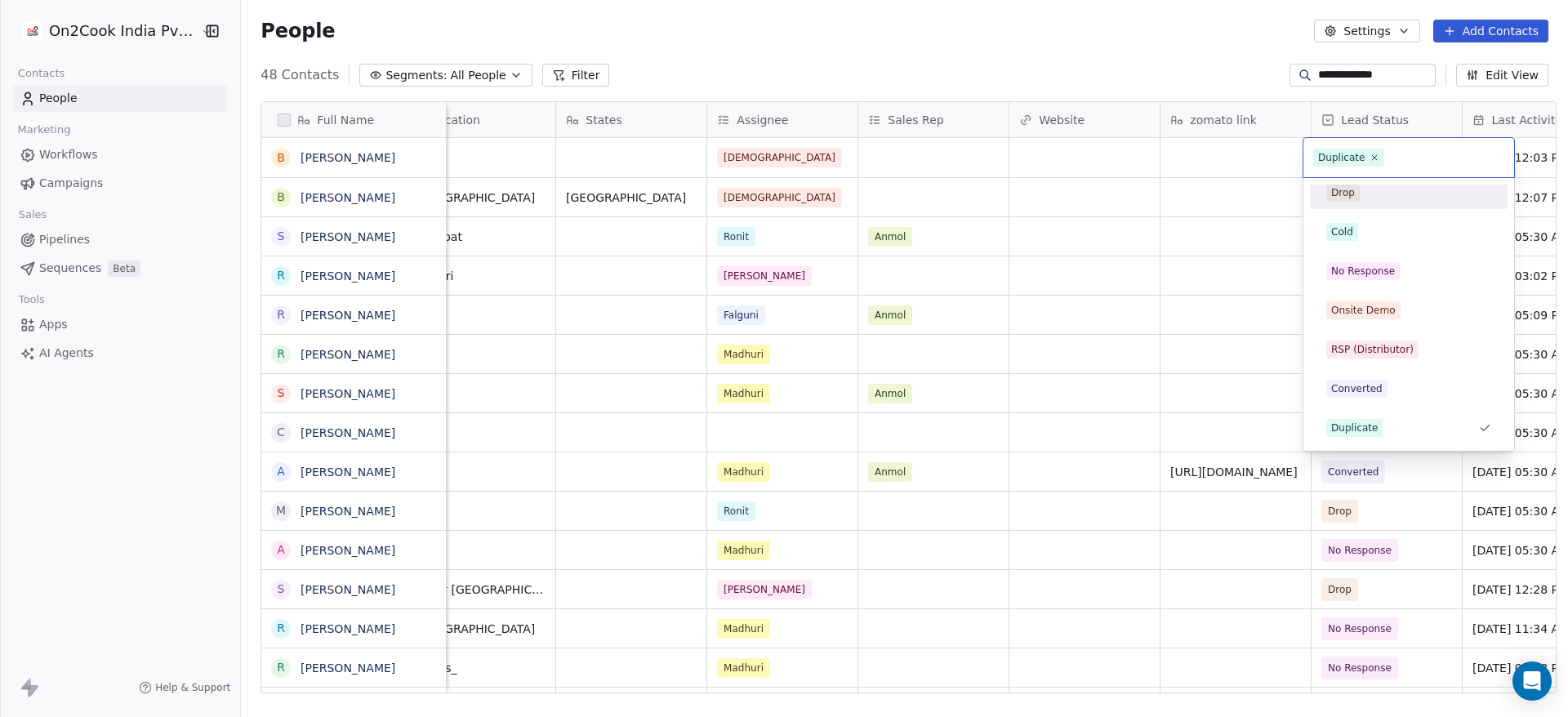
click at [1218, 160] on html "**********" at bounding box center [784, 358] width 1568 height 717
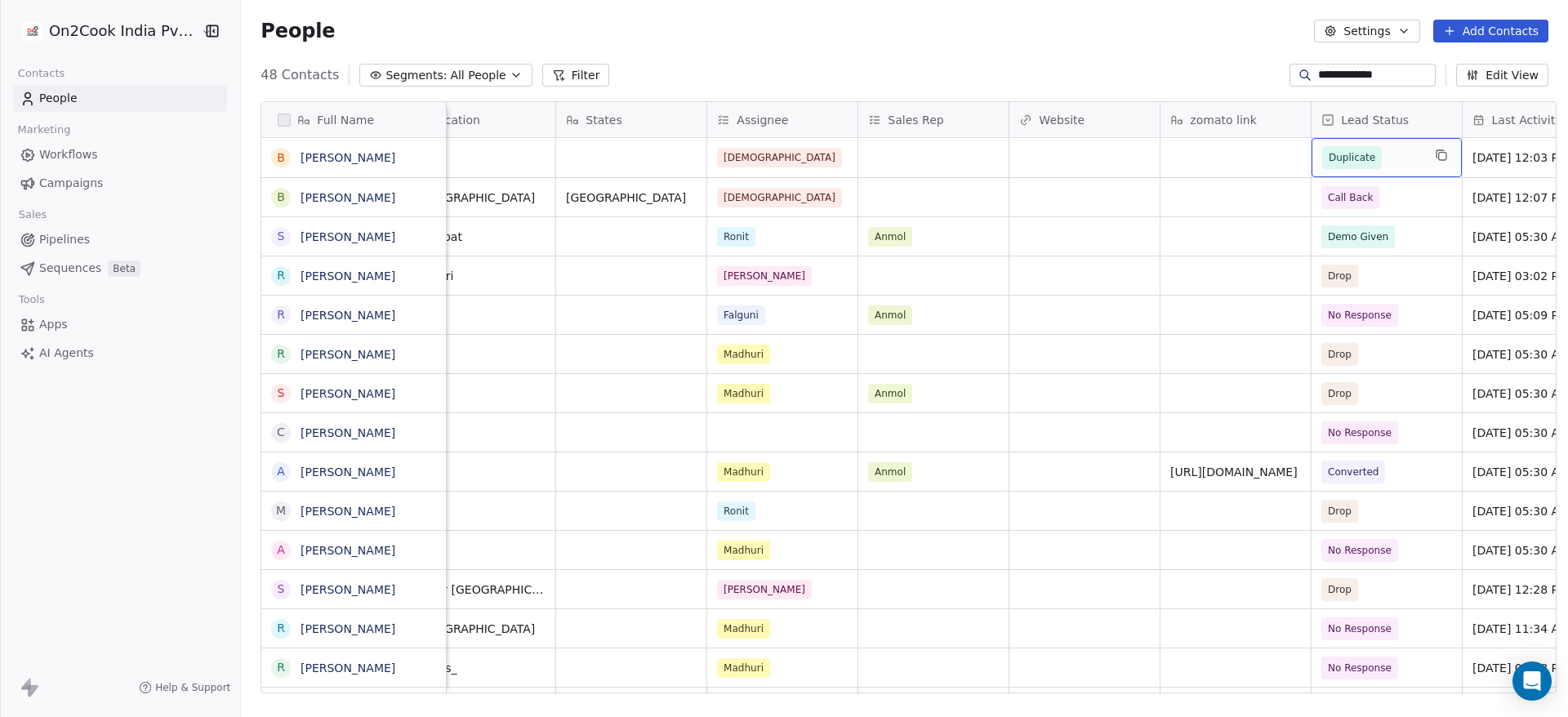
click at [1330, 158] on span "Duplicate" at bounding box center [1352, 158] width 47 height 16
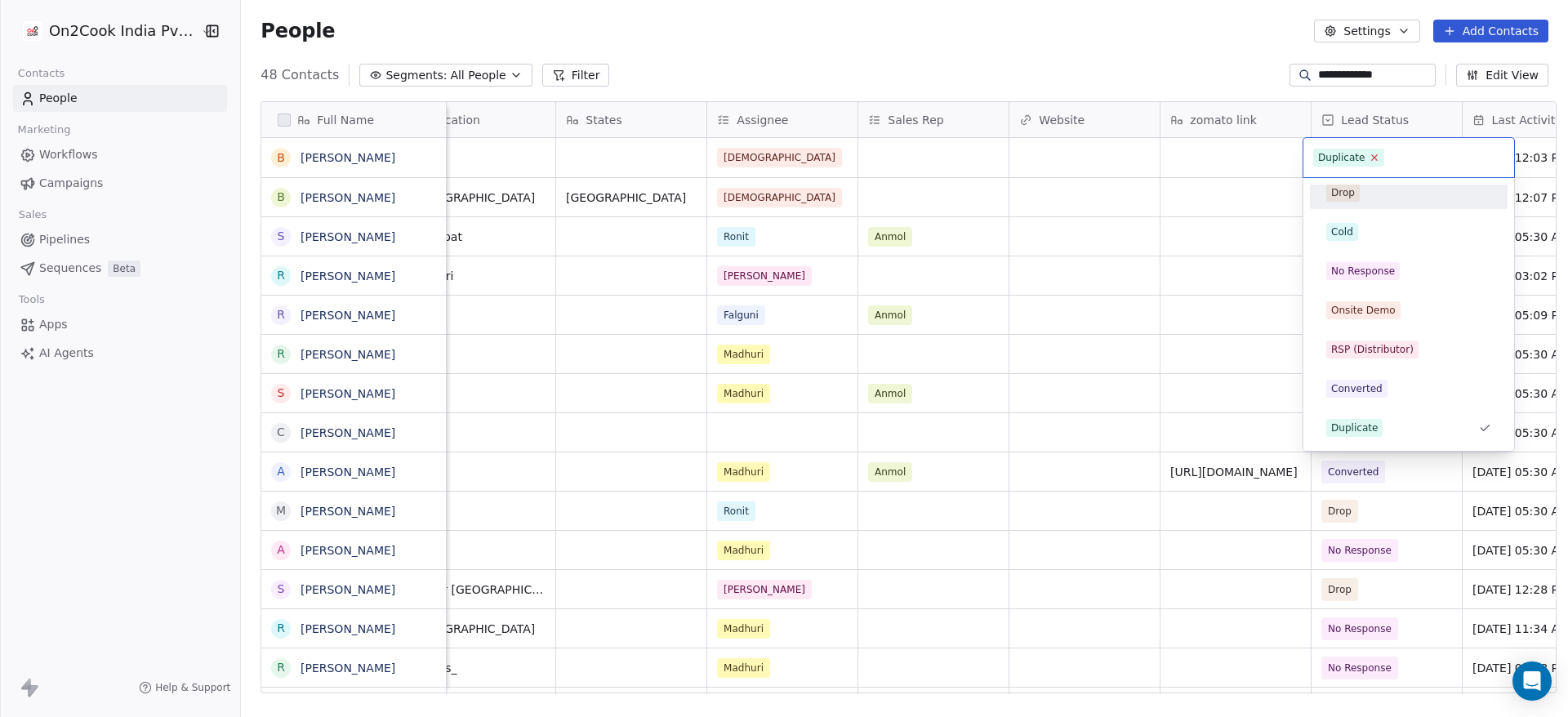
click at [1372, 160] on icon at bounding box center [1375, 158] width 6 height 6
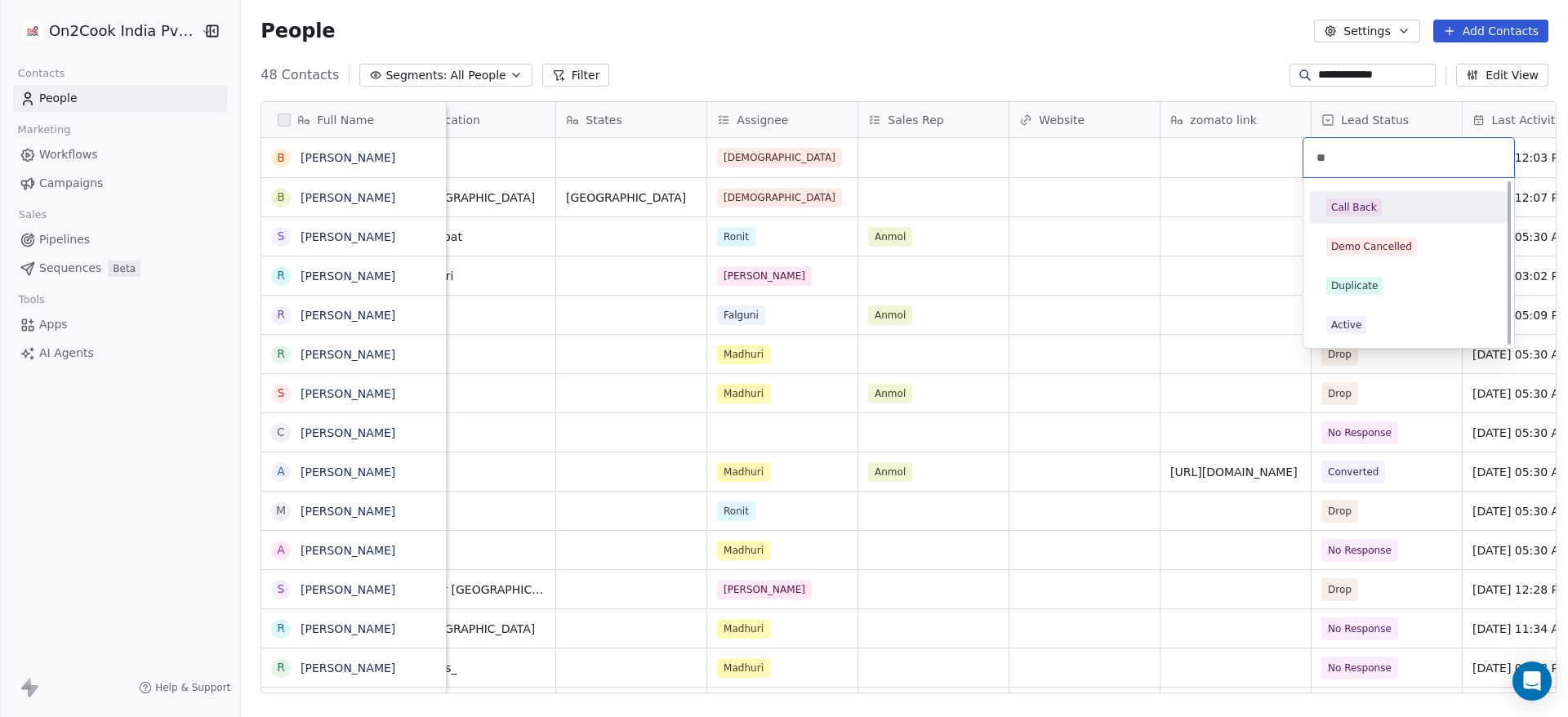
scroll to position [0, 0]
type input "**"
click at [1364, 215] on span "Call Back" at bounding box center [1354, 207] width 56 height 18
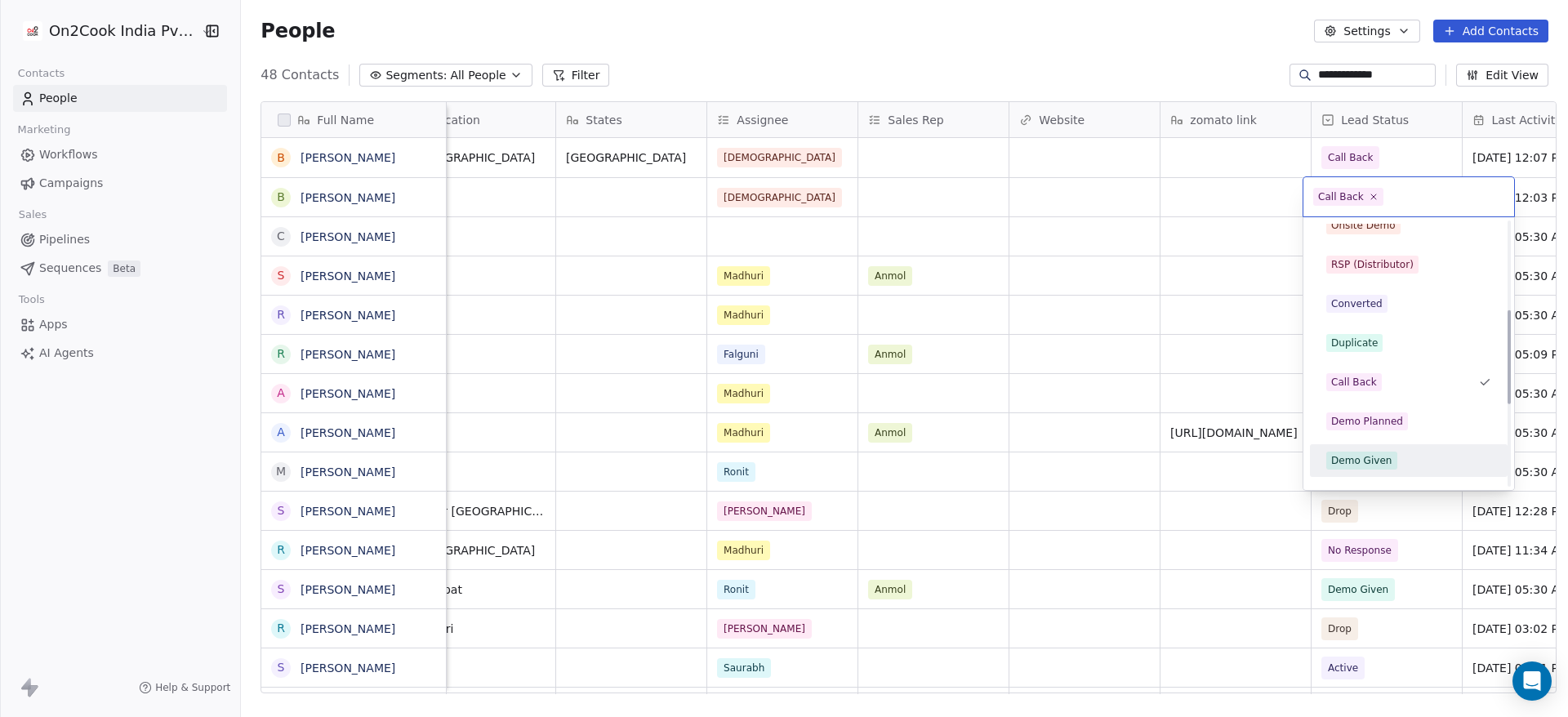
scroll to position [248, 0]
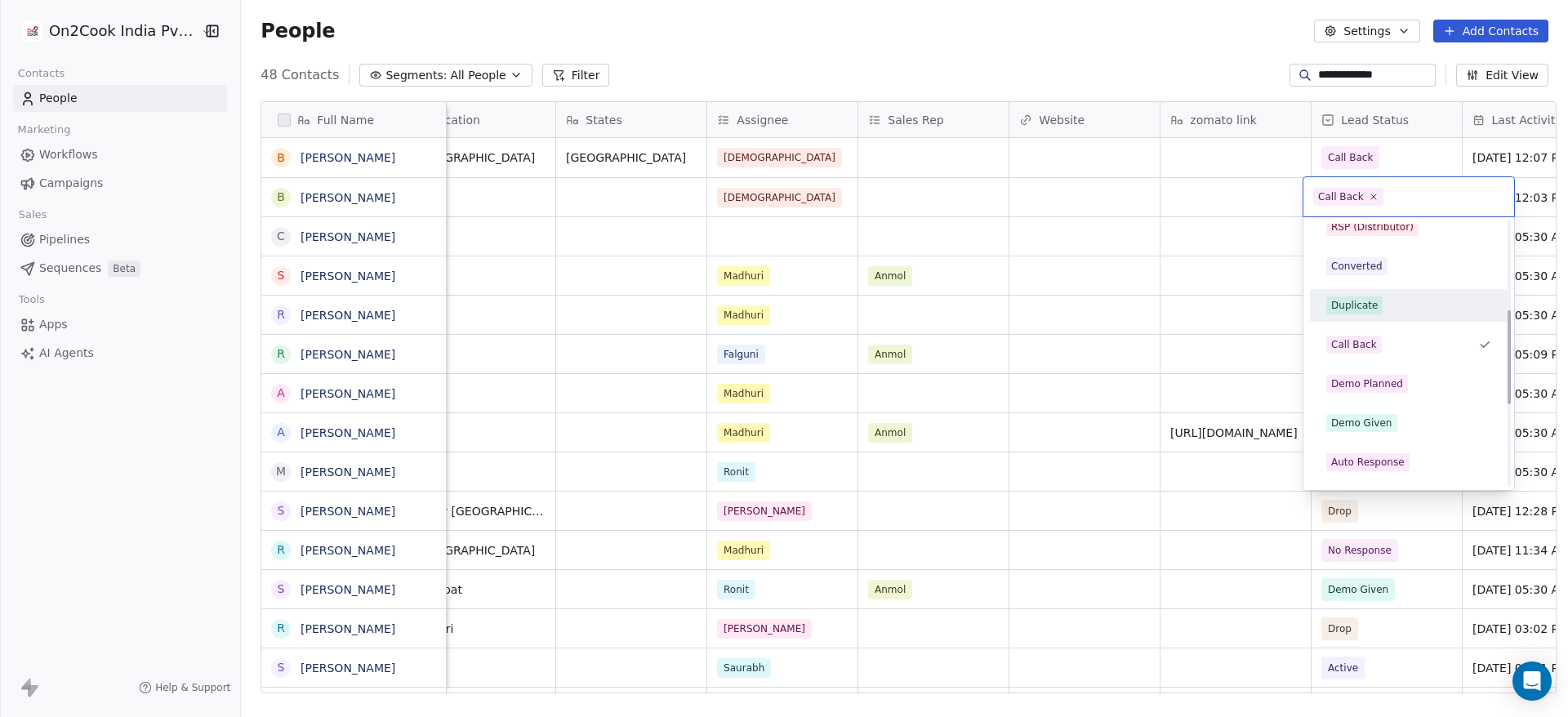
click at [1380, 310] on div "Duplicate" at bounding box center [1408, 305] width 165 height 18
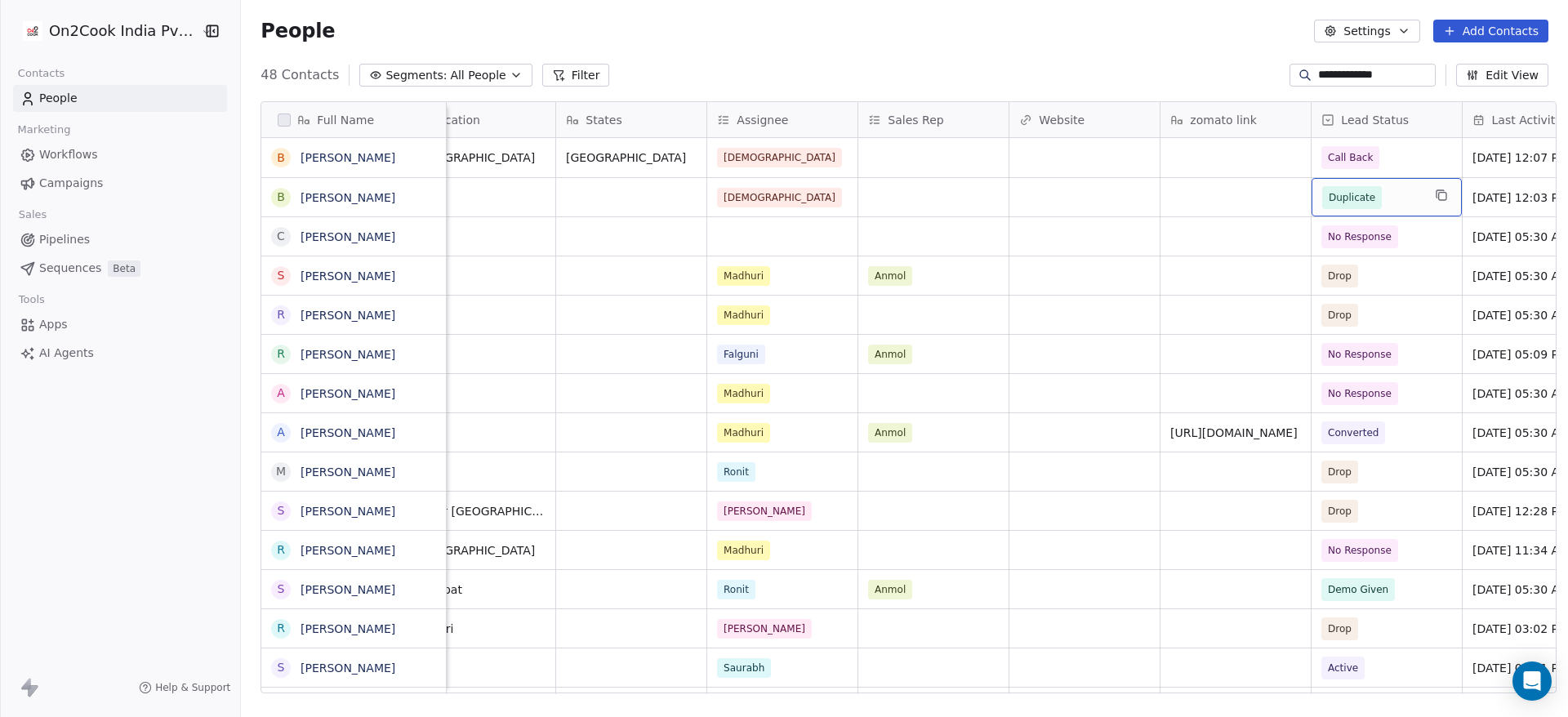
click at [1373, 190] on span "Duplicate" at bounding box center [1372, 197] width 100 height 23
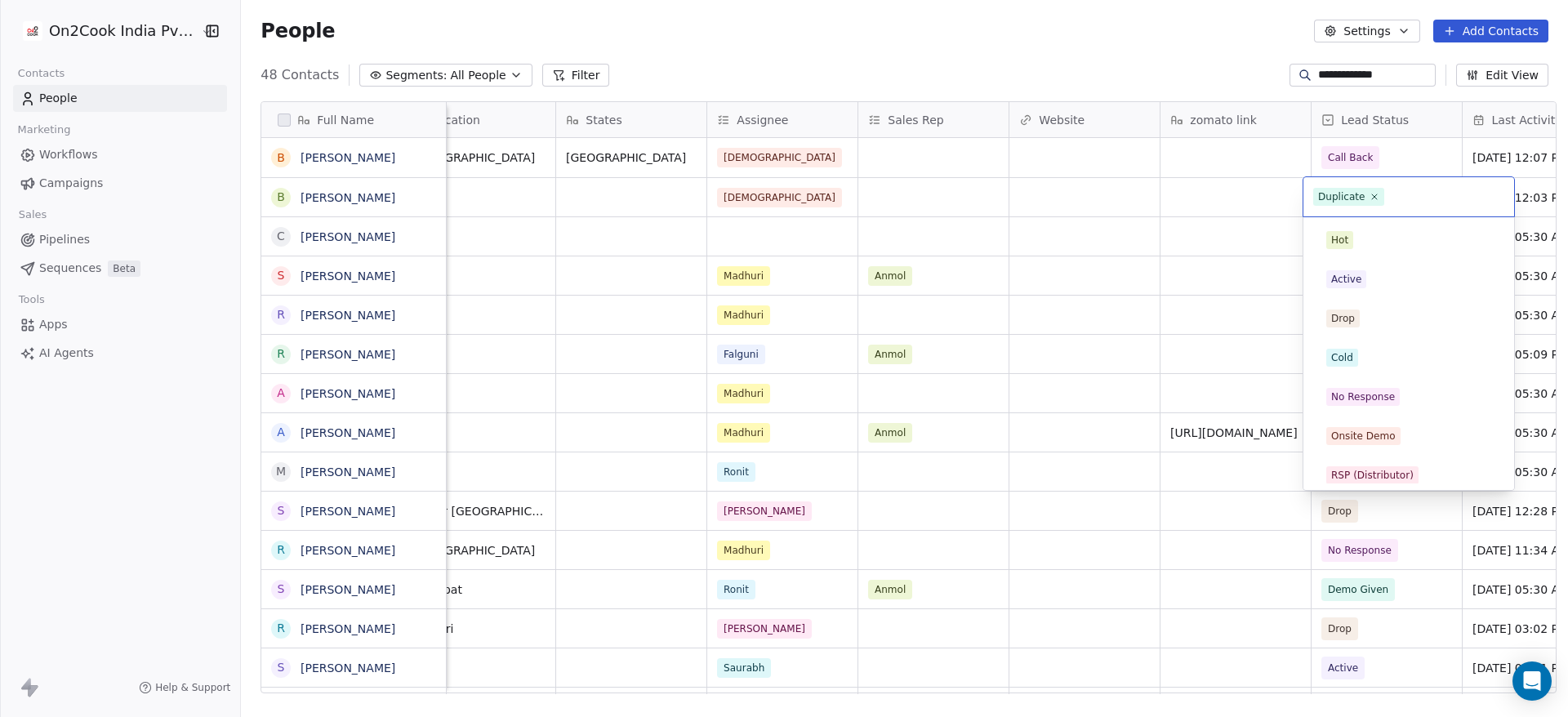
scroll to position [87, 0]
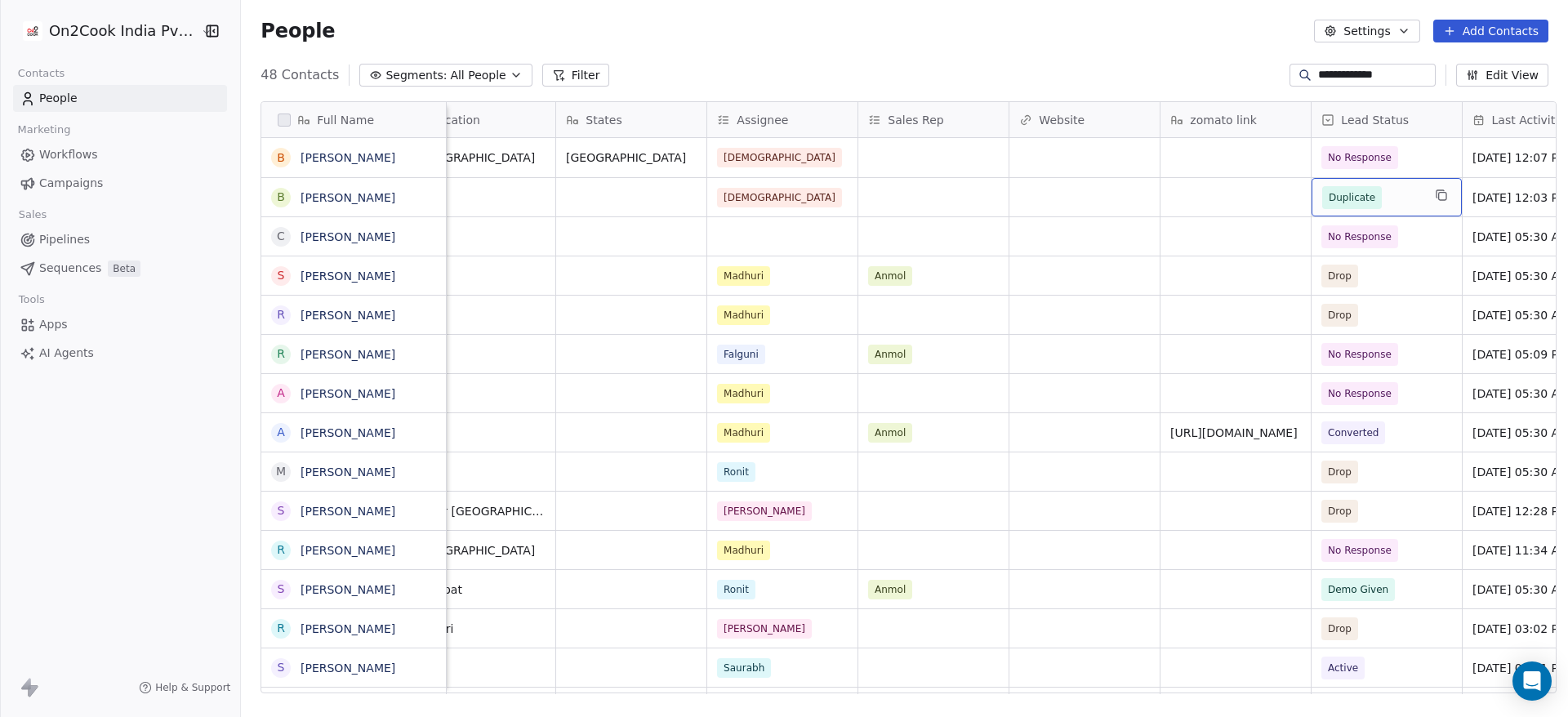
click at [1394, 197] on span "Duplicate" at bounding box center [1372, 197] width 100 height 23
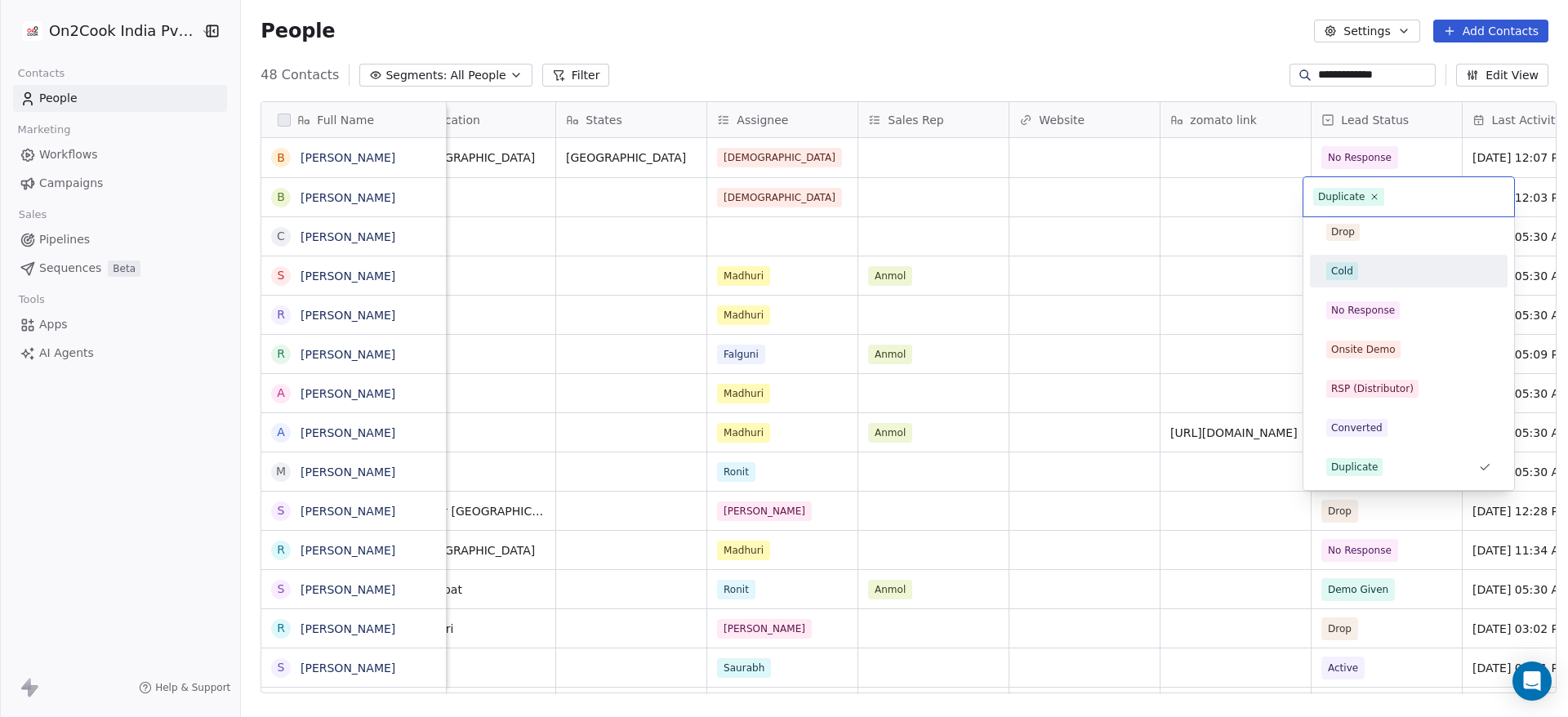
click at [1375, 265] on div "Cold" at bounding box center [1408, 271] width 165 height 18
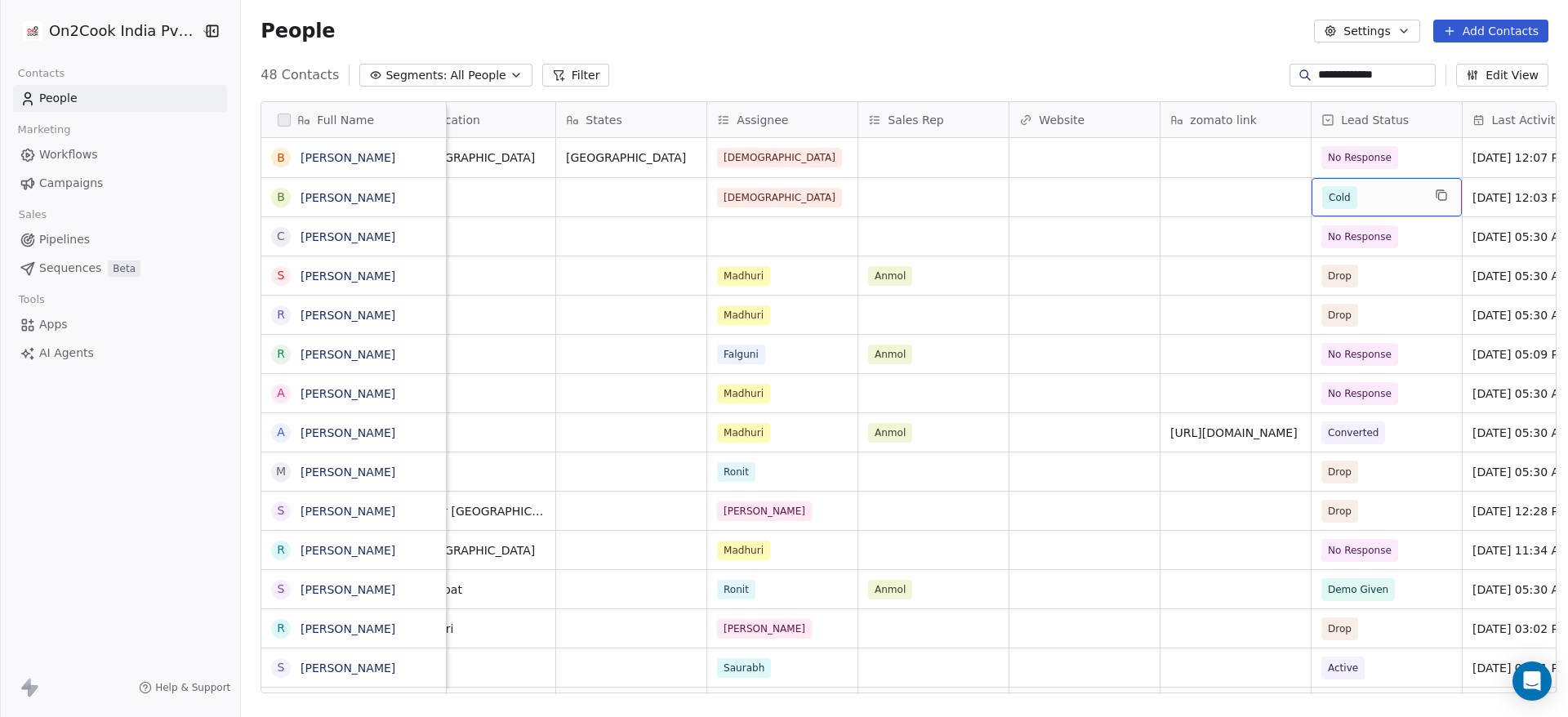
click at [1369, 189] on span "Cold" at bounding box center [1372, 197] width 100 height 23
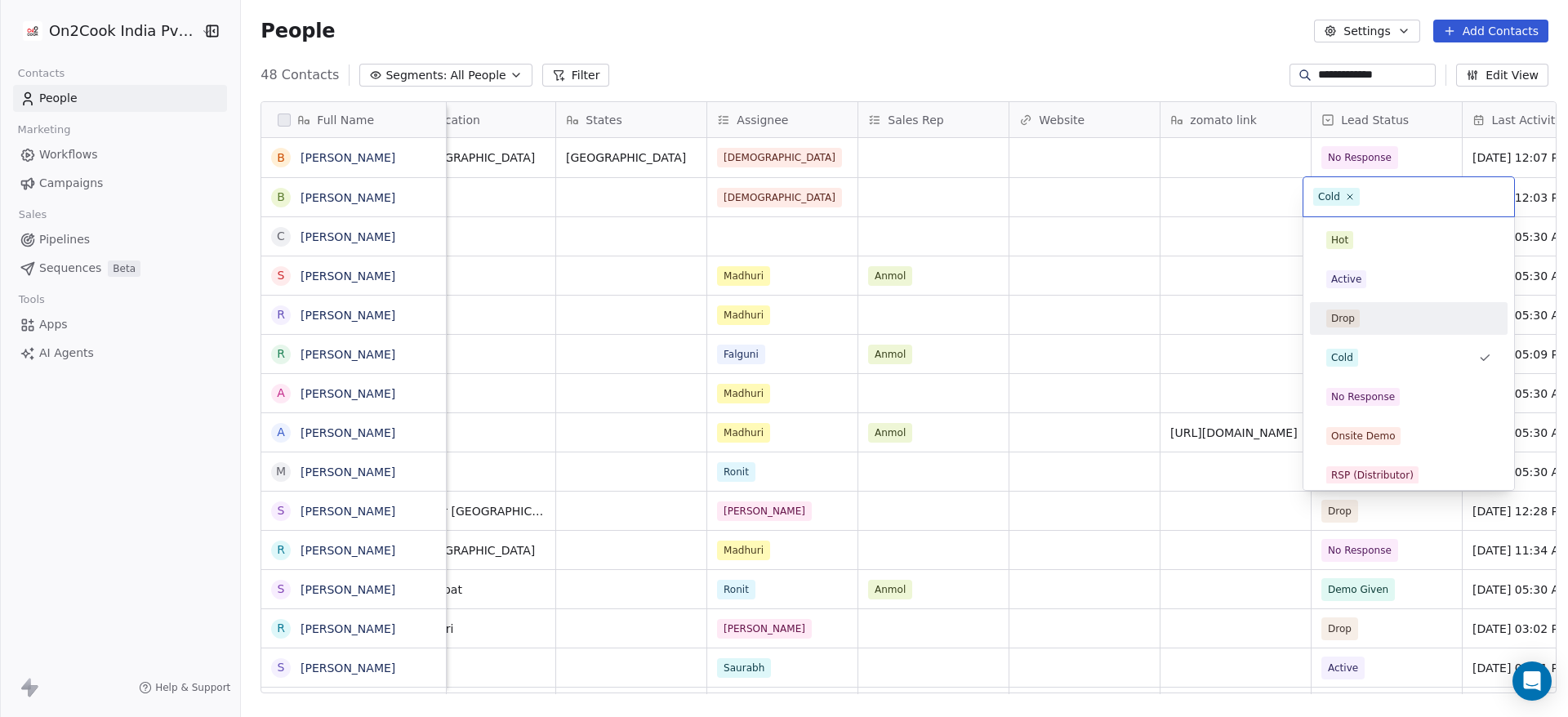
click at [1384, 312] on div "Drop" at bounding box center [1408, 318] width 165 height 18
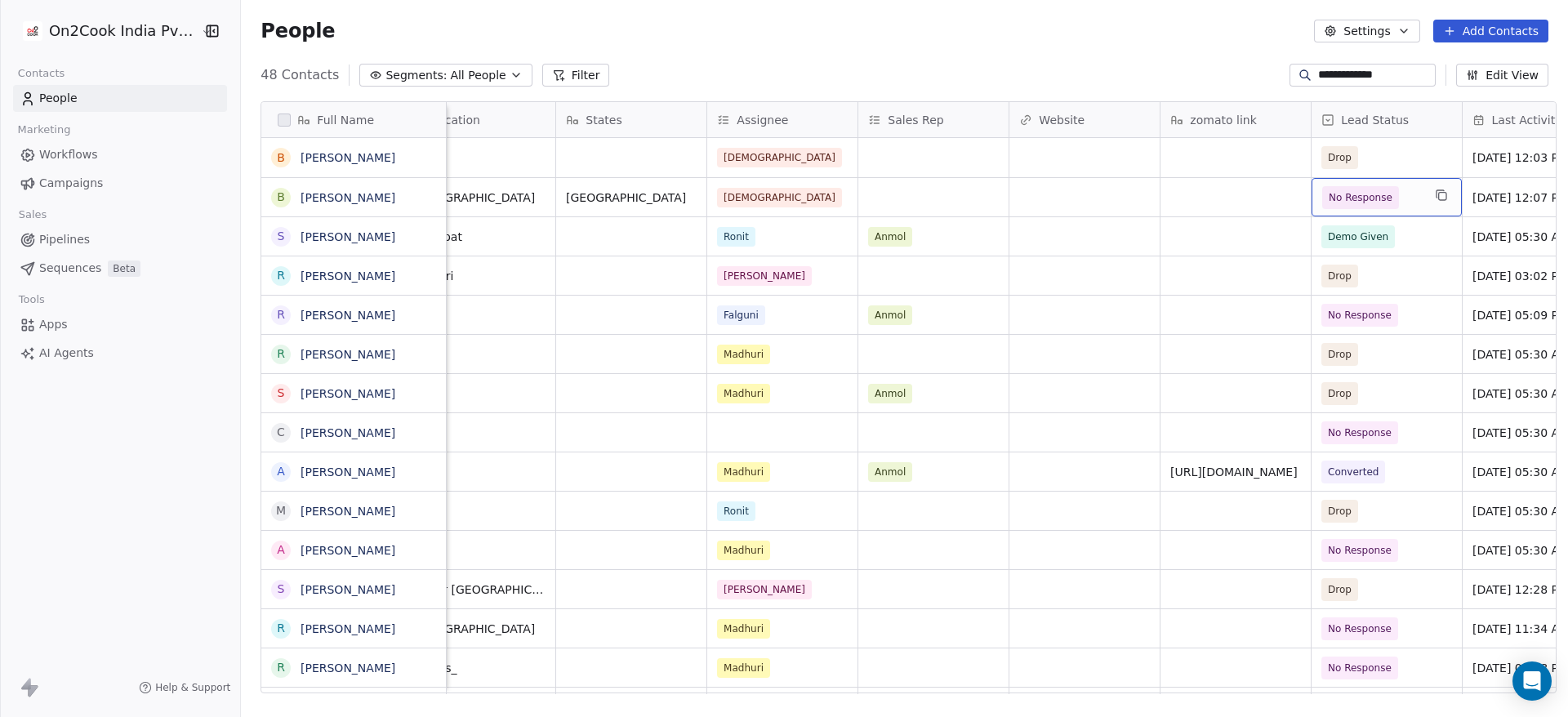
click at [1396, 200] on span "No Response" at bounding box center [1372, 197] width 100 height 23
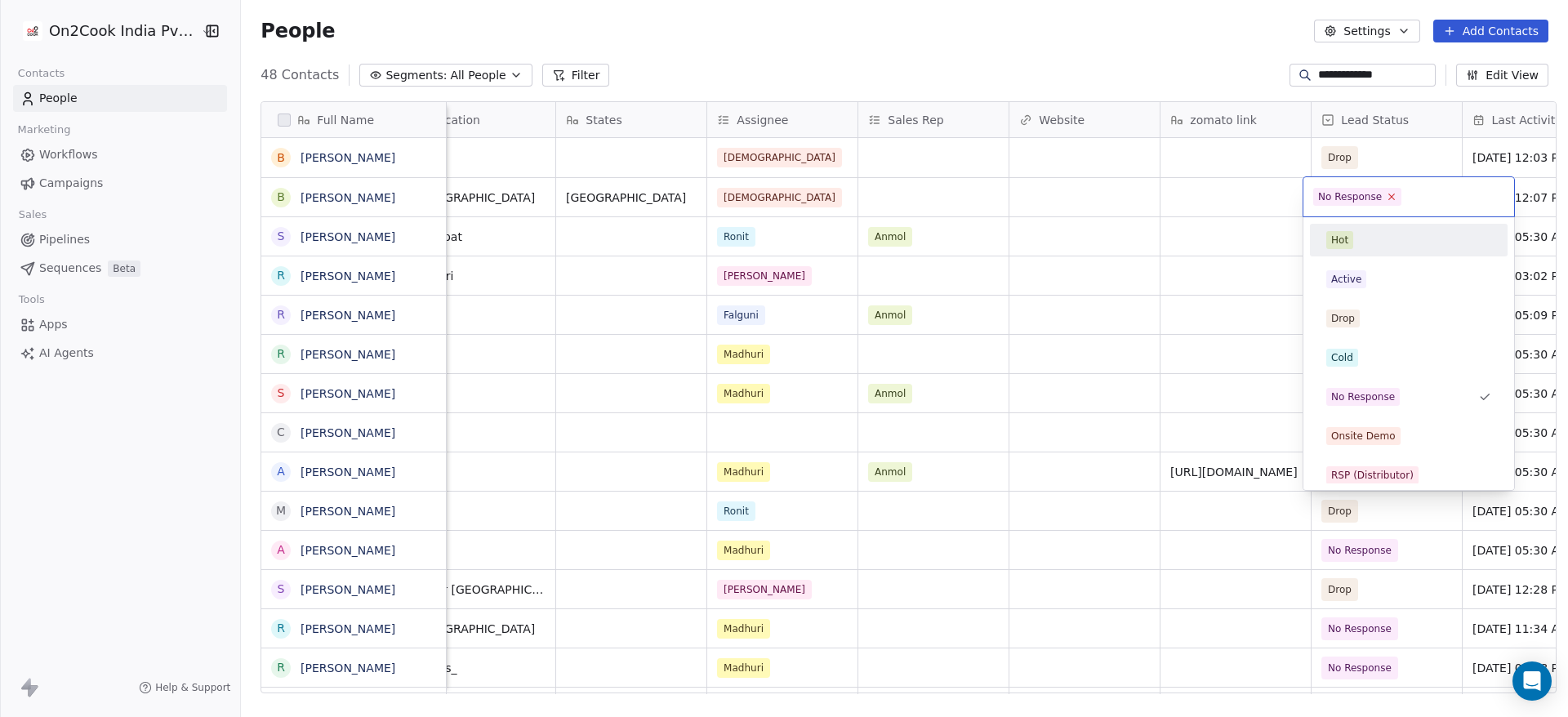
click at [1391, 201] on icon at bounding box center [1392, 196] width 11 height 11
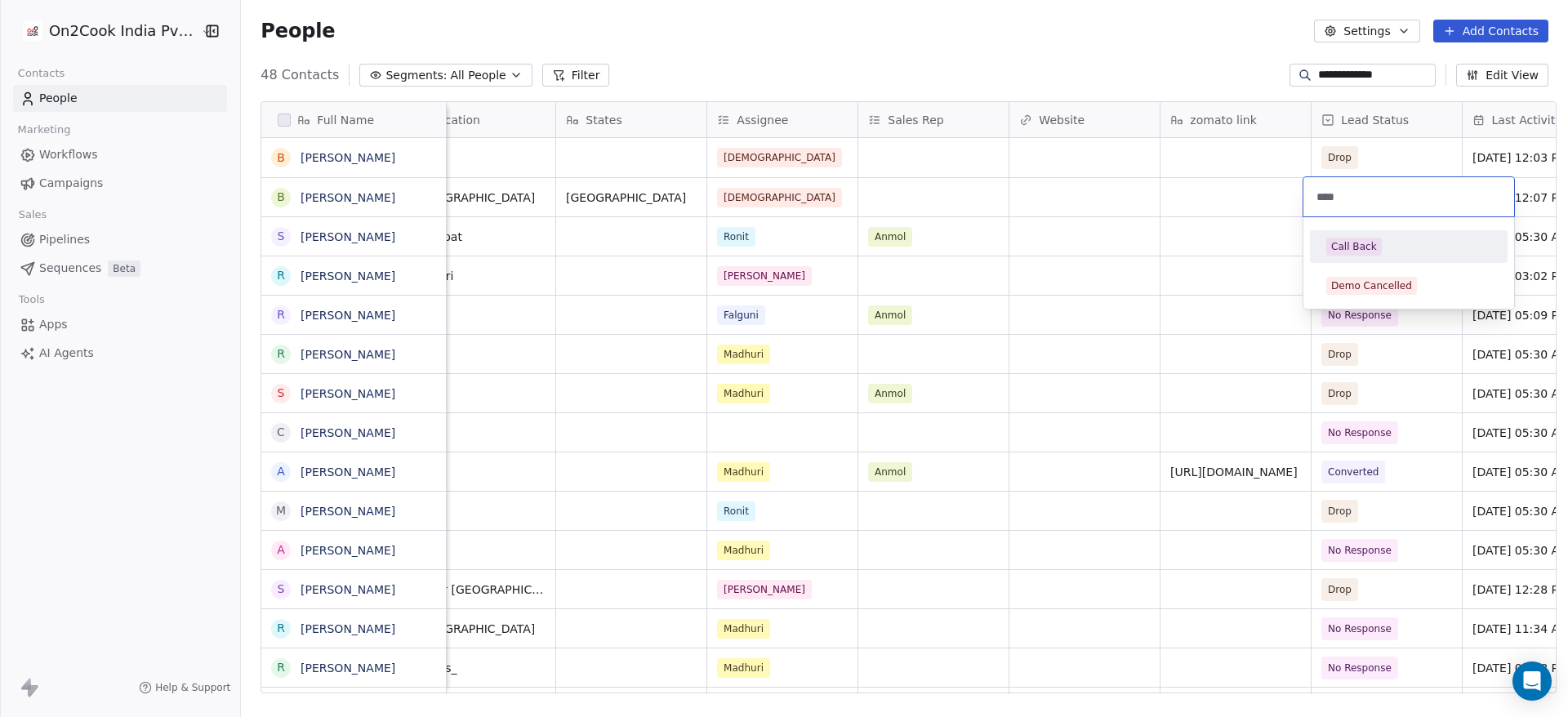
type input "****"
click at [1365, 241] on div "Call Back" at bounding box center [1354, 246] width 46 height 15
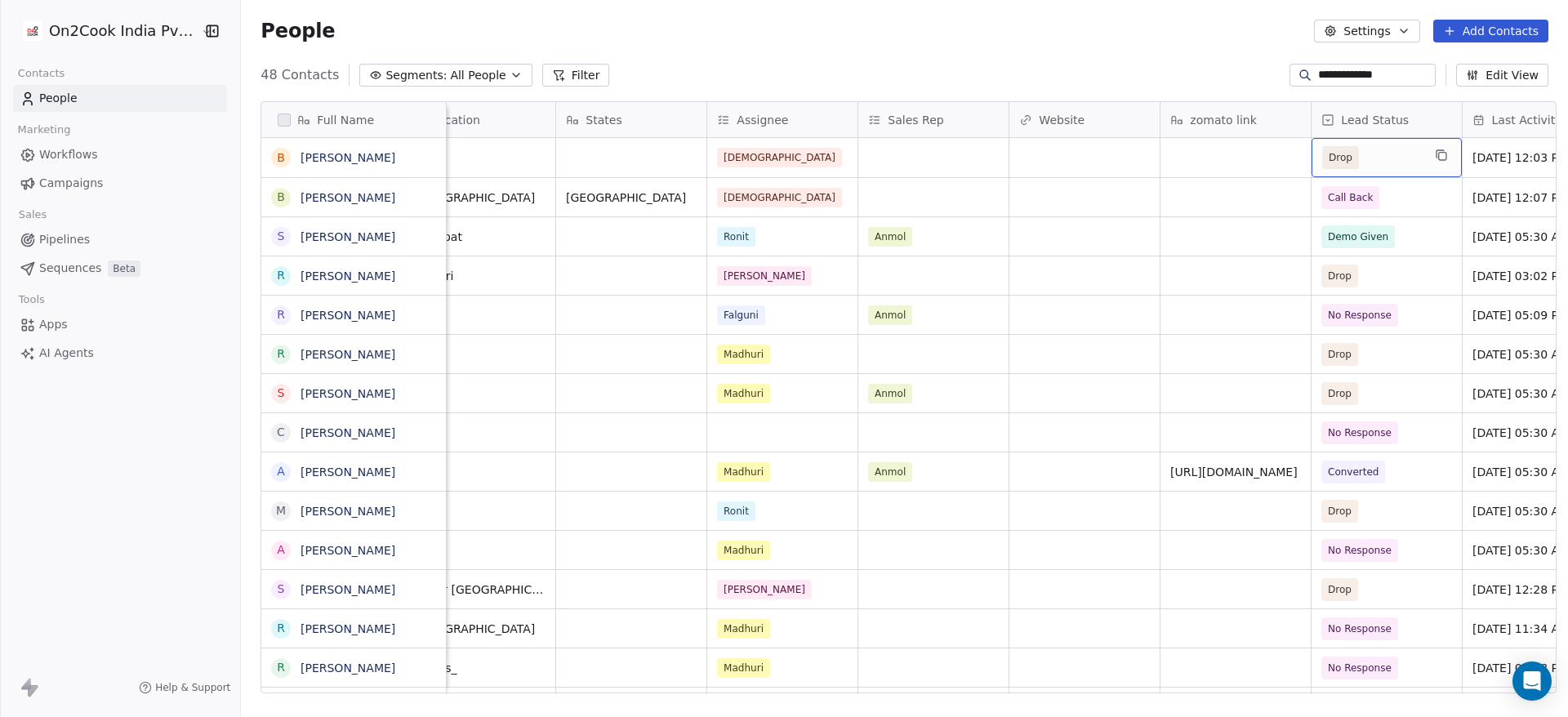
click at [1394, 159] on span "Drop" at bounding box center [1372, 158] width 100 height 23
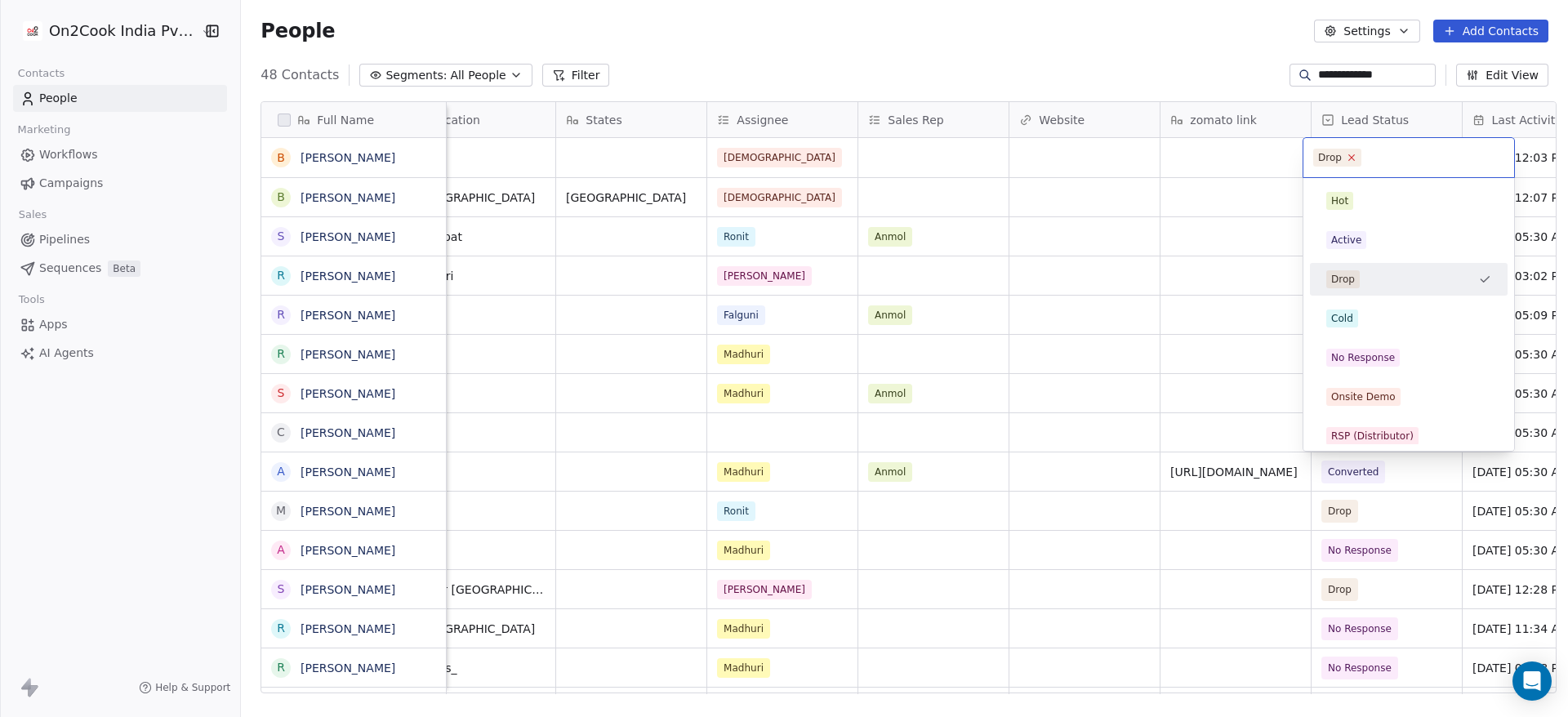
click at [1354, 160] on icon at bounding box center [1351, 157] width 11 height 11
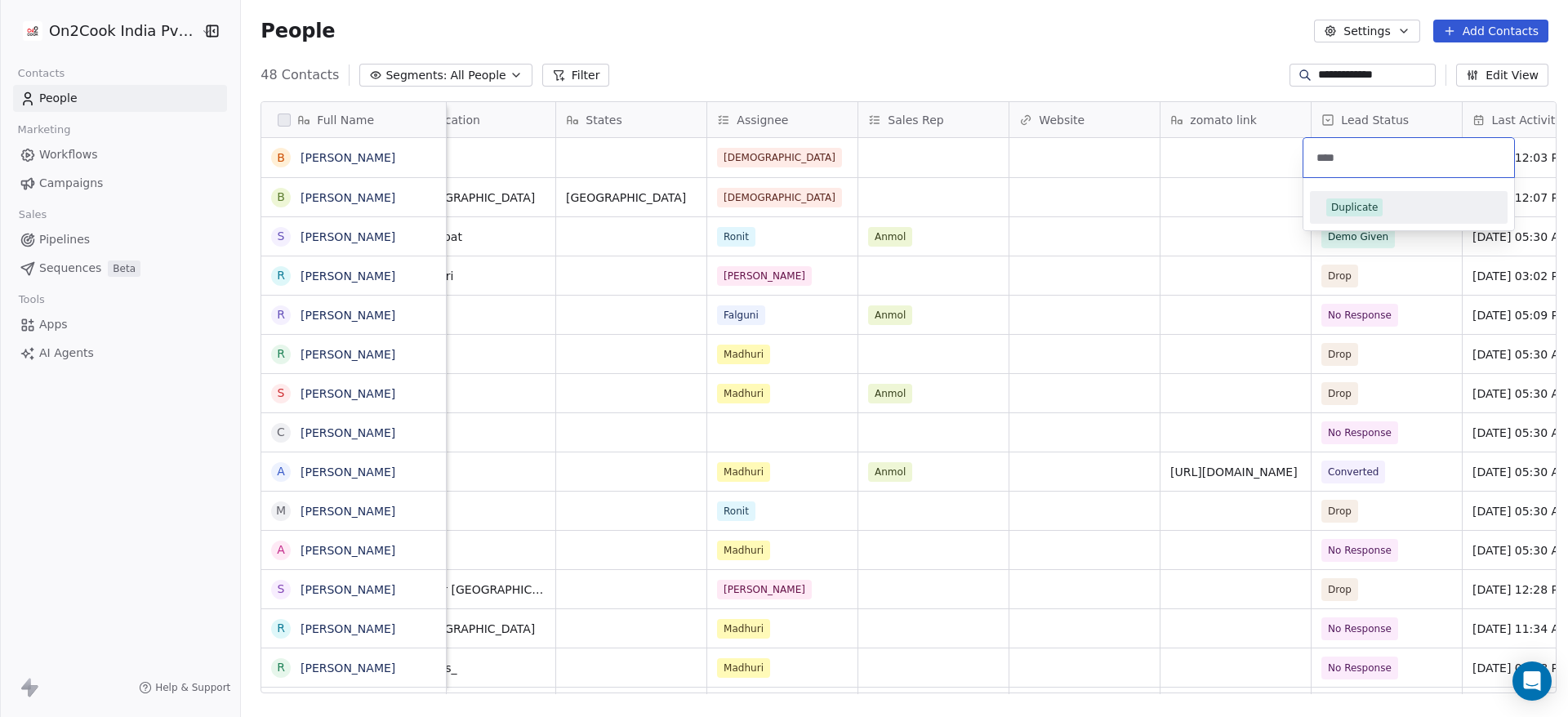
type input "****"
click at [1352, 202] on div "Duplicate" at bounding box center [1354, 207] width 47 height 15
click at [1151, 9] on div "People Settings Add Contacts" at bounding box center [904, 31] width 1327 height 62
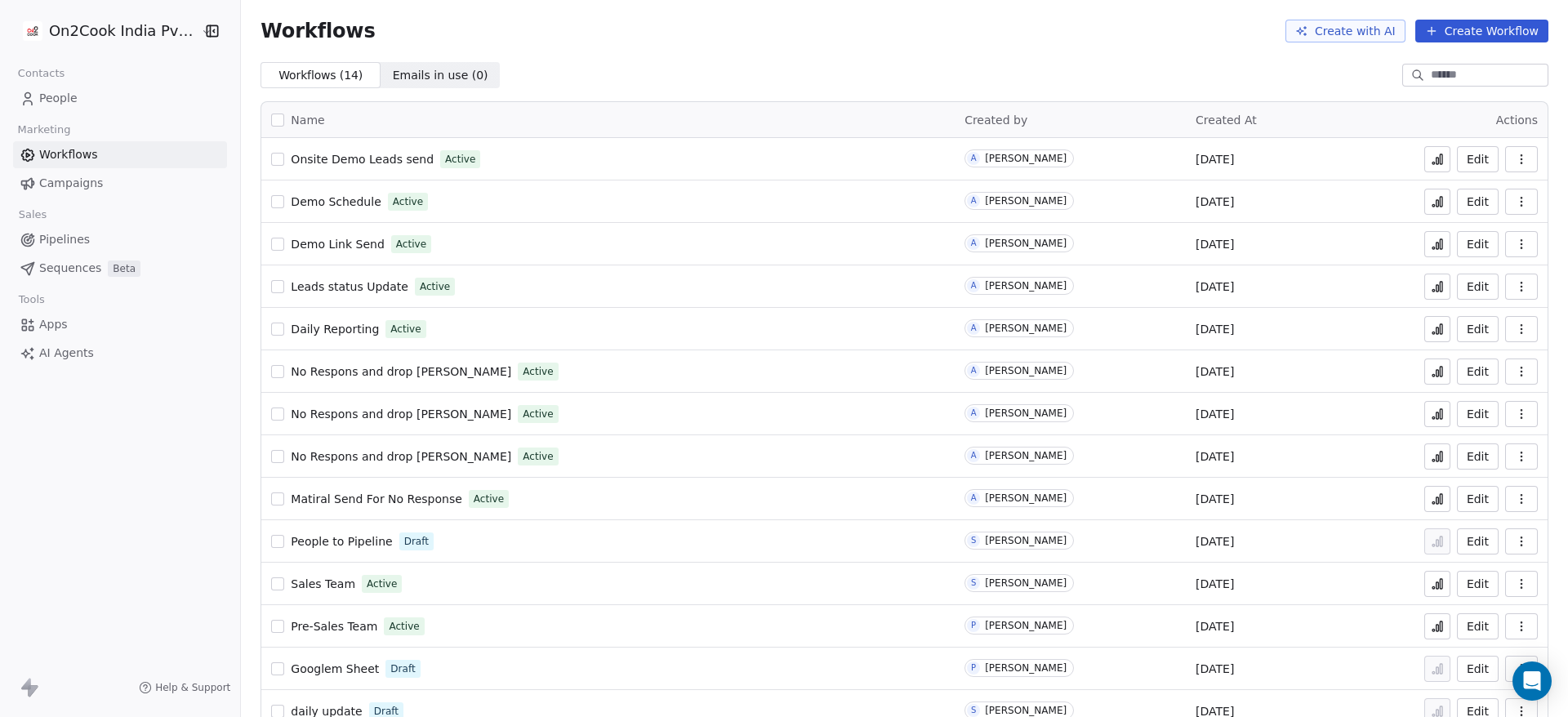
click at [331, 331] on span "Daily Reporting" at bounding box center [335, 329] width 88 height 13
click at [366, 285] on span "Leads status Update" at bounding box center [350, 286] width 118 height 13
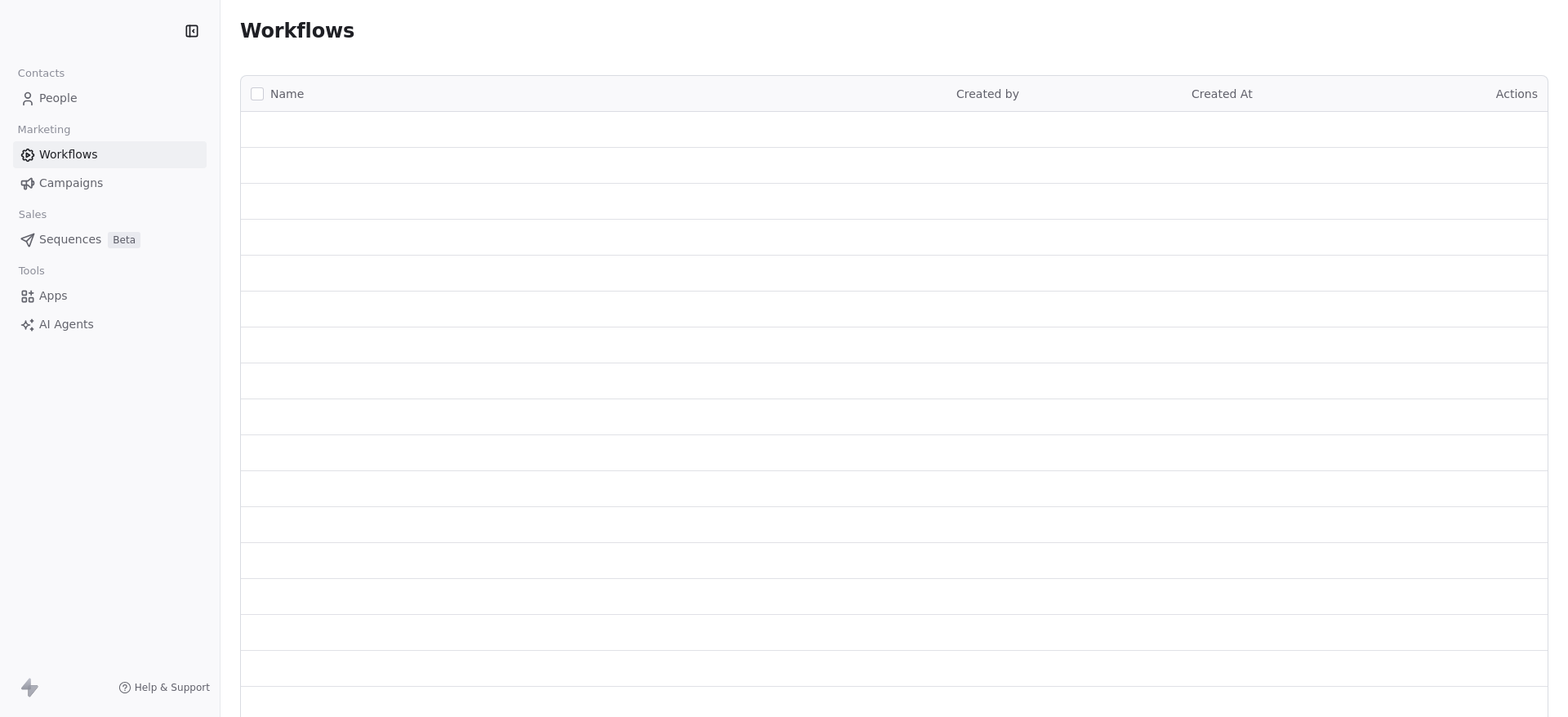
click at [90, 156] on span "Workflows" at bounding box center [69, 155] width 59 height 17
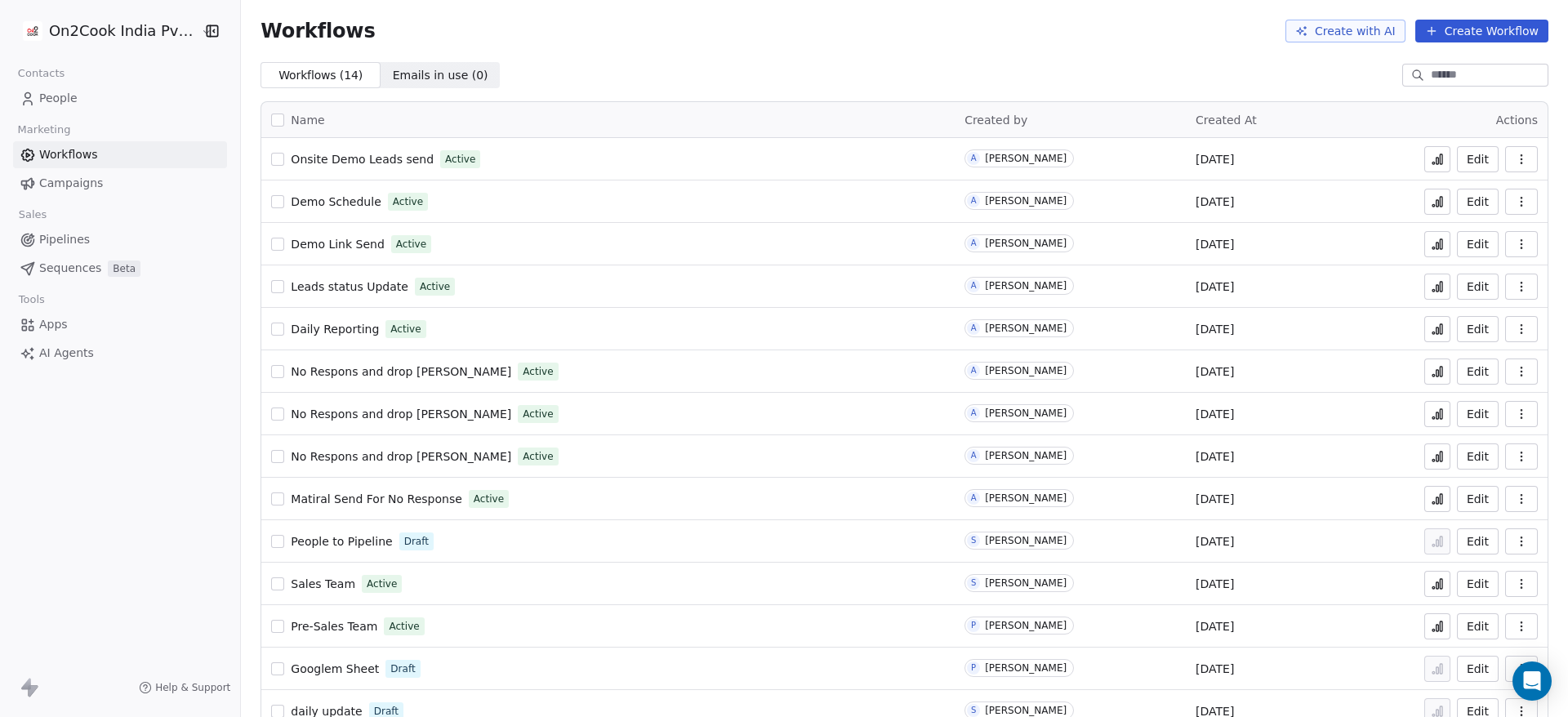
click at [332, 291] on span "Leads status Update" at bounding box center [350, 286] width 118 height 13
